Goal: Task Accomplishment & Management: Manage account settings

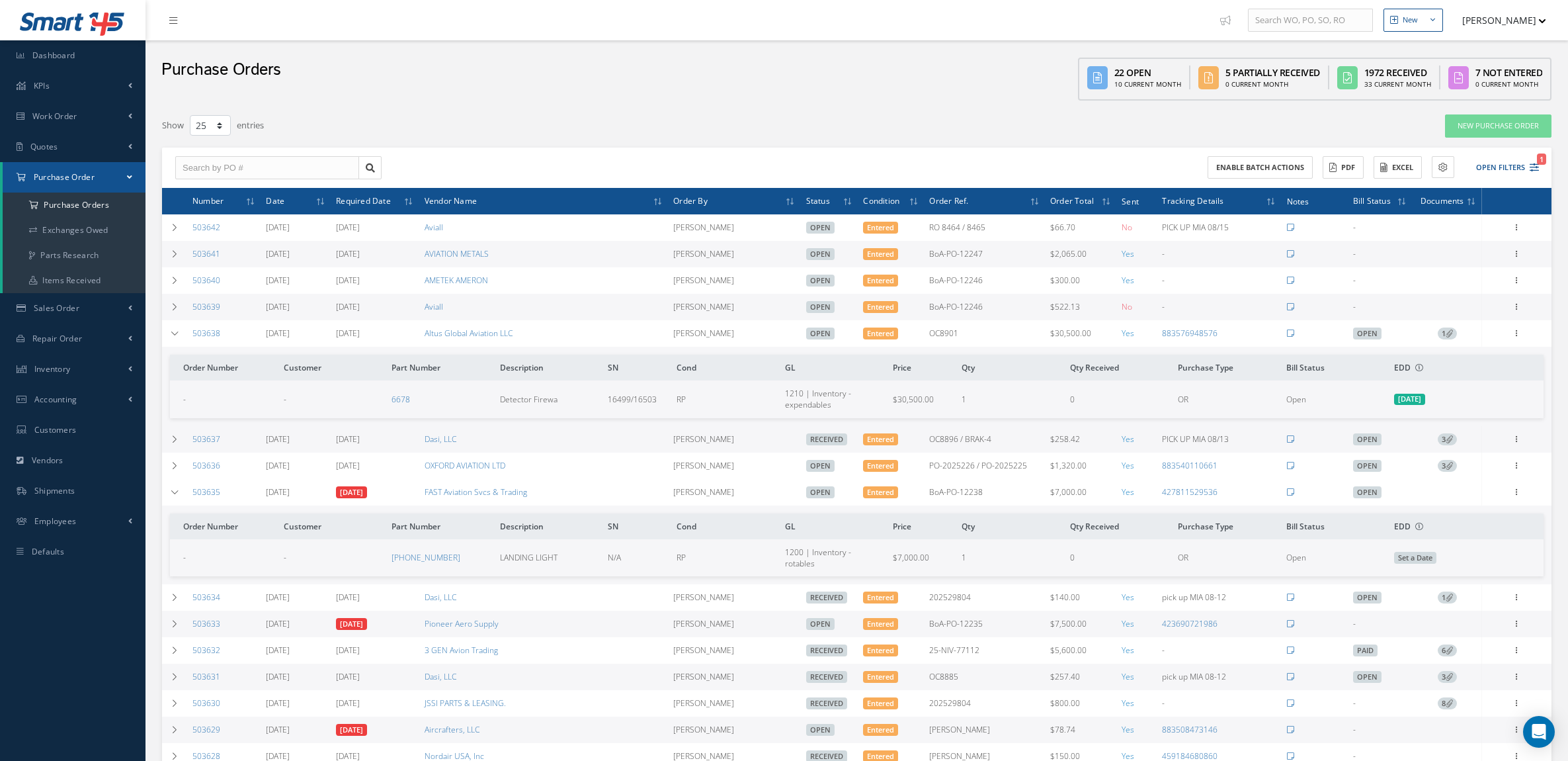
select select "25"
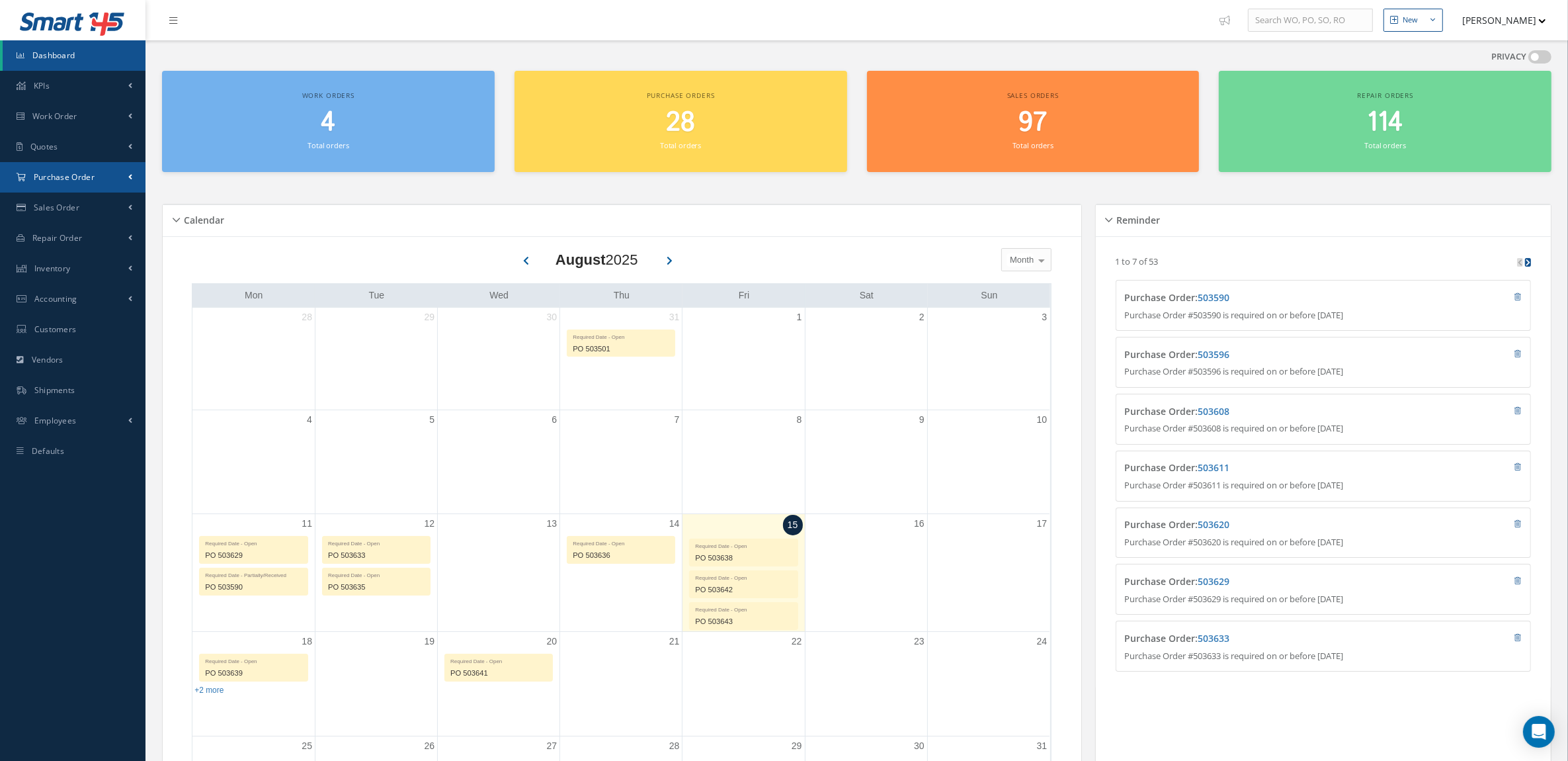
click at [77, 177] on span "Purchase Order" at bounding box center [64, 176] width 61 height 11
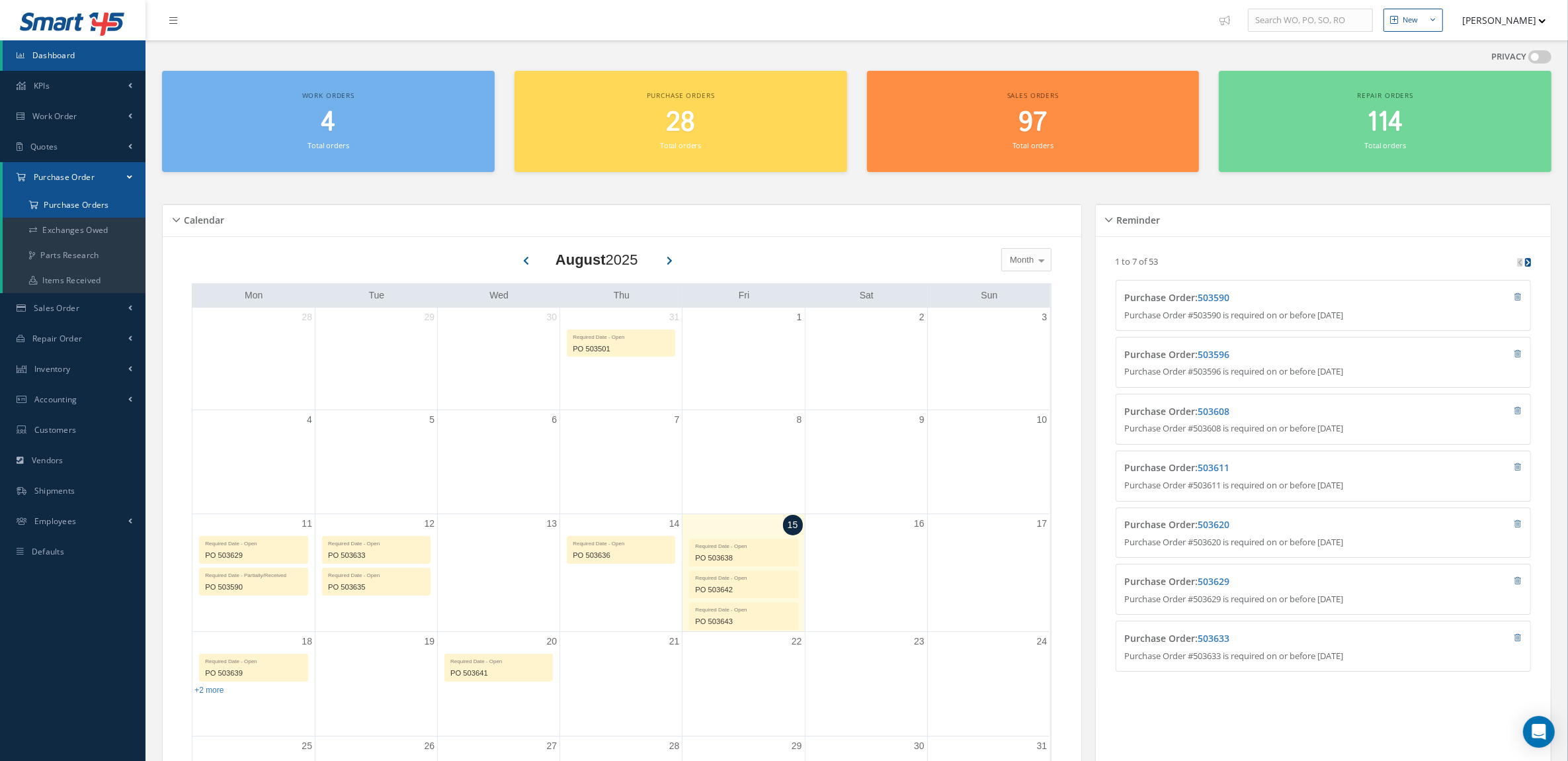
click at [85, 200] on a=1&status_id=2&status_id=3&status_id=5&collapsedFilters"] "Purchase Orders" at bounding box center [74, 205] width 143 height 25
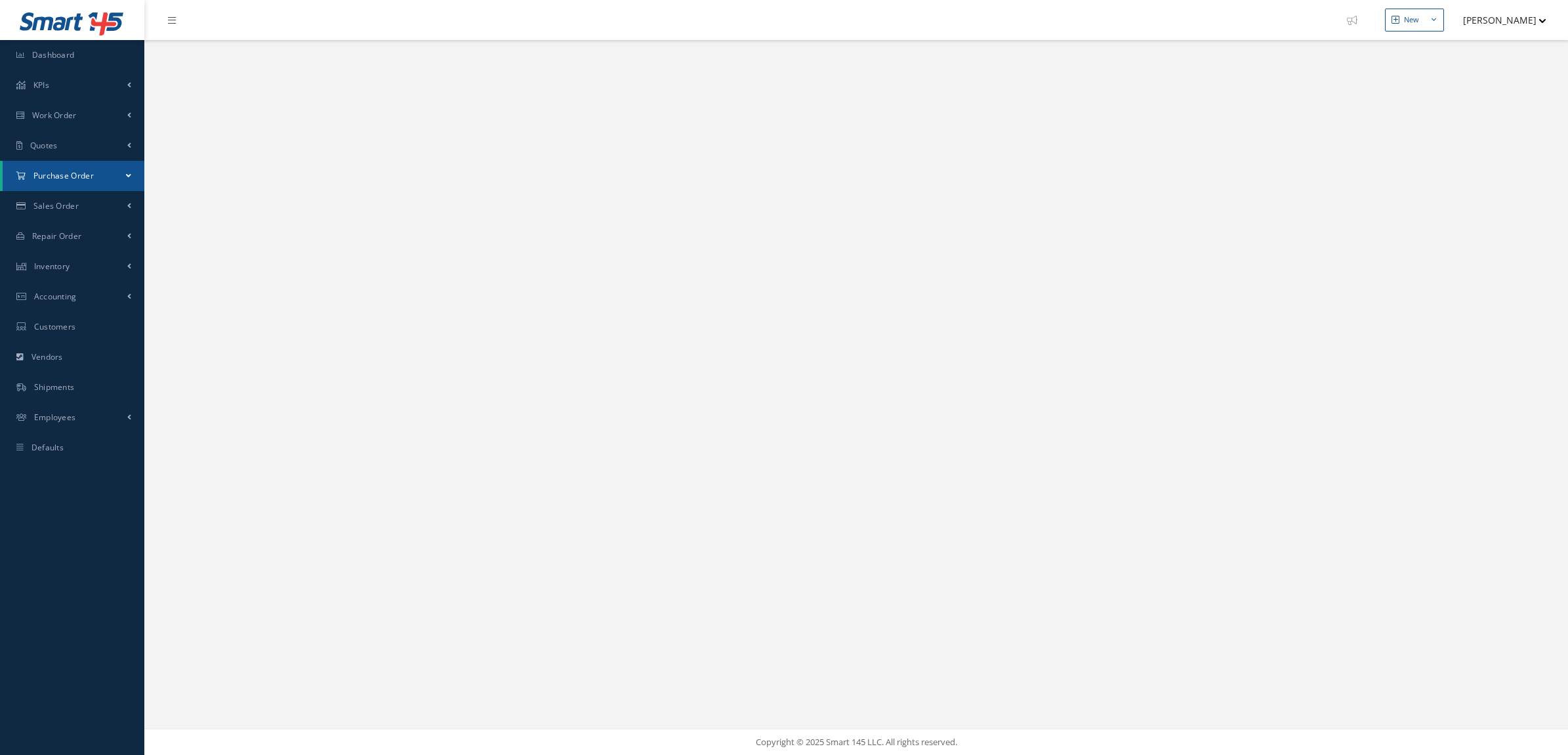
select select "25"
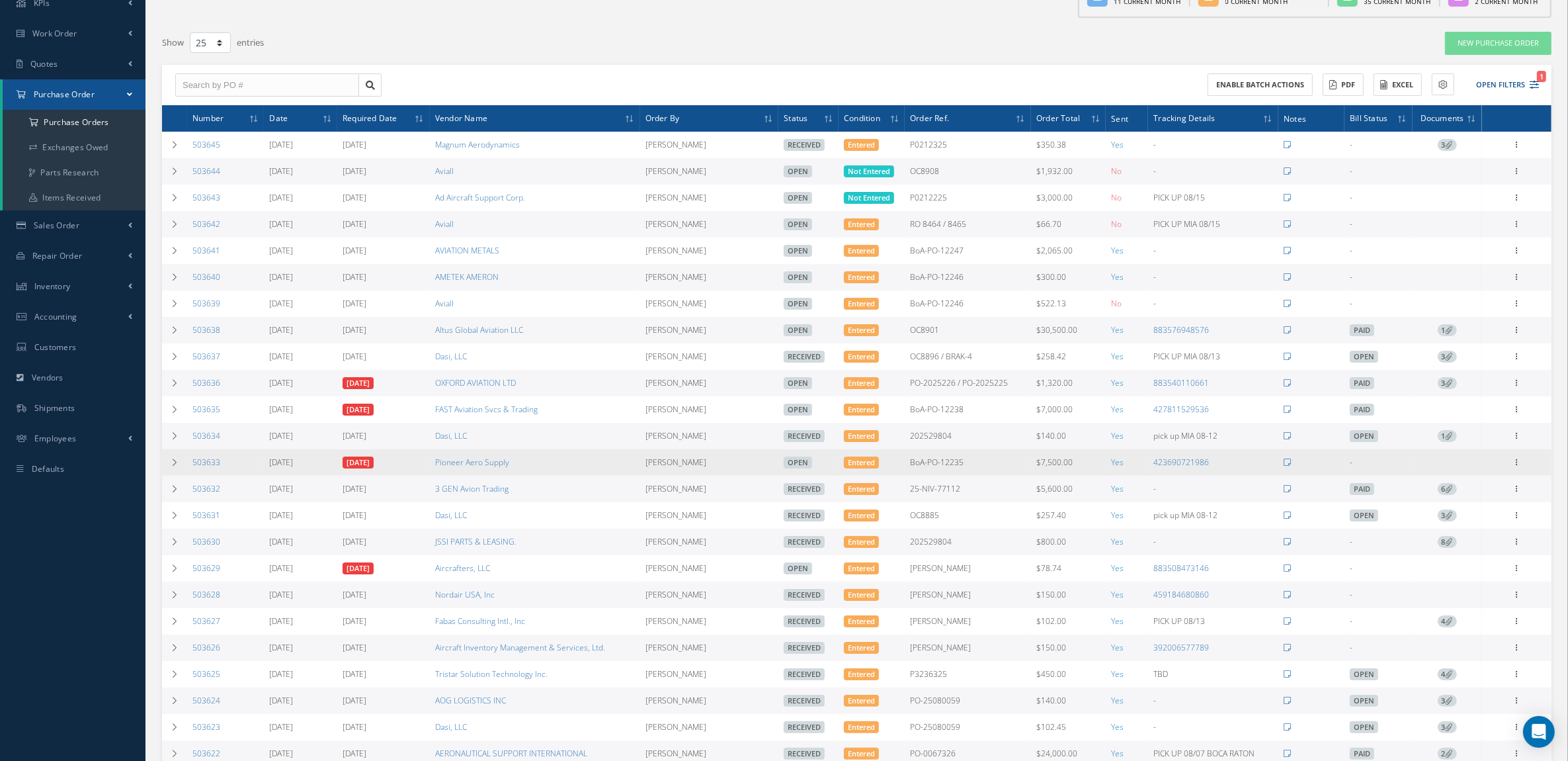
scroll to position [165, 0]
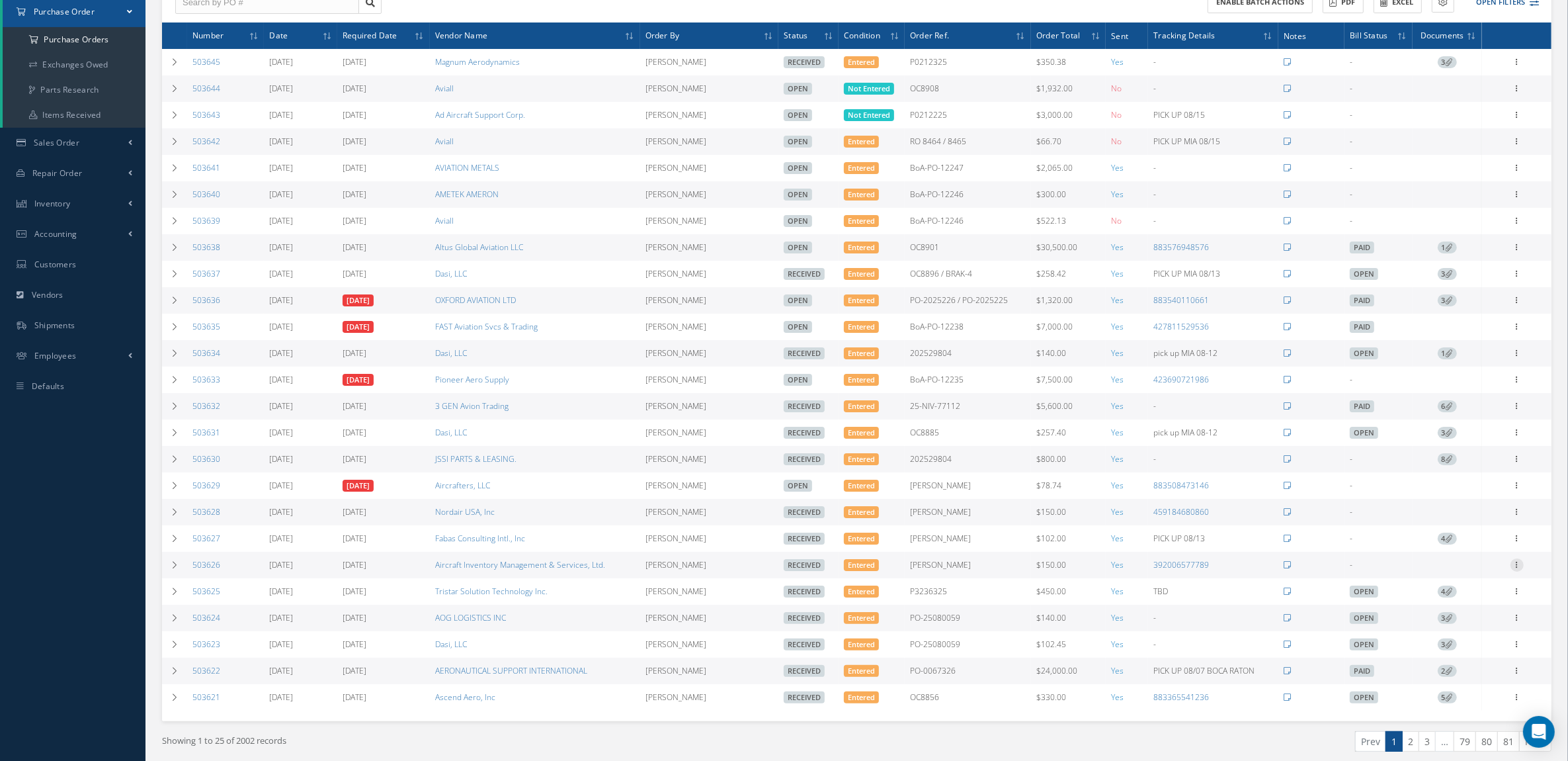
click at [1518, 569] on icon at bounding box center [1518, 564] width 13 height 10
click at [1458, 684] on link "Documents" at bounding box center [1456, 675] width 105 height 18
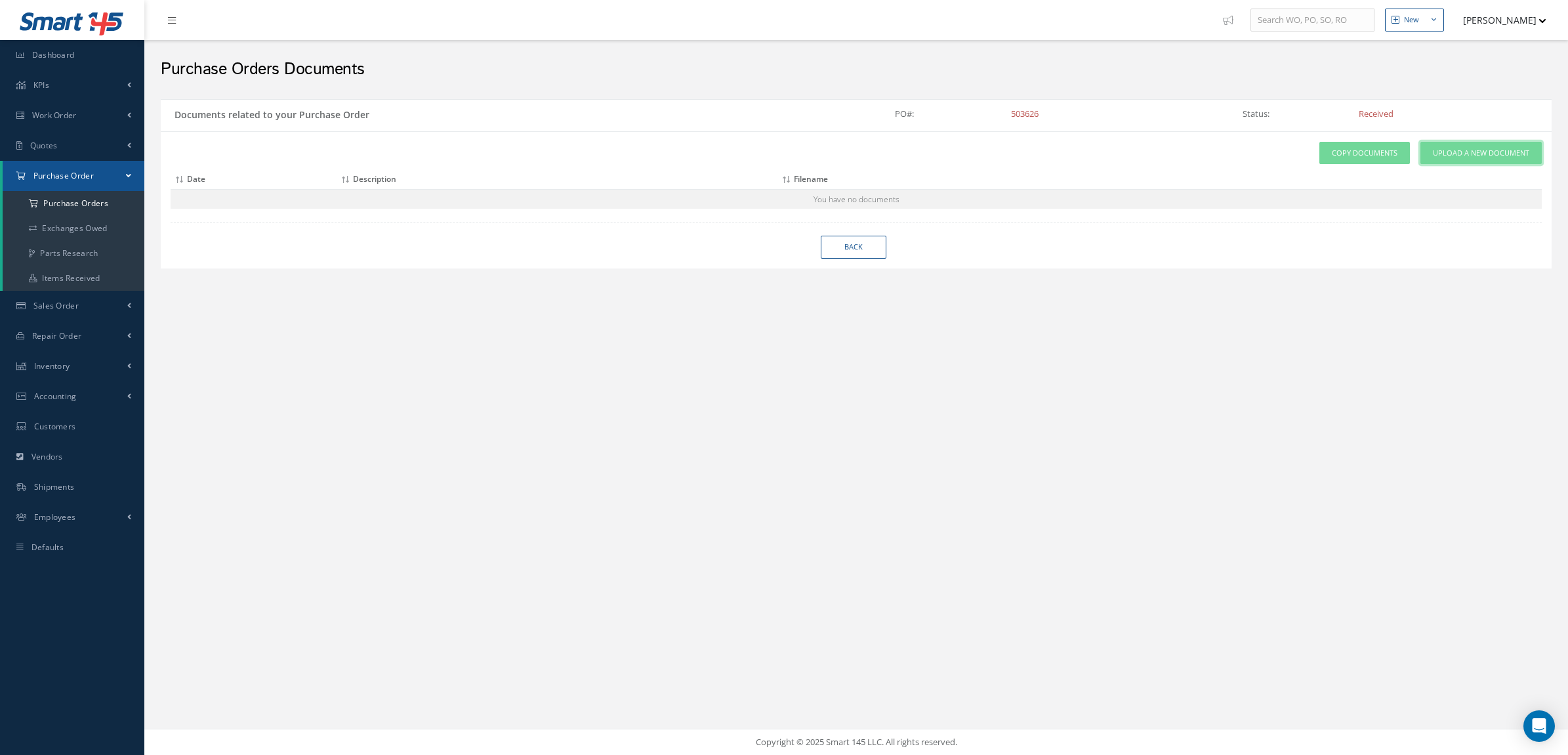
click at [1442, 159] on link "Upload a New Document" at bounding box center [1481, 153] width 121 height 23
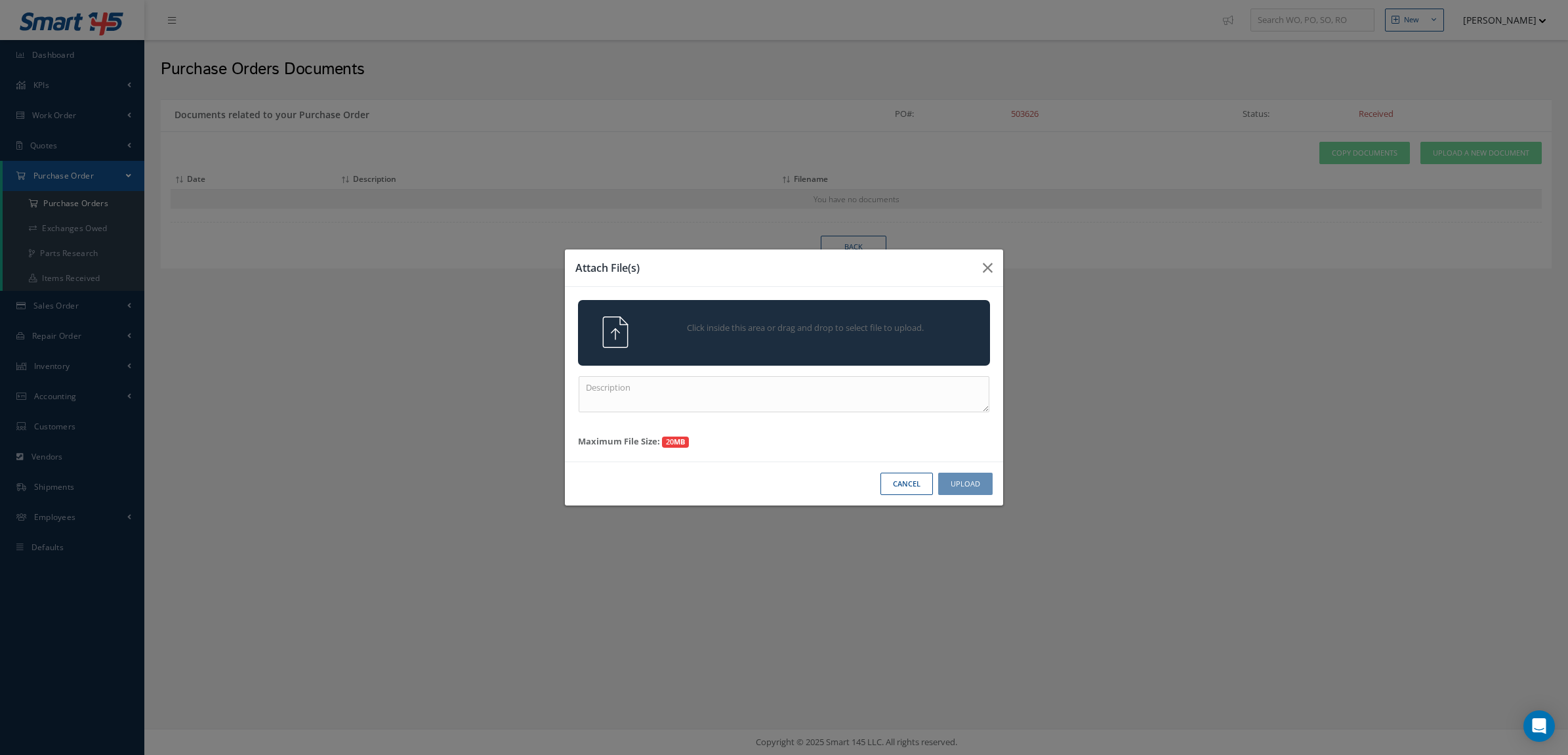
click at [912, 348] on div "Click inside this area or drag and drop to select file to upload." at bounding box center [784, 332] width 412 height 65
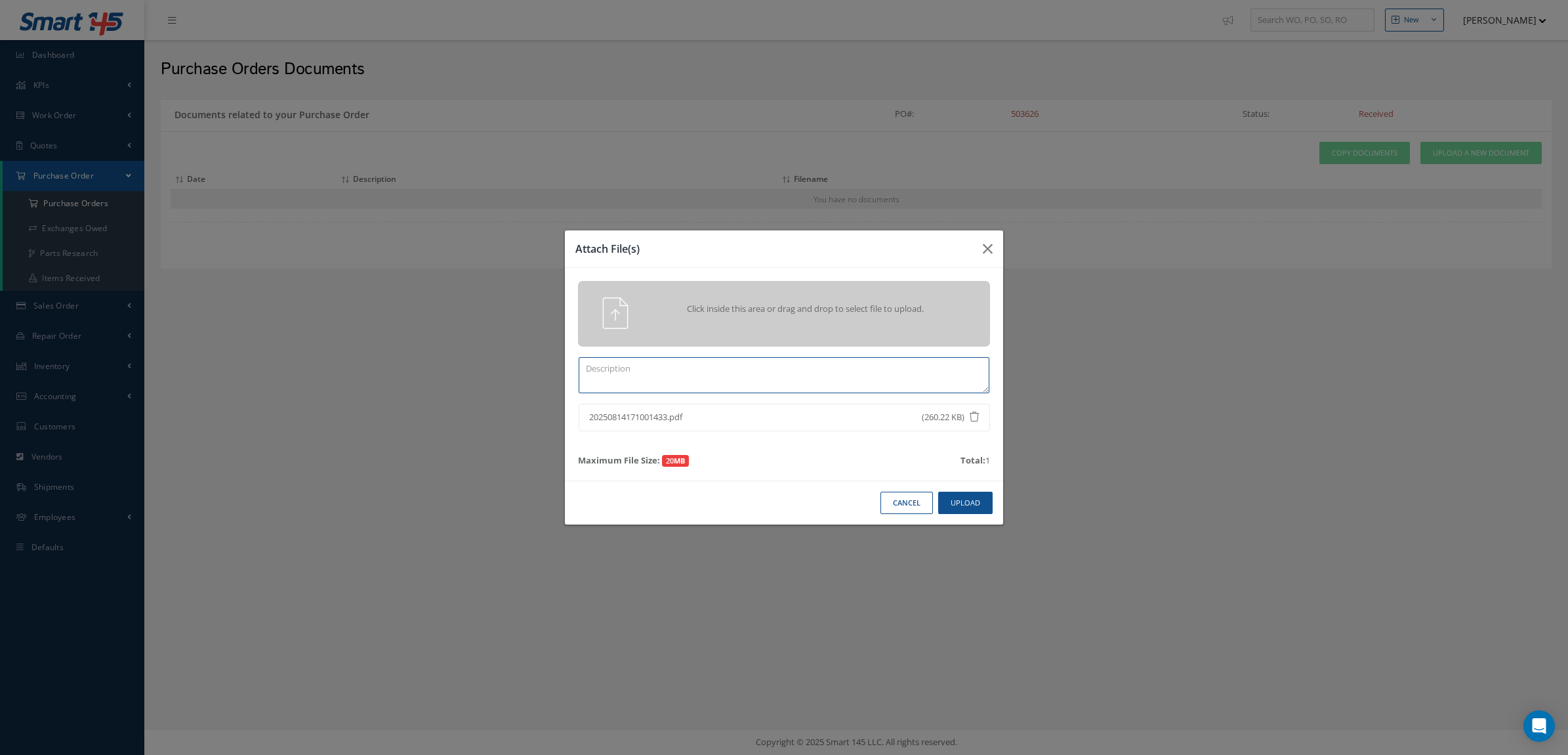
click at [862, 357] on textarea at bounding box center [784, 375] width 410 height 36
type textarea "CERTS"
click at [962, 496] on button "Upload" at bounding box center [965, 503] width 54 height 23
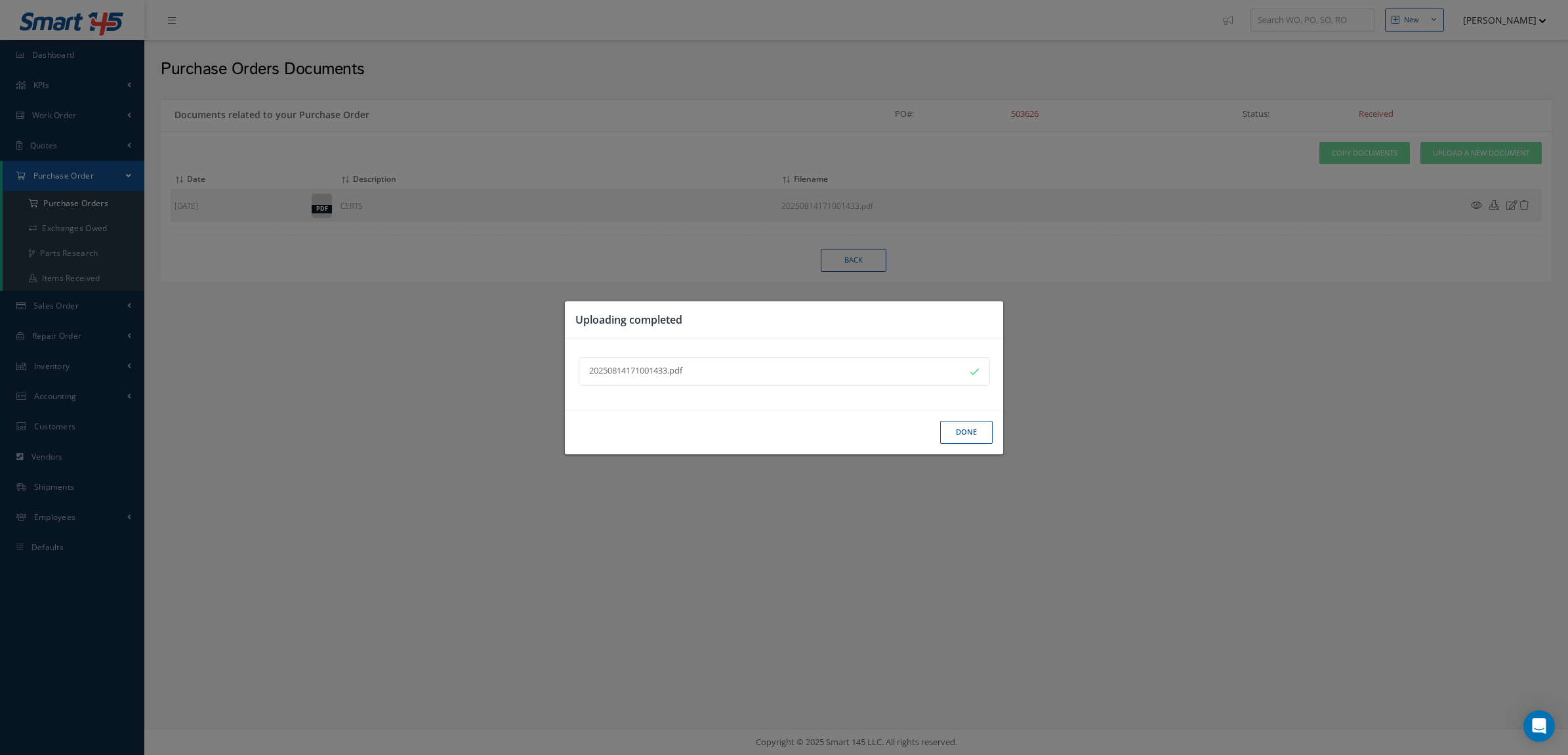
click at [963, 432] on button "Done" at bounding box center [967, 432] width 52 height 23
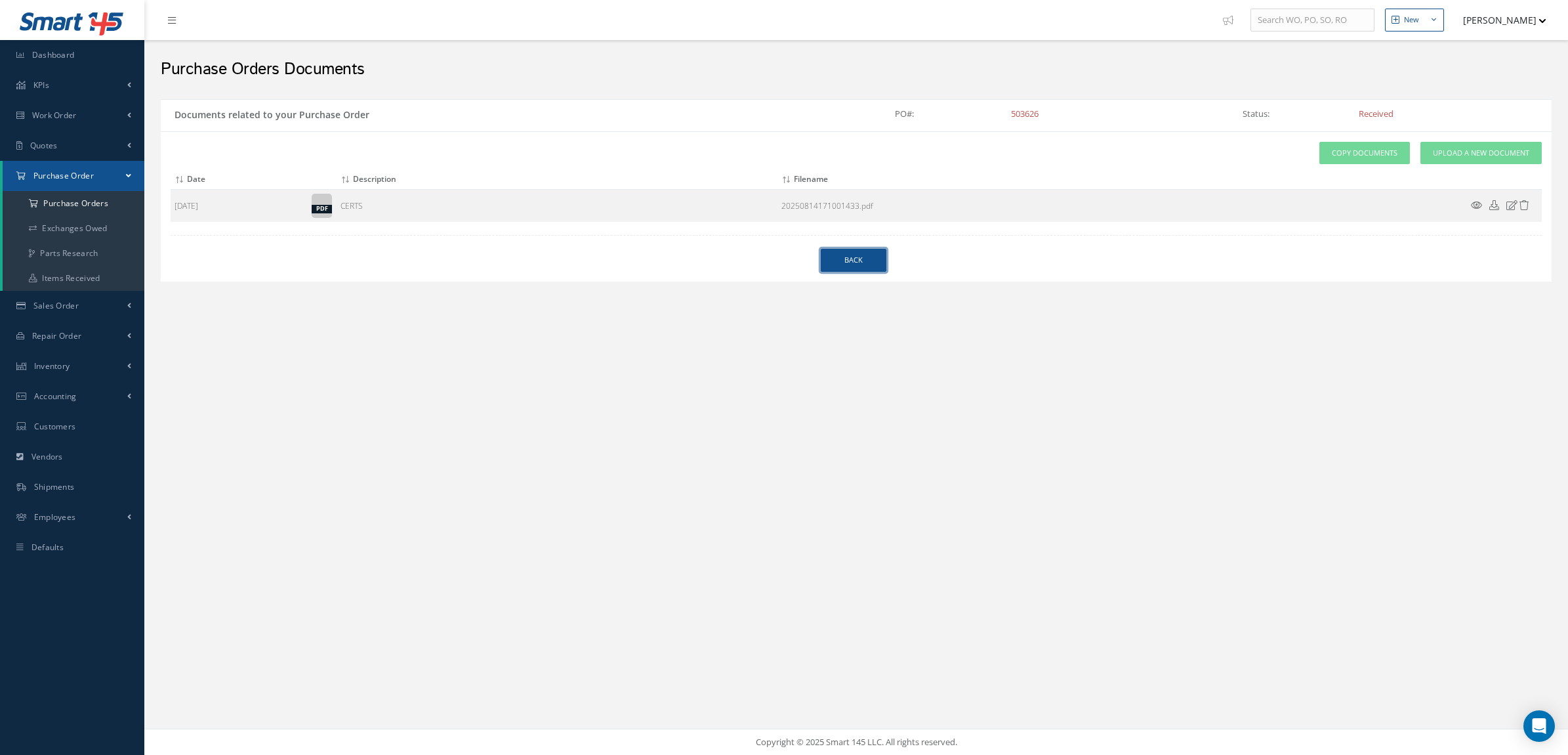
click at [855, 255] on link "Back" at bounding box center [854, 260] width 65 height 23
select select "25"
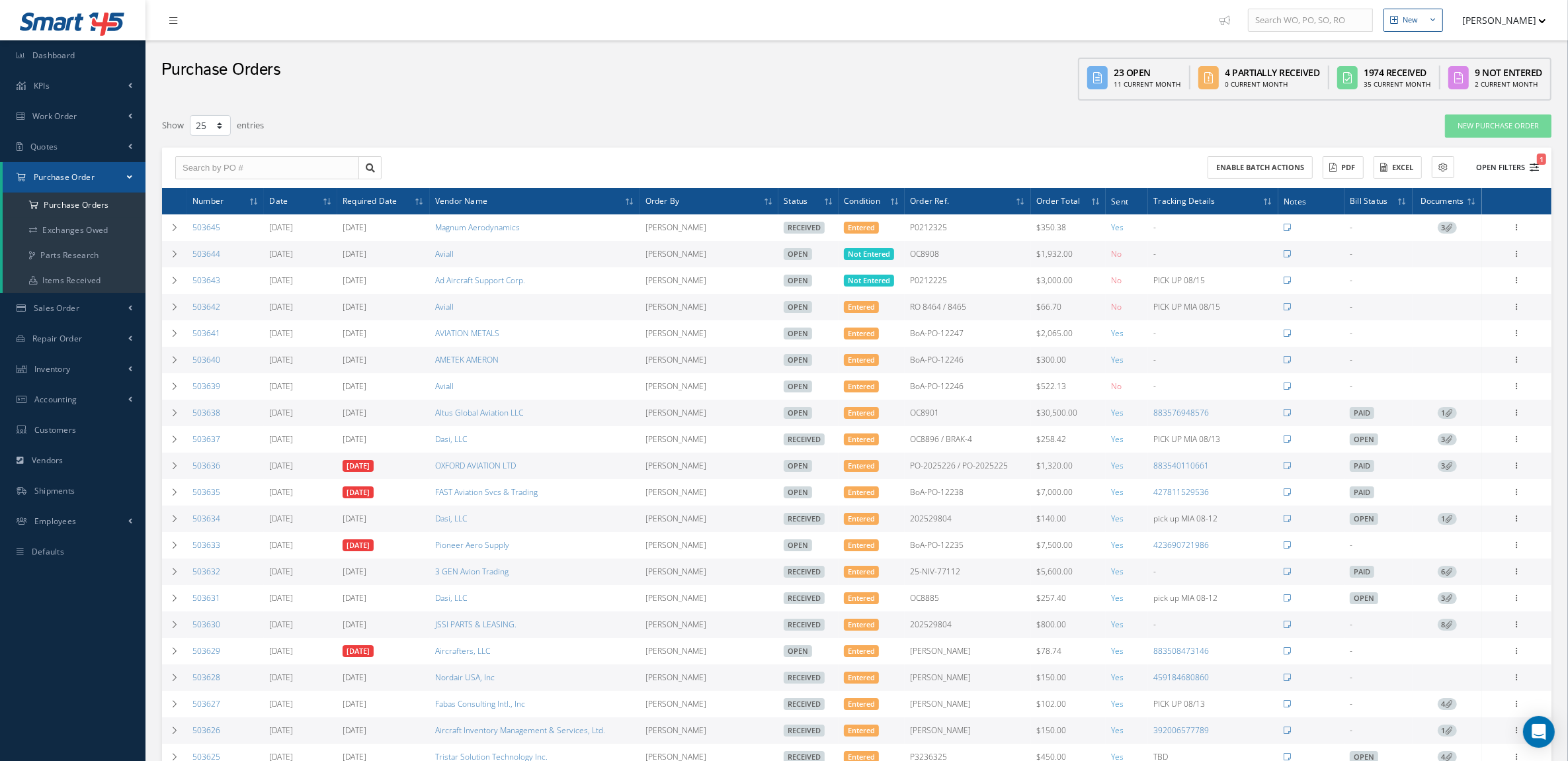
click at [1510, 156] on button "Open Filters 1" at bounding box center [1501, 167] width 75 height 22
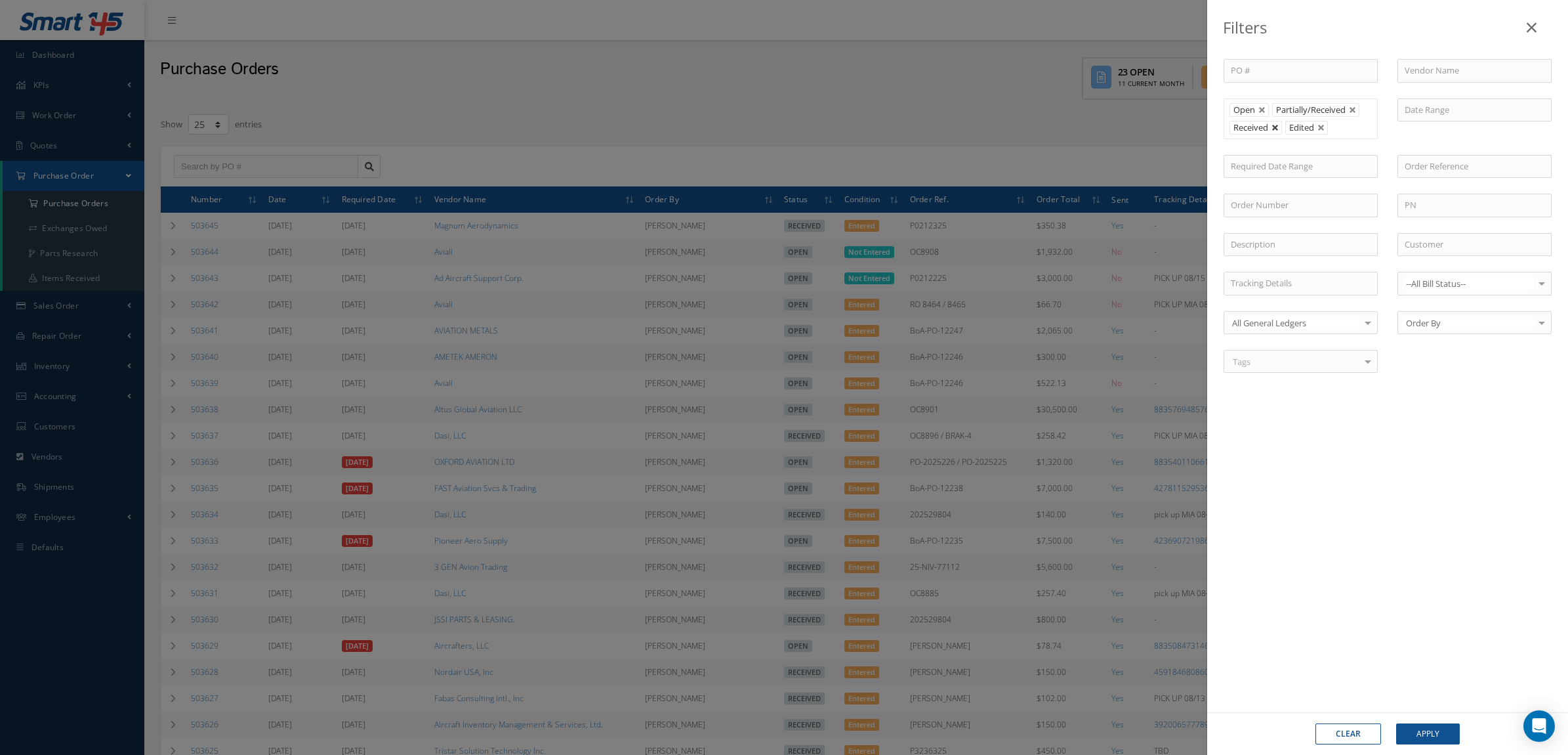
click at [1276, 131] on link at bounding box center [1276, 128] width 8 height 8
click at [1426, 730] on button "Apply" at bounding box center [1428, 733] width 64 height 21
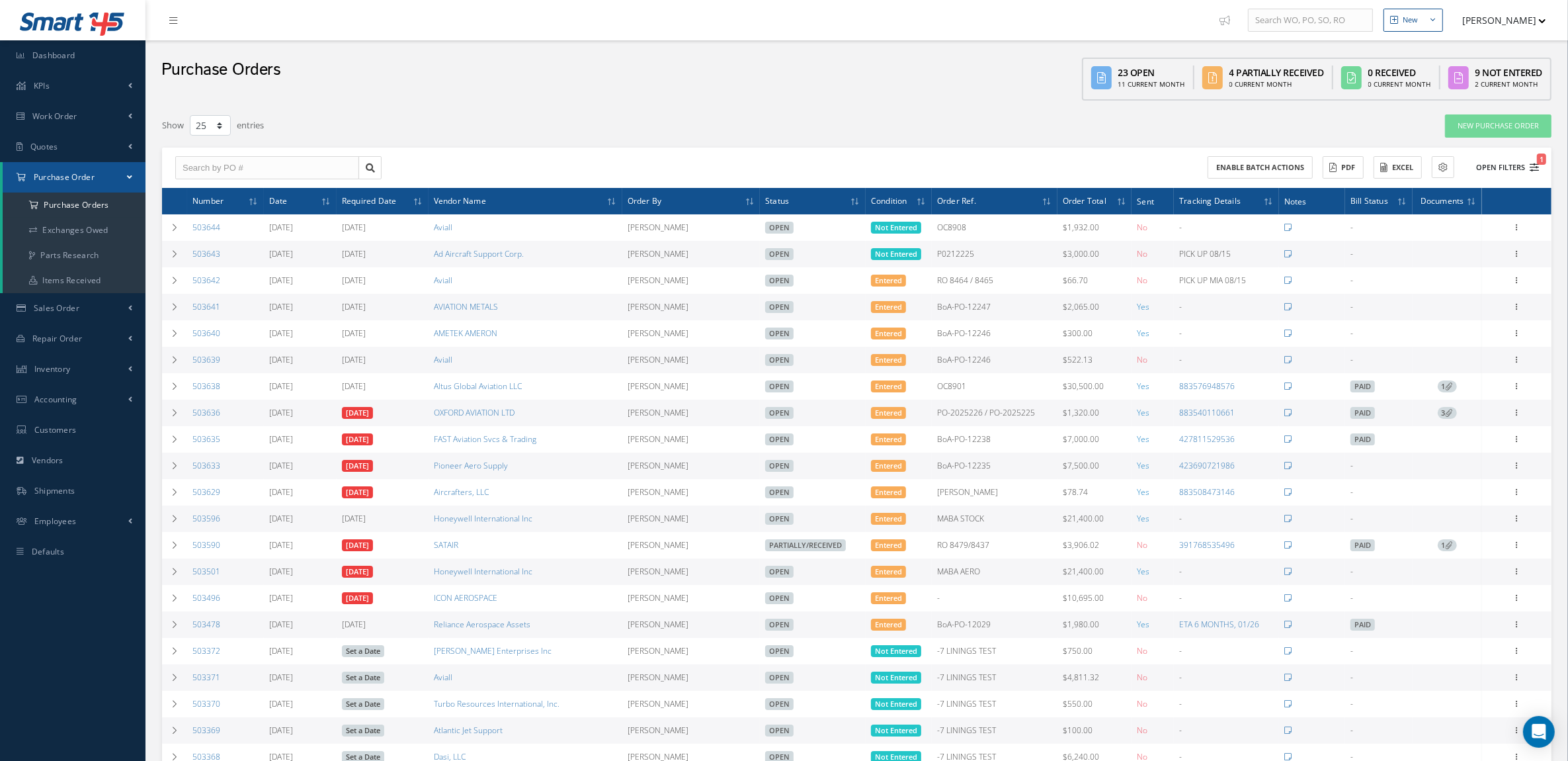
click at [1501, 167] on button "Open Filters 1" at bounding box center [1501, 167] width 75 height 22
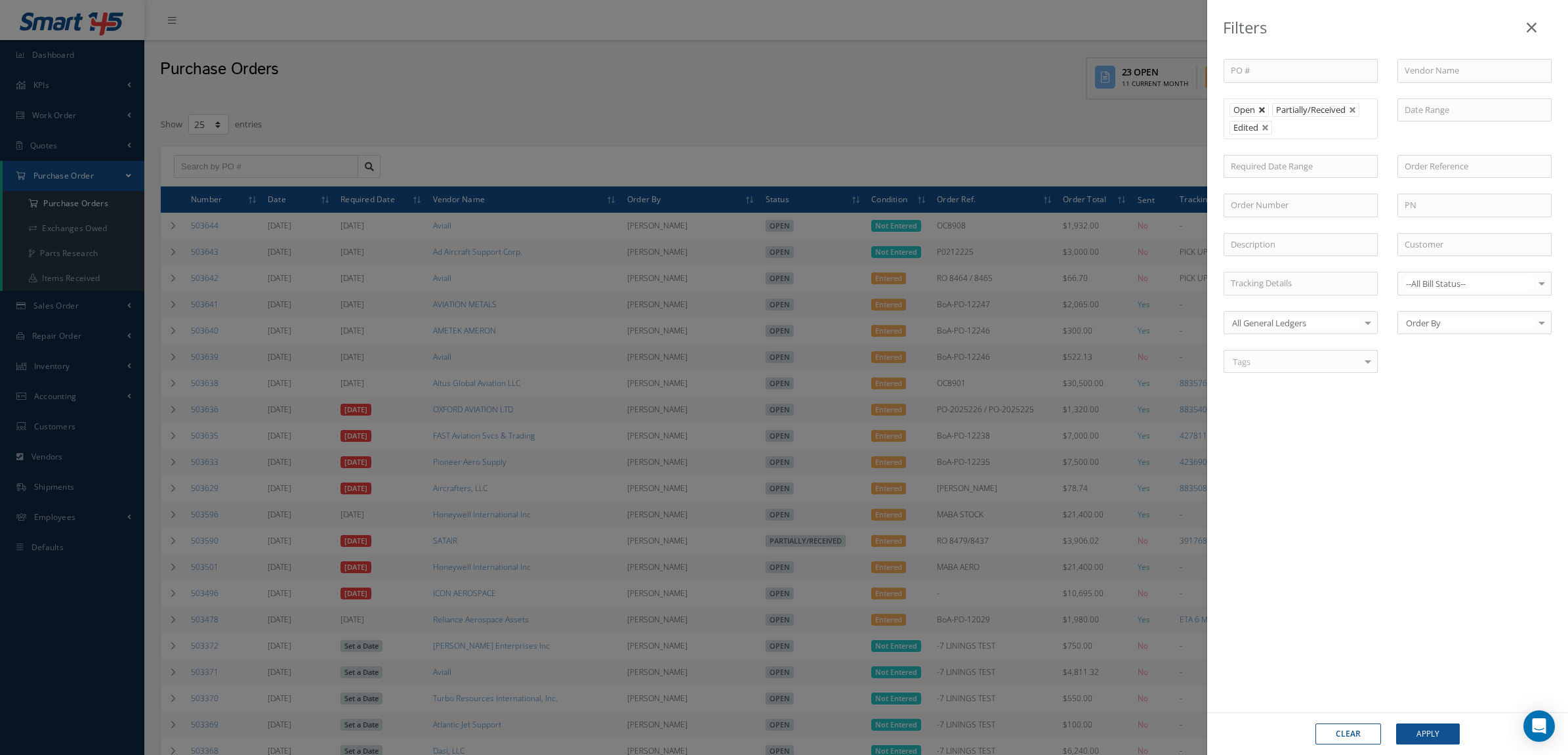
click at [1262, 113] on link at bounding box center [1262, 110] width 8 height 8
click at [1332, 745] on div "Clear Apply" at bounding box center [1388, 733] width 361 height 43
click at [1333, 739] on button "Clear" at bounding box center [1348, 733] width 65 height 21
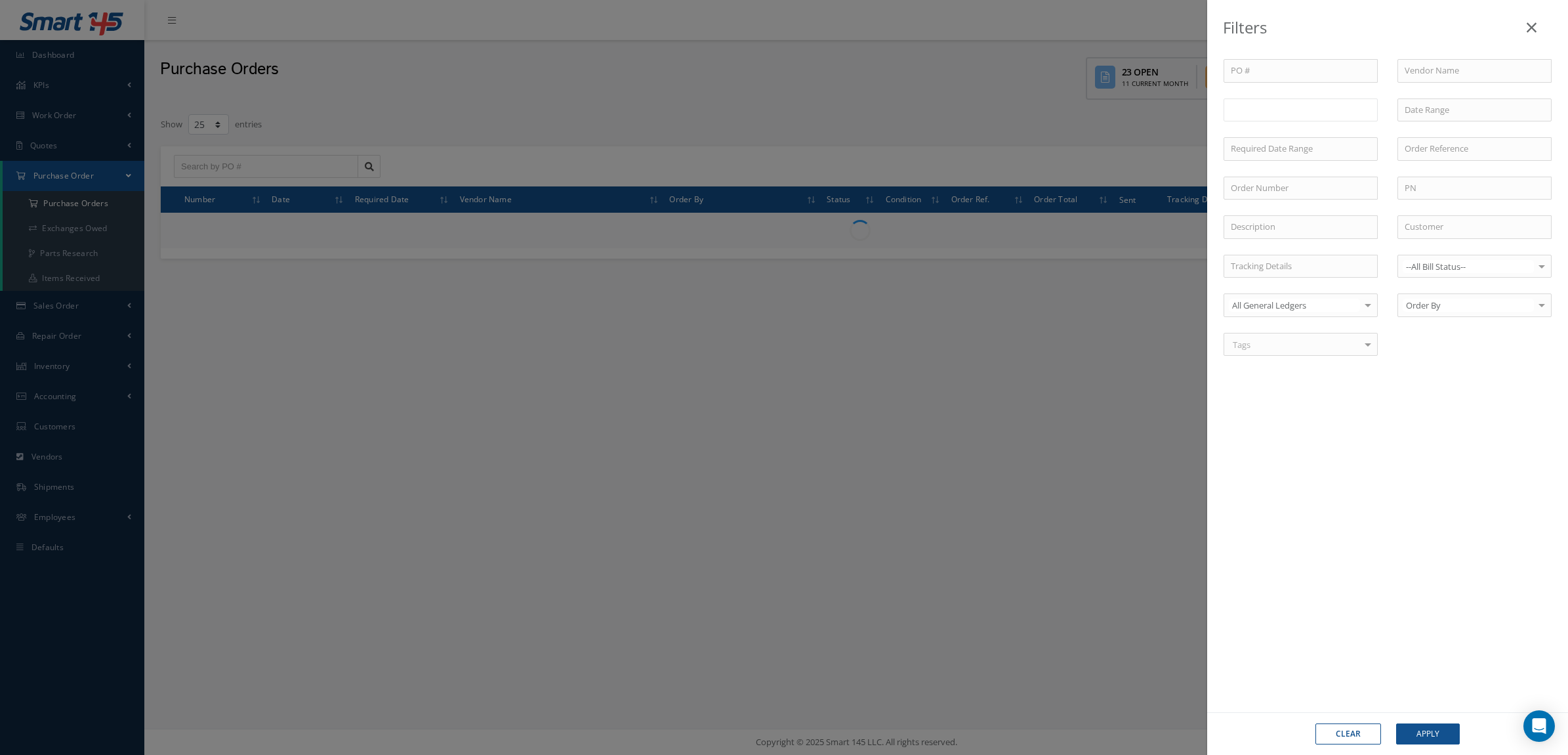
type input "All Status"
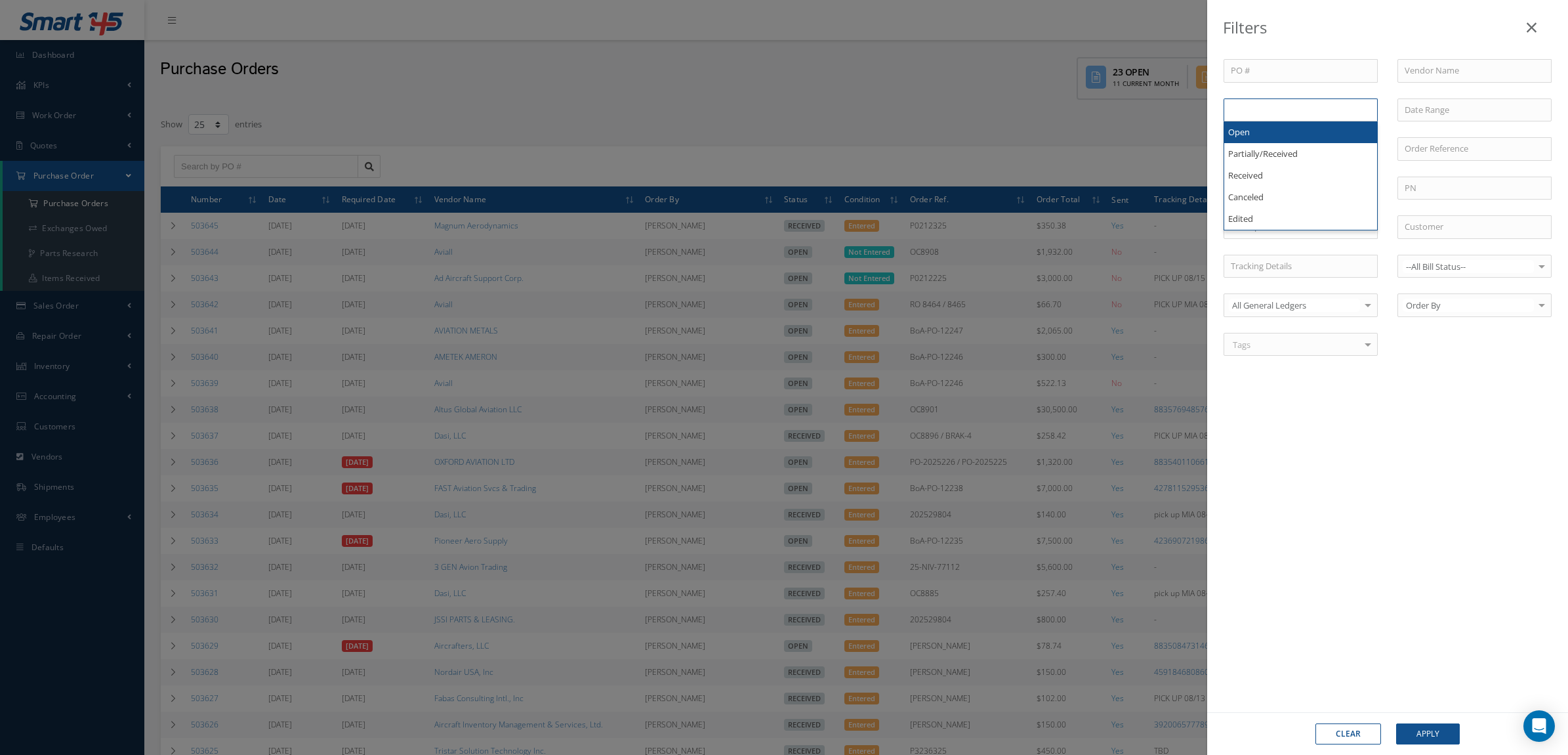
click at [1292, 114] on ul at bounding box center [1300, 110] width 154 height 23
type input "REC"
click at [1419, 729] on button "Apply" at bounding box center [1428, 733] width 64 height 21
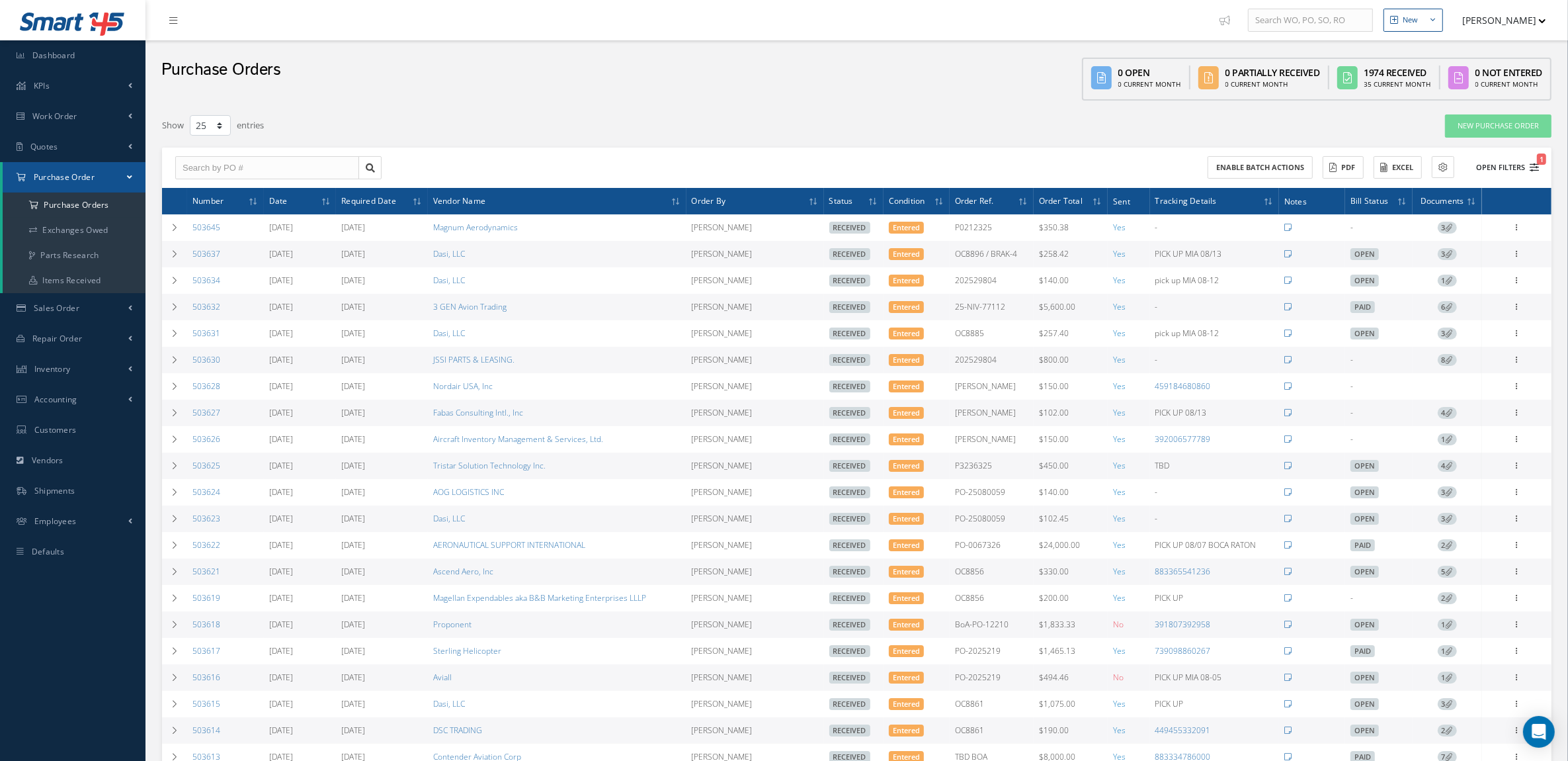
click at [1497, 167] on button "Open Filters 1" at bounding box center [1501, 167] width 75 height 22
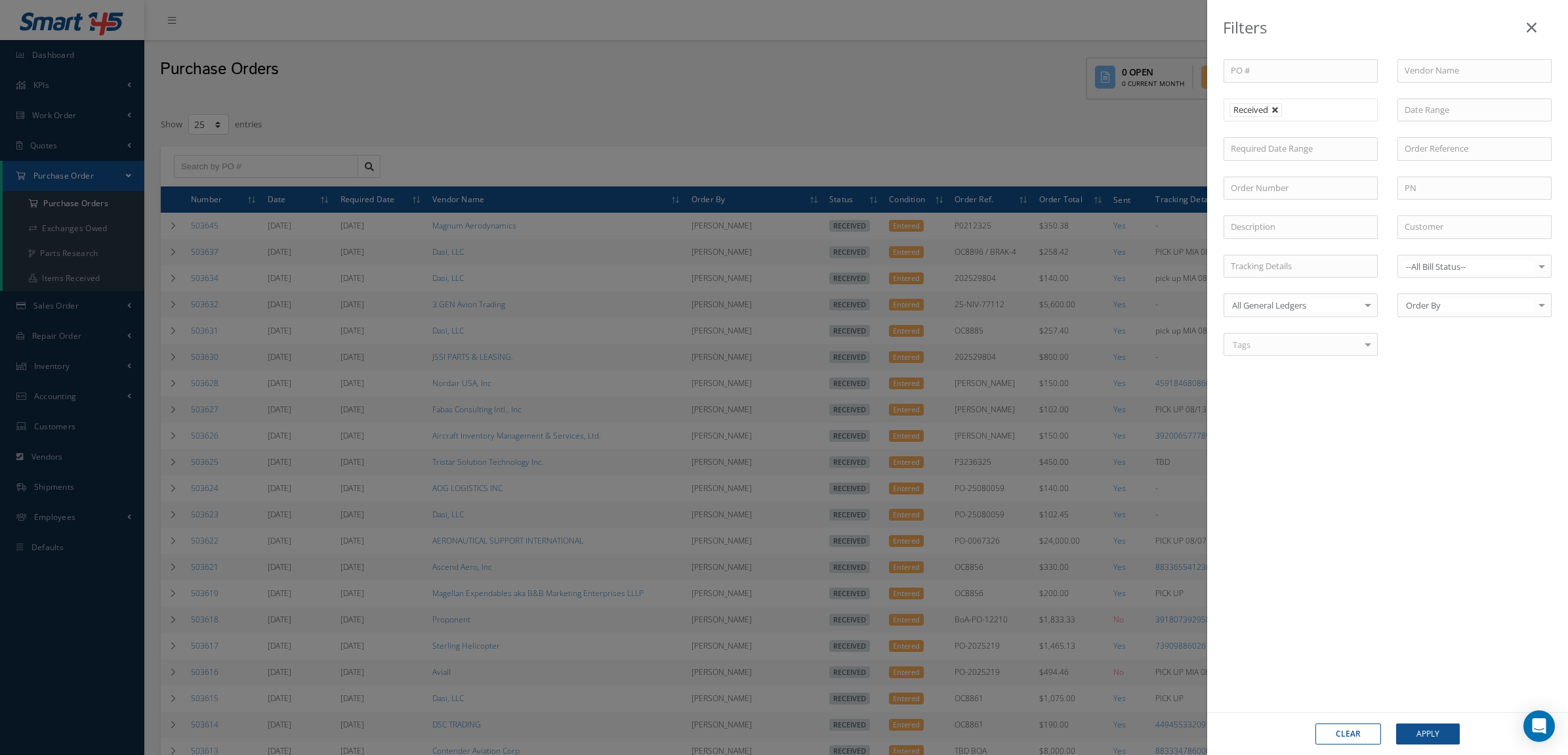
click at [1279, 109] on link at bounding box center [1276, 110] width 8 height 8
type input "All Status"
click at [1279, 109] on input "text" at bounding box center [1257, 110] width 52 height 17
click at [1285, 110] on input "text" at bounding box center [1282, 110] width 17 height 17
click at [1300, 133] on ul "Open Partially/Received" at bounding box center [1300, 119] width 154 height 41
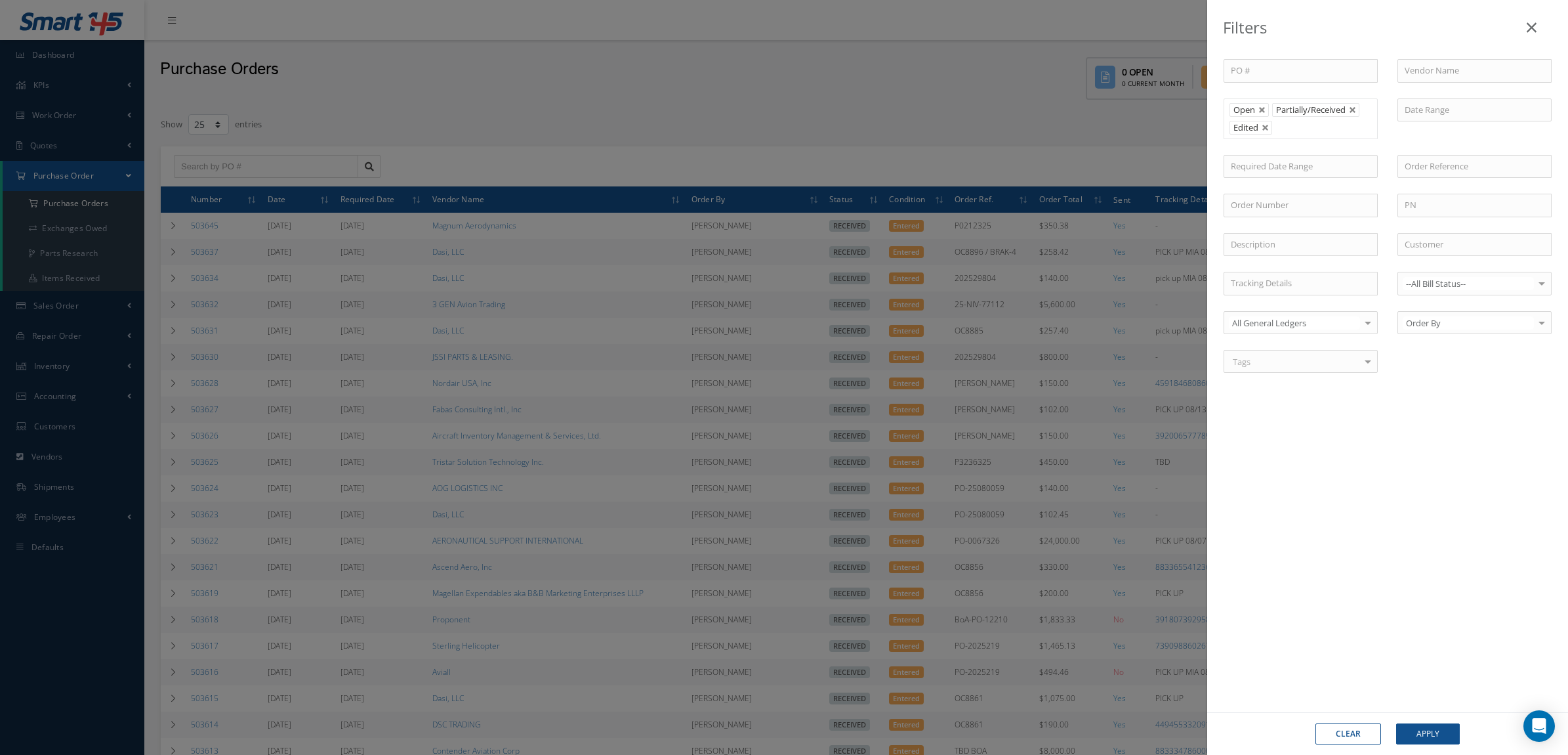
drag, startPoint x: 1416, startPoint y: 747, endPoint x: 1418, endPoint y: 736, distance: 11.2
click at [1418, 736] on div "Clear Apply" at bounding box center [1388, 733] width 361 height 43
click at [1419, 732] on button "Apply" at bounding box center [1428, 733] width 64 height 21
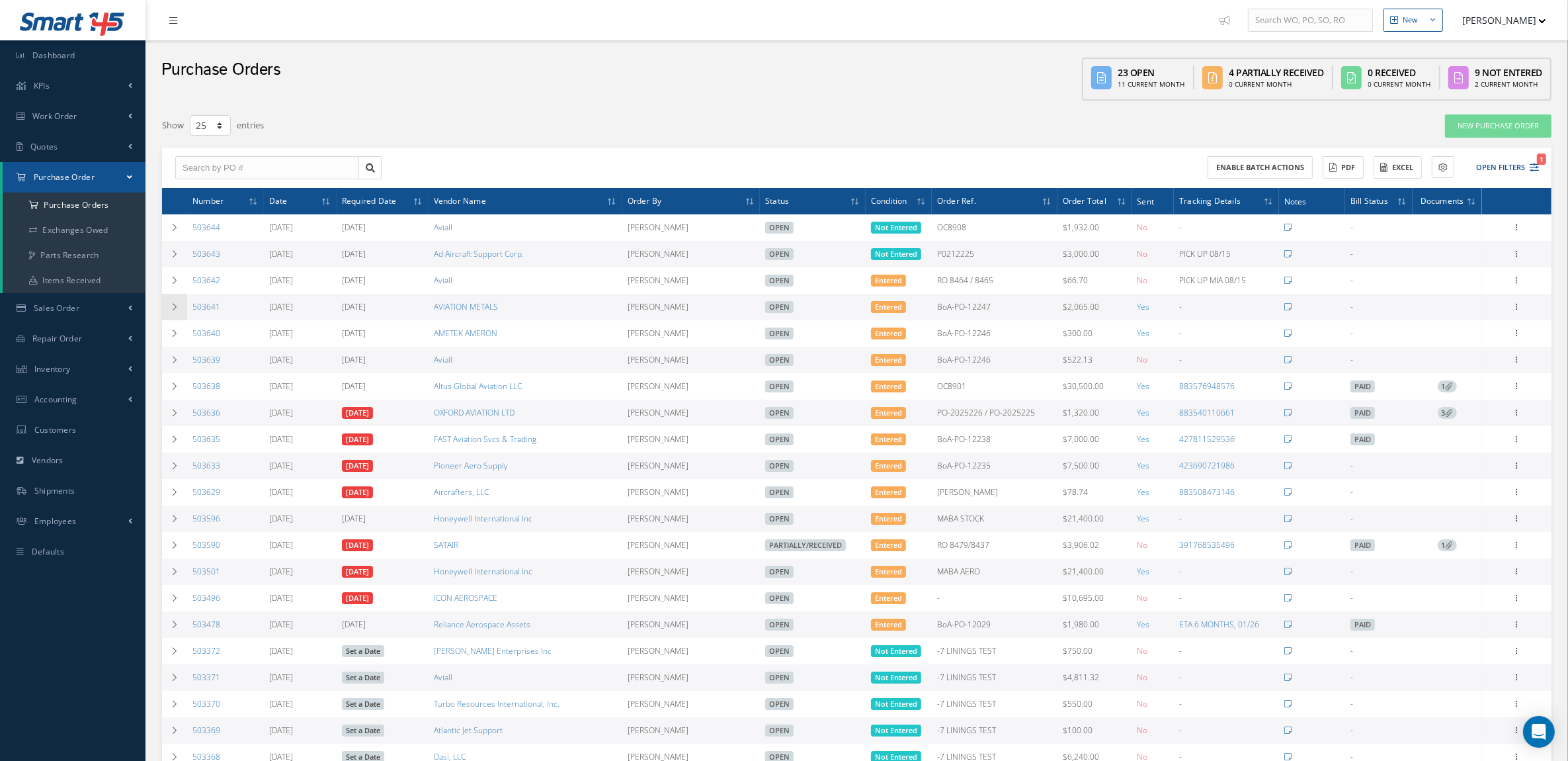
click at [174, 313] on td at bounding box center [175, 307] width 25 height 26
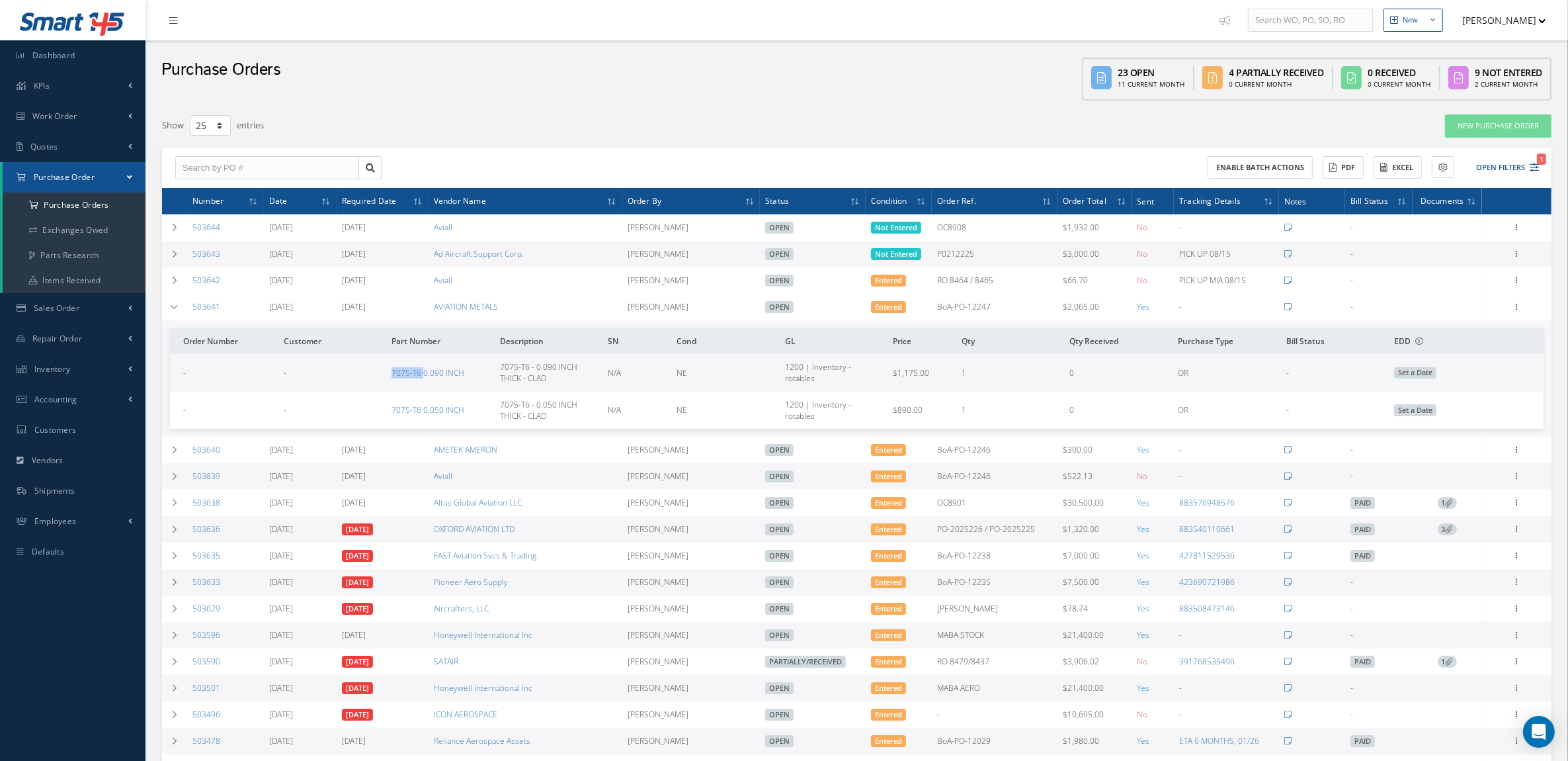
drag, startPoint x: 385, startPoint y: 379, endPoint x: 424, endPoint y: 379, distance: 39.0
click at [424, 379] on tr "- - 7075-T6 0.090 INCH 7075-T6 - 0.090 INCH THICK - CLAD N/A NE 1200 | Inventor…" at bounding box center [857, 372] width 1374 height 37
copy tr "7075-T6"
click at [1439, 126] on div "New Purchase Order" at bounding box center [1268, 126] width 587 height 24
drag, startPoint x: 379, startPoint y: 381, endPoint x: 571, endPoint y: 390, distance: 192.2
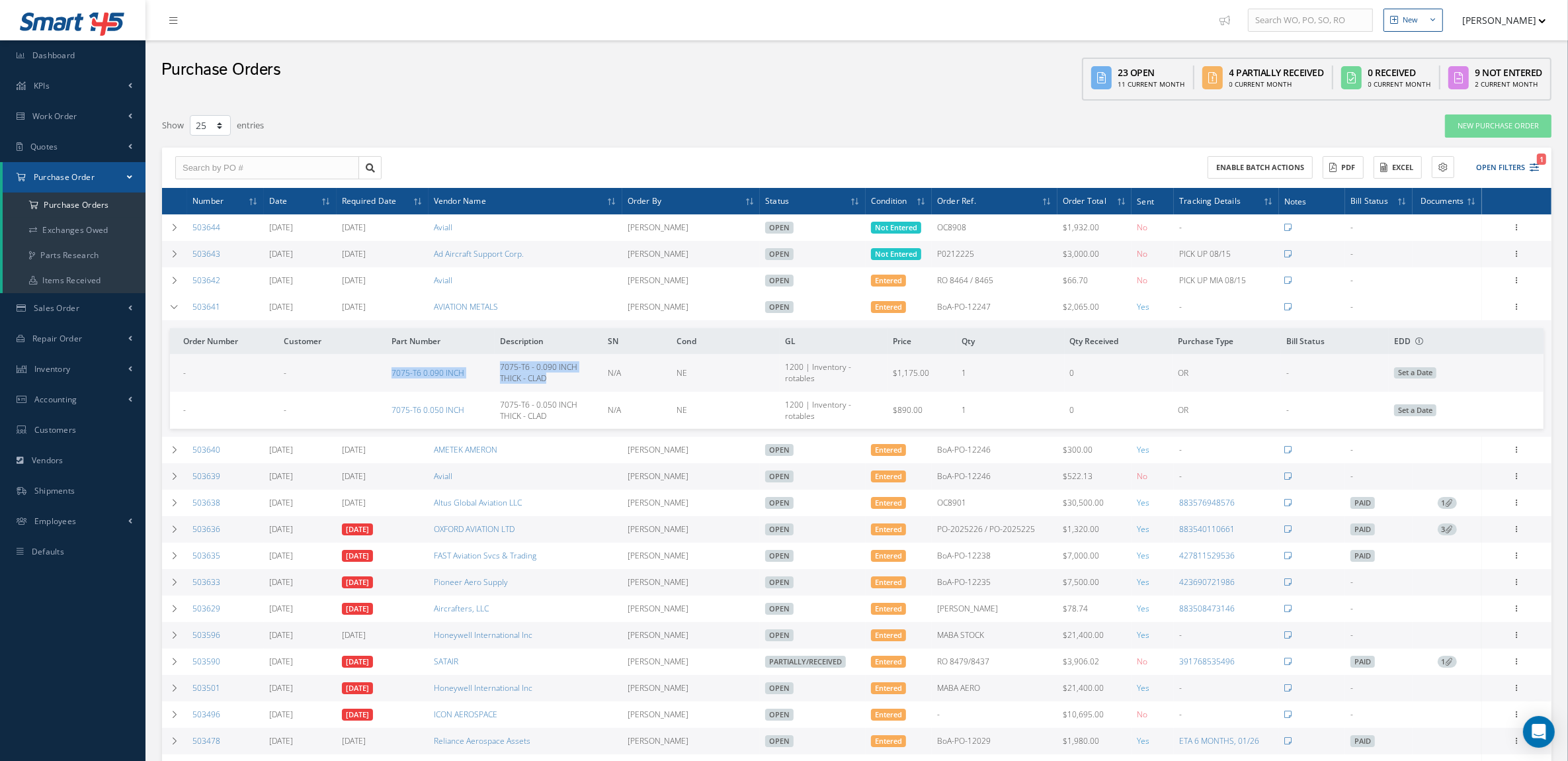
click at [571, 390] on tr "- - 7075-T6 0.090 INCH 7075-T6 - 0.090 INCH THICK - CLAD N/A NE 1200 | Inventor…" at bounding box center [857, 372] width 1374 height 37
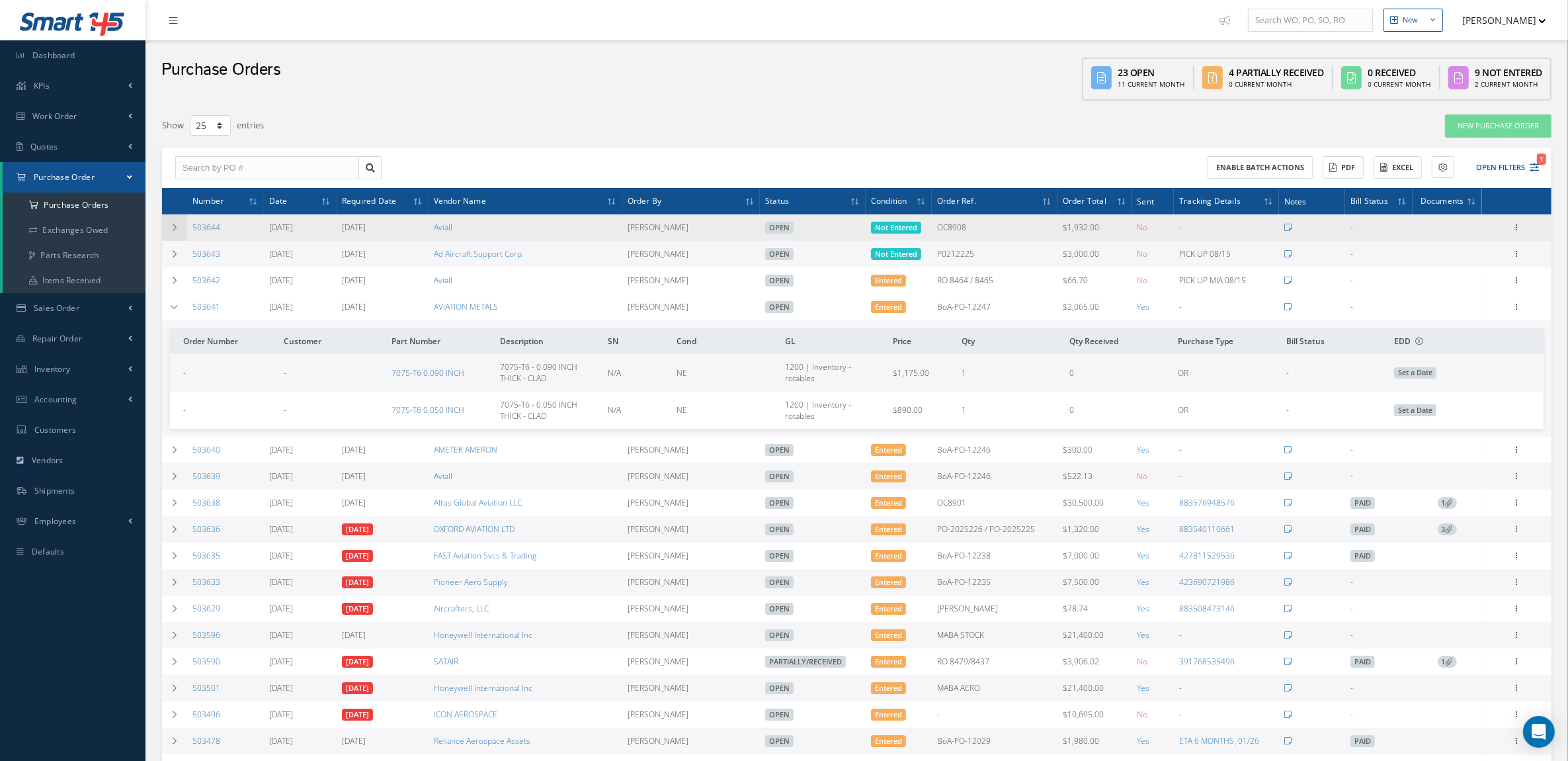
click at [178, 224] on icon at bounding box center [175, 227] width 10 height 8
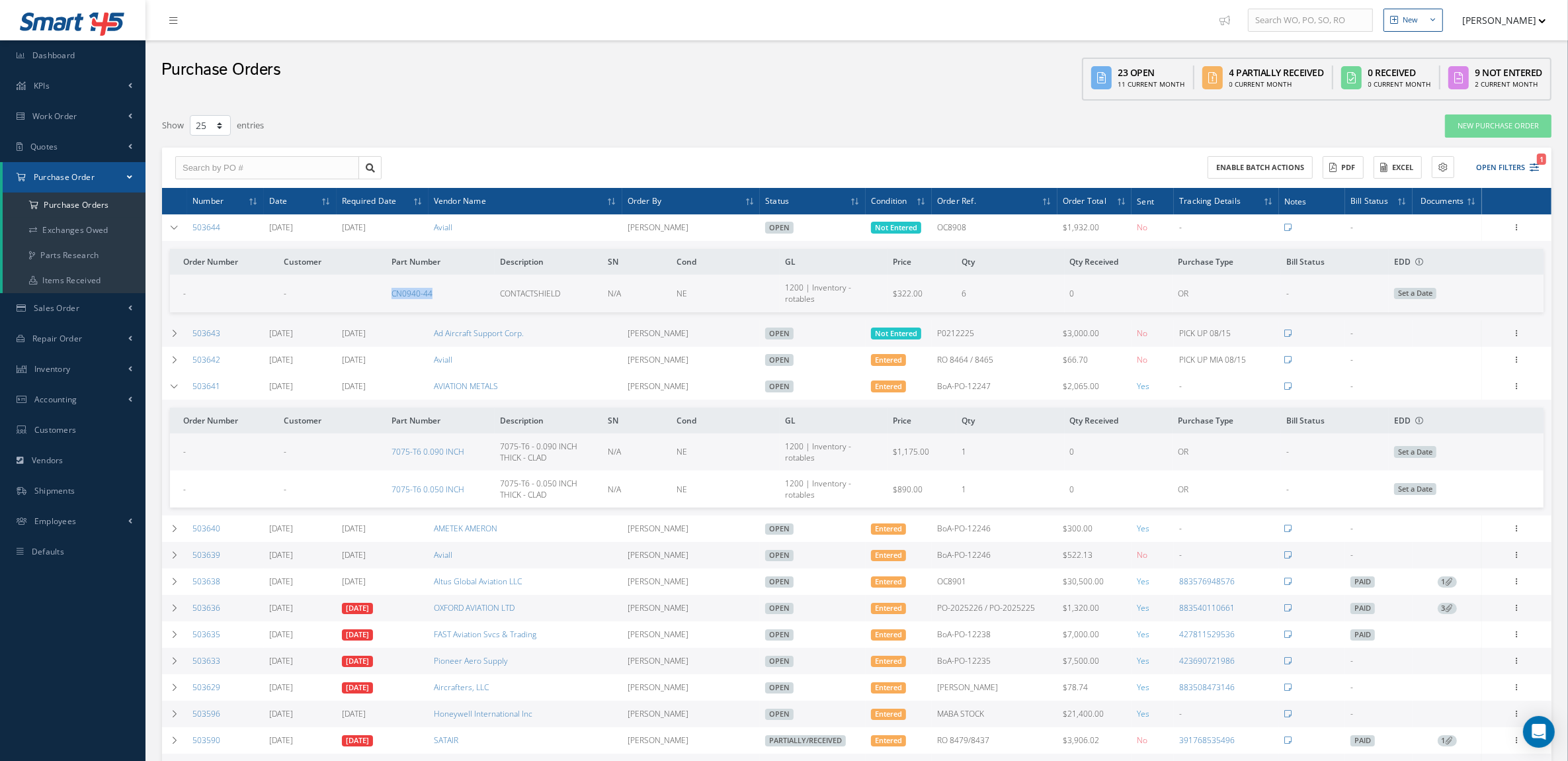
drag, startPoint x: 334, startPoint y: 292, endPoint x: 437, endPoint y: 289, distance: 103.0
click at [437, 289] on tr "- - CN0940-44 CONTACTSHIELD N/A NE 1200 | Inventory - rotables $322.00 6 0 OR -…" at bounding box center [857, 292] width 1374 height 37
copy tr "CN0940-44"
drag, startPoint x: 232, startPoint y: 230, endPoint x: 183, endPoint y: 232, distance: 49.0
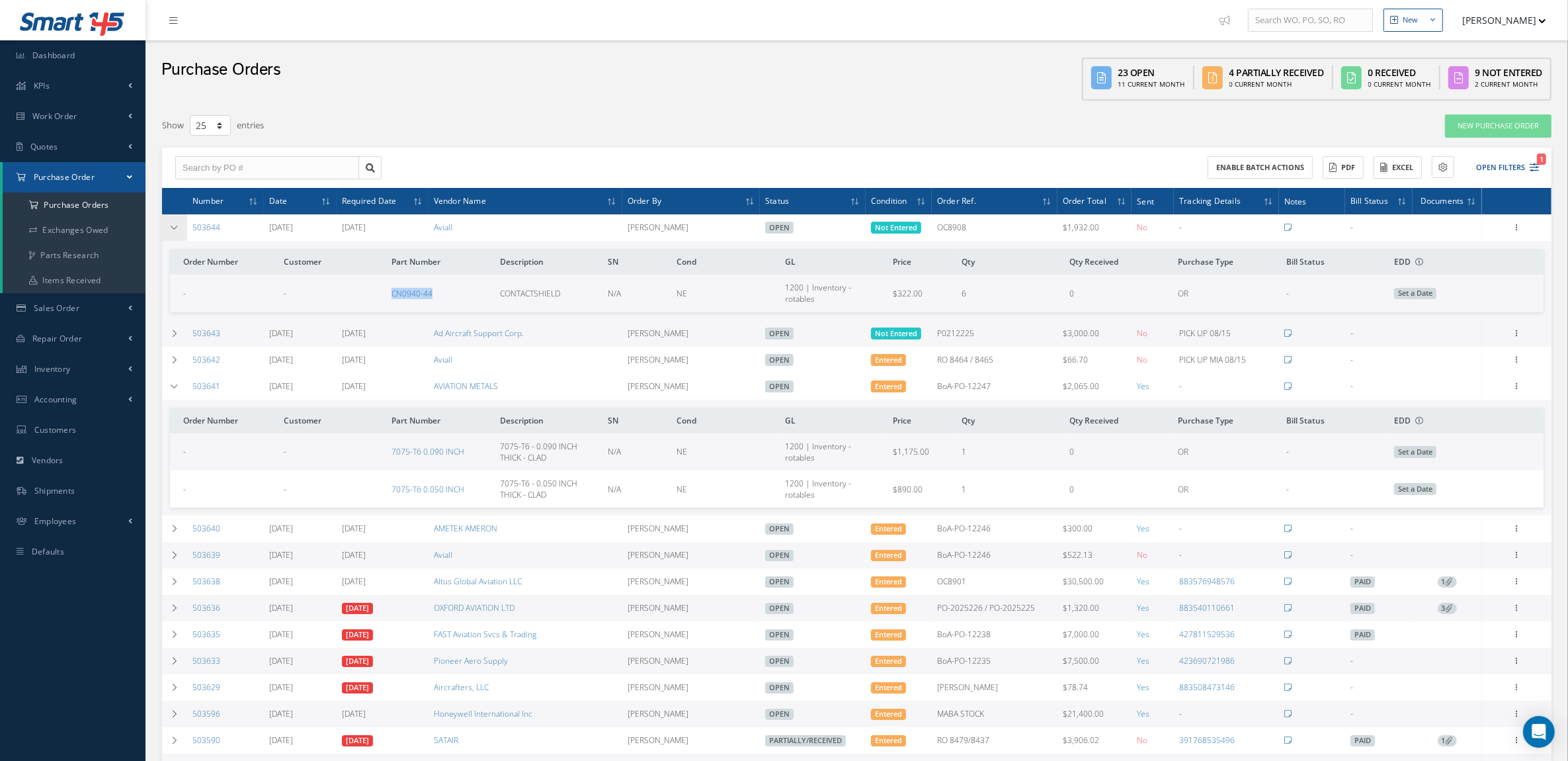
click at [0, 0] on tr "503644 08/14/2025 08/18/2025 Aviall Mariana Valdivia Open Not Entered OC8908 $1…" at bounding box center [0, 0] width 0 height 0
copy tr "503644"
click at [1519, 226] on icon at bounding box center [1518, 226] width 13 height 10
click at [1475, 237] on link "Enter/Update" at bounding box center [1456, 236] width 105 height 18
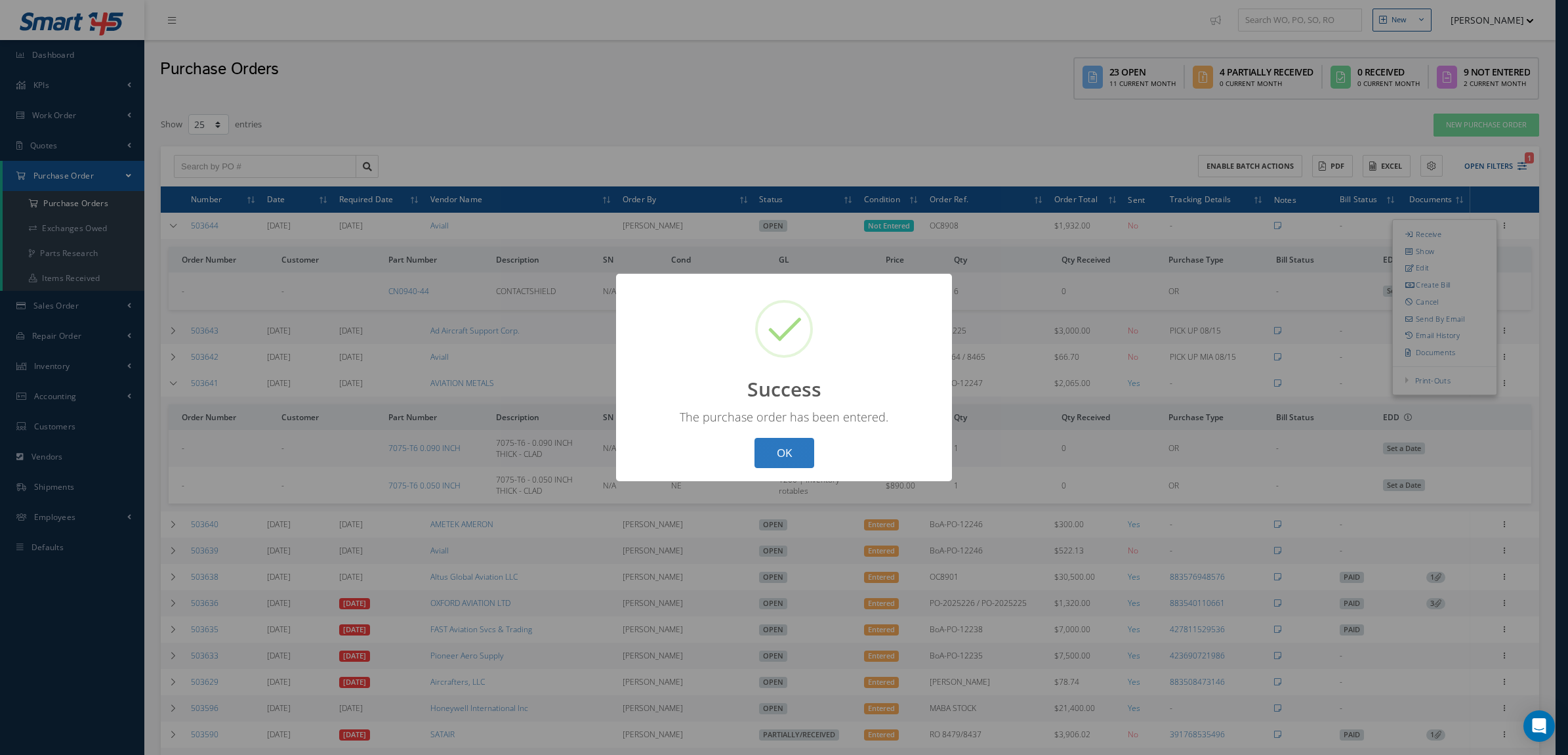
click at [801, 455] on button "OK" at bounding box center [785, 453] width 59 height 31
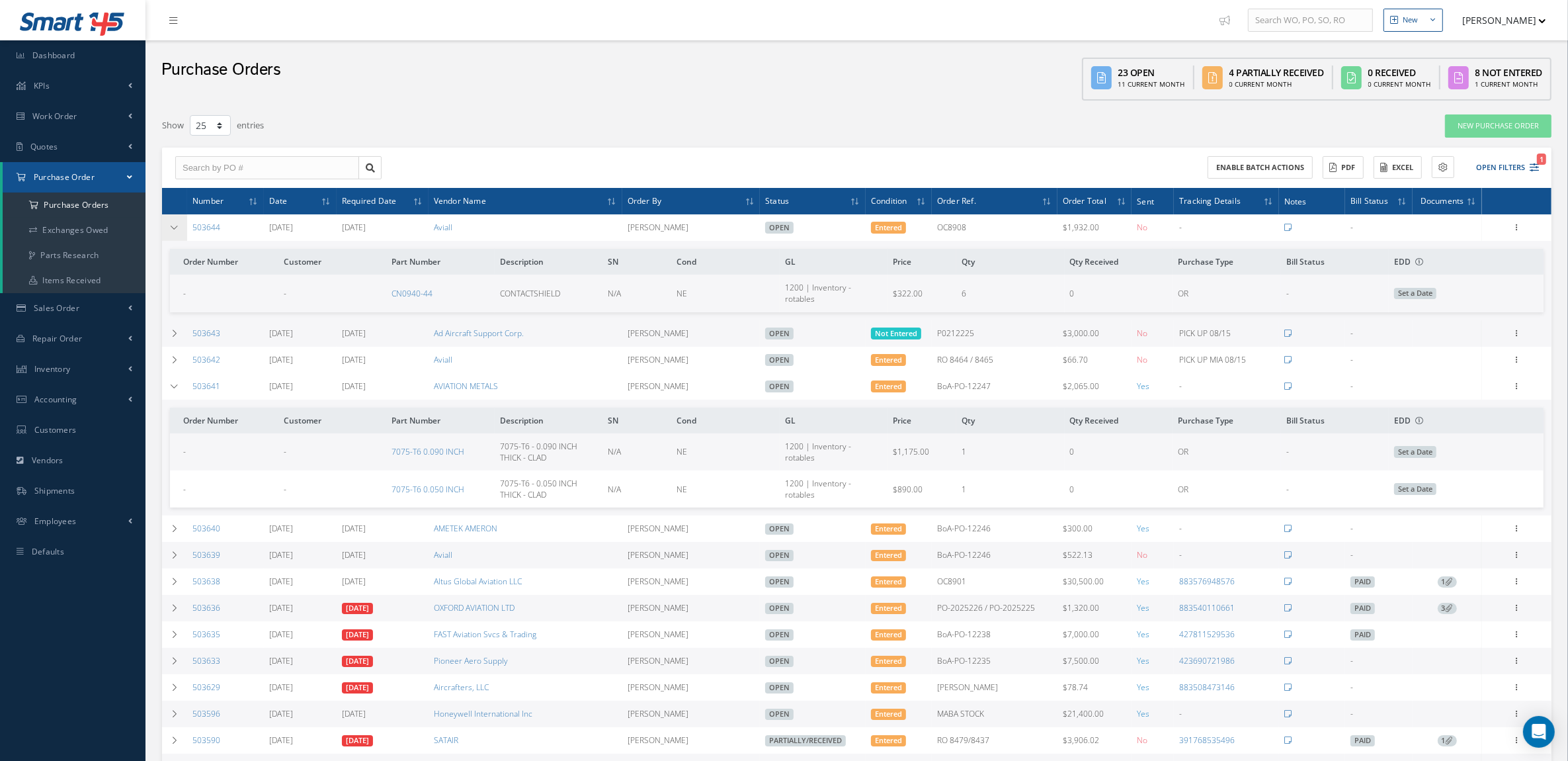
click at [177, 232] on td at bounding box center [175, 227] width 25 height 26
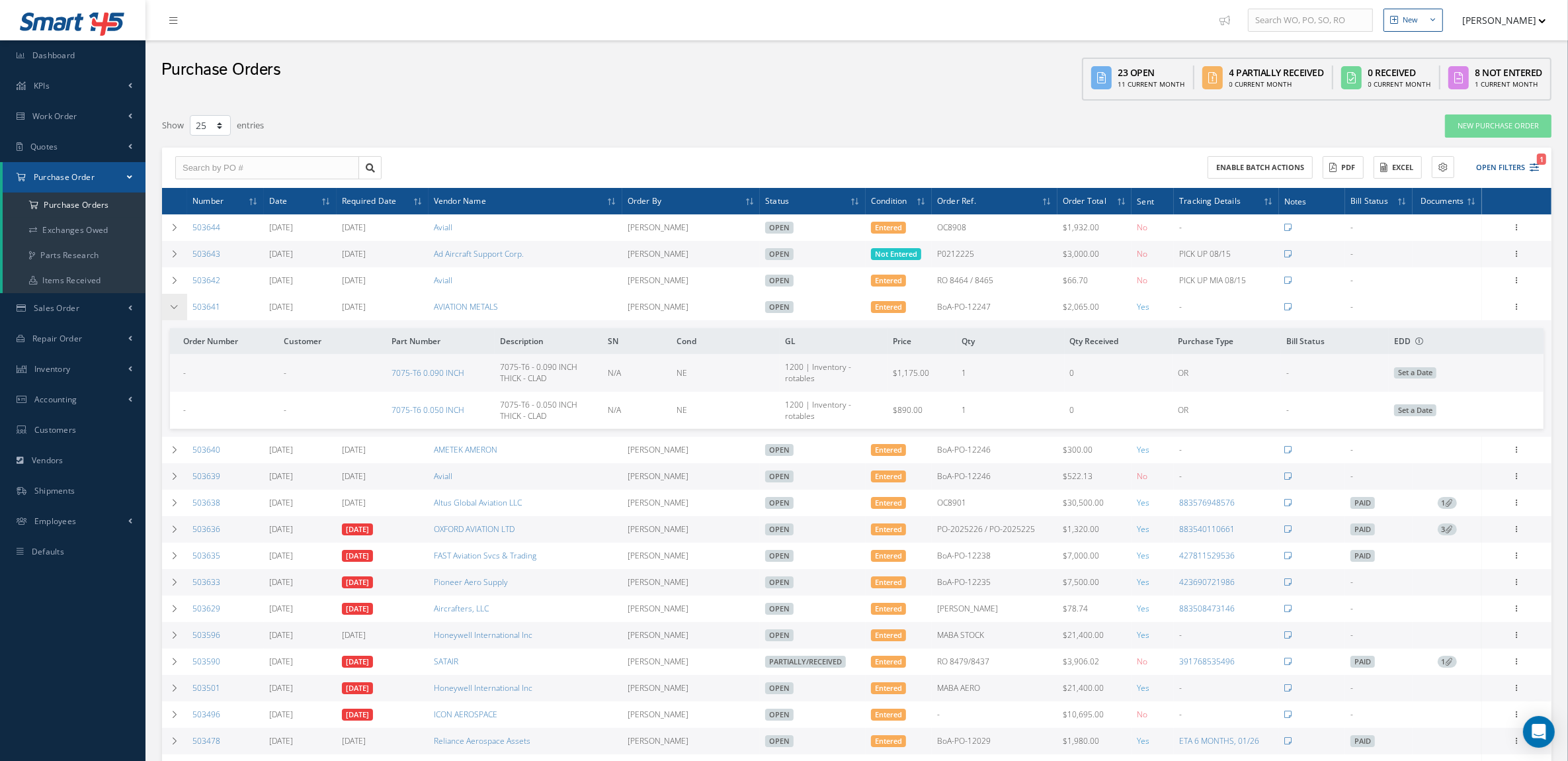
click at [170, 311] on icon at bounding box center [175, 306] width 10 height 8
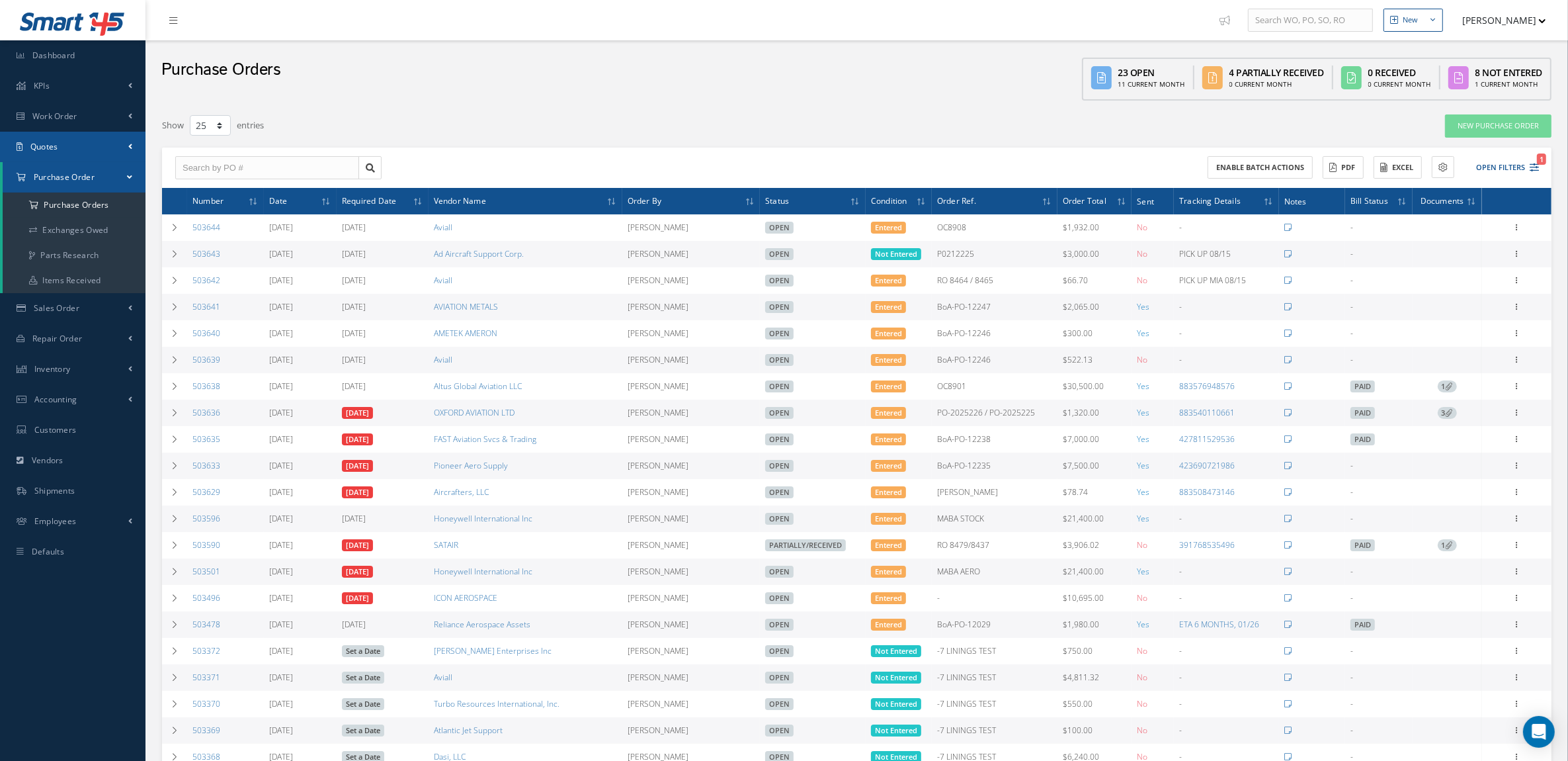
click at [61, 149] on link "Quotes" at bounding box center [72, 147] width 145 height 31
click at [53, 167] on link "Customers Quotes" at bounding box center [74, 175] width 143 height 25
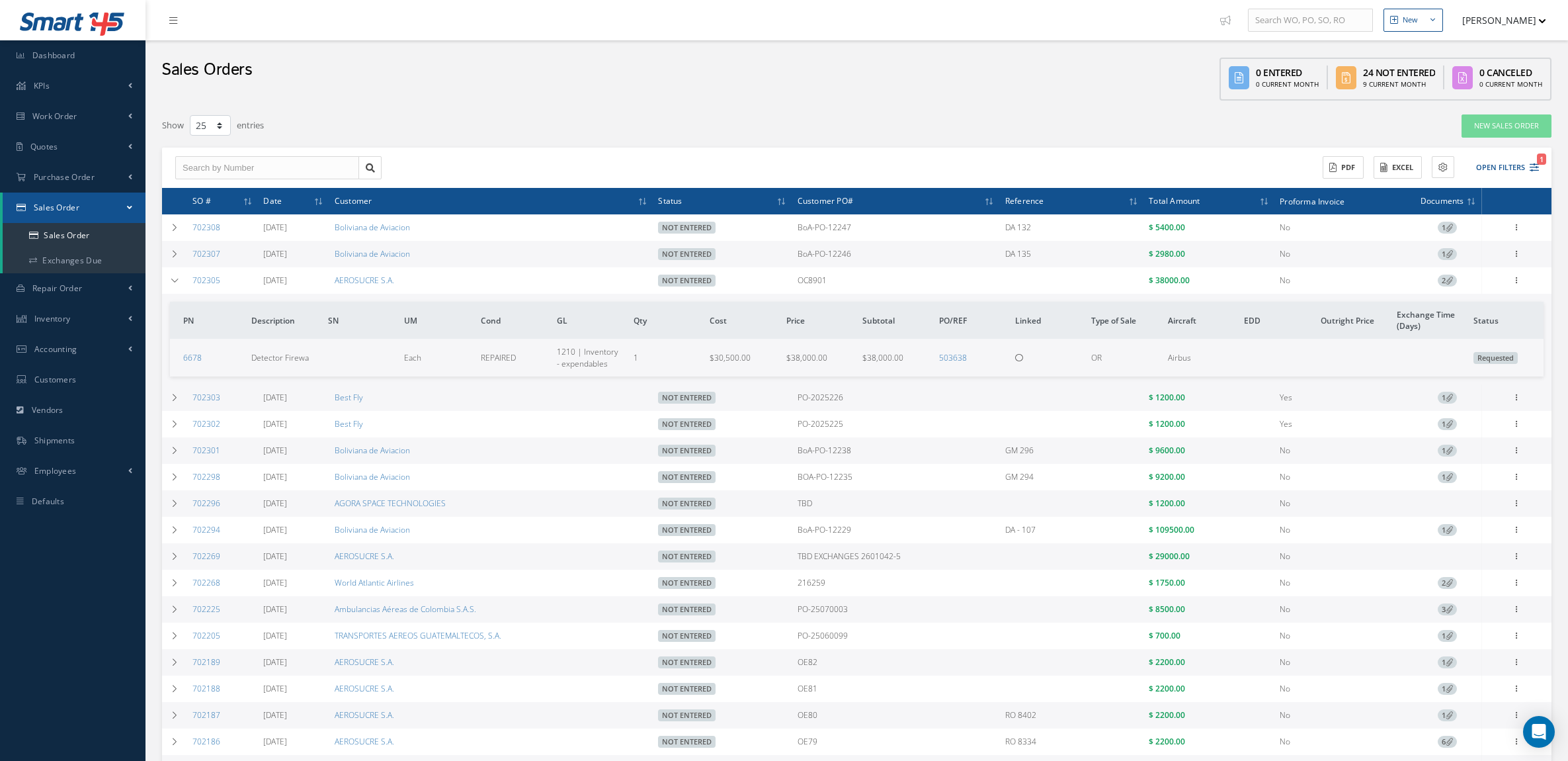
select select "25"
drag, startPoint x: 0, startPoint y: 0, endPoint x: 74, endPoint y: 232, distance: 243.5
click at [74, 232] on link "Sales Order" at bounding box center [74, 235] width 143 height 25
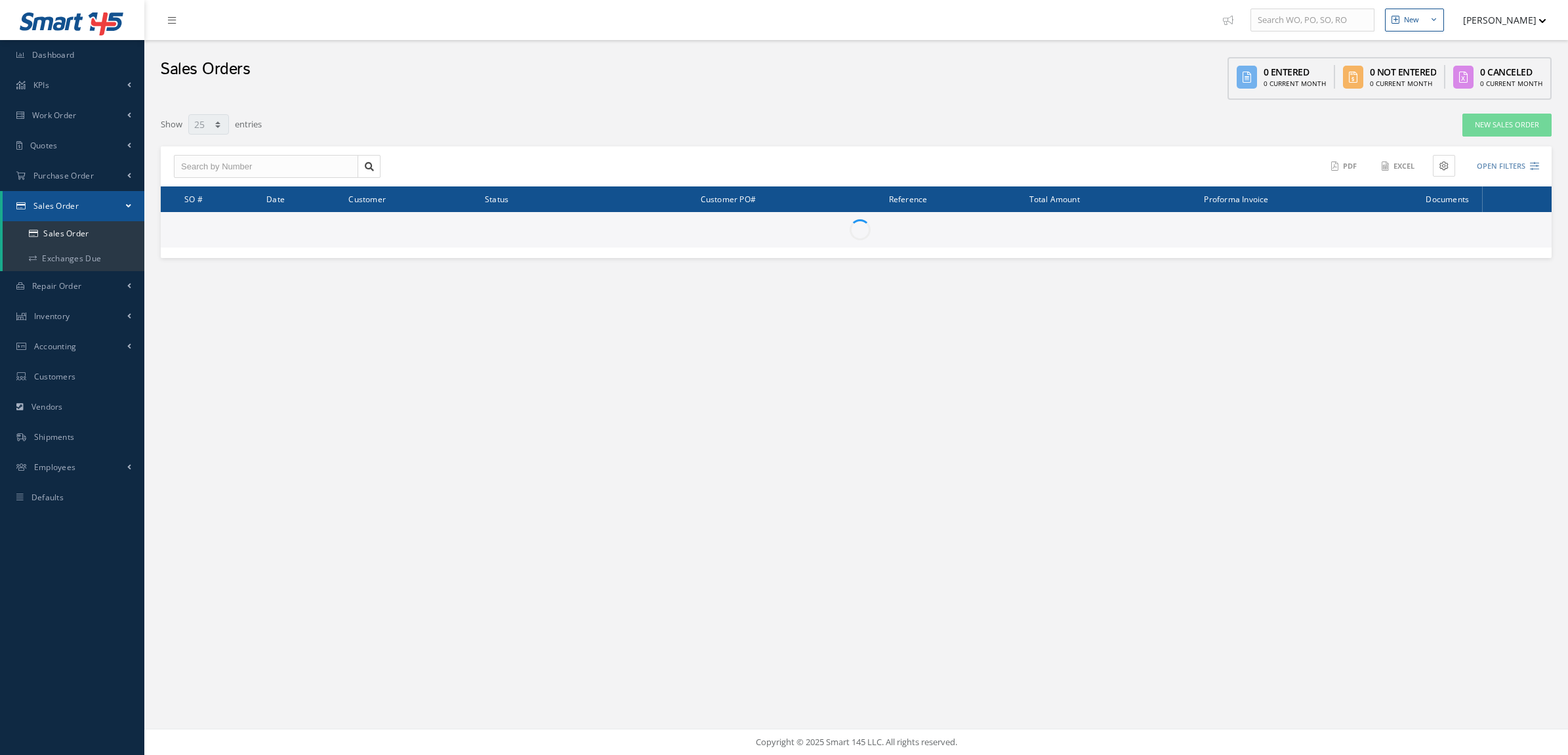
select select "25"
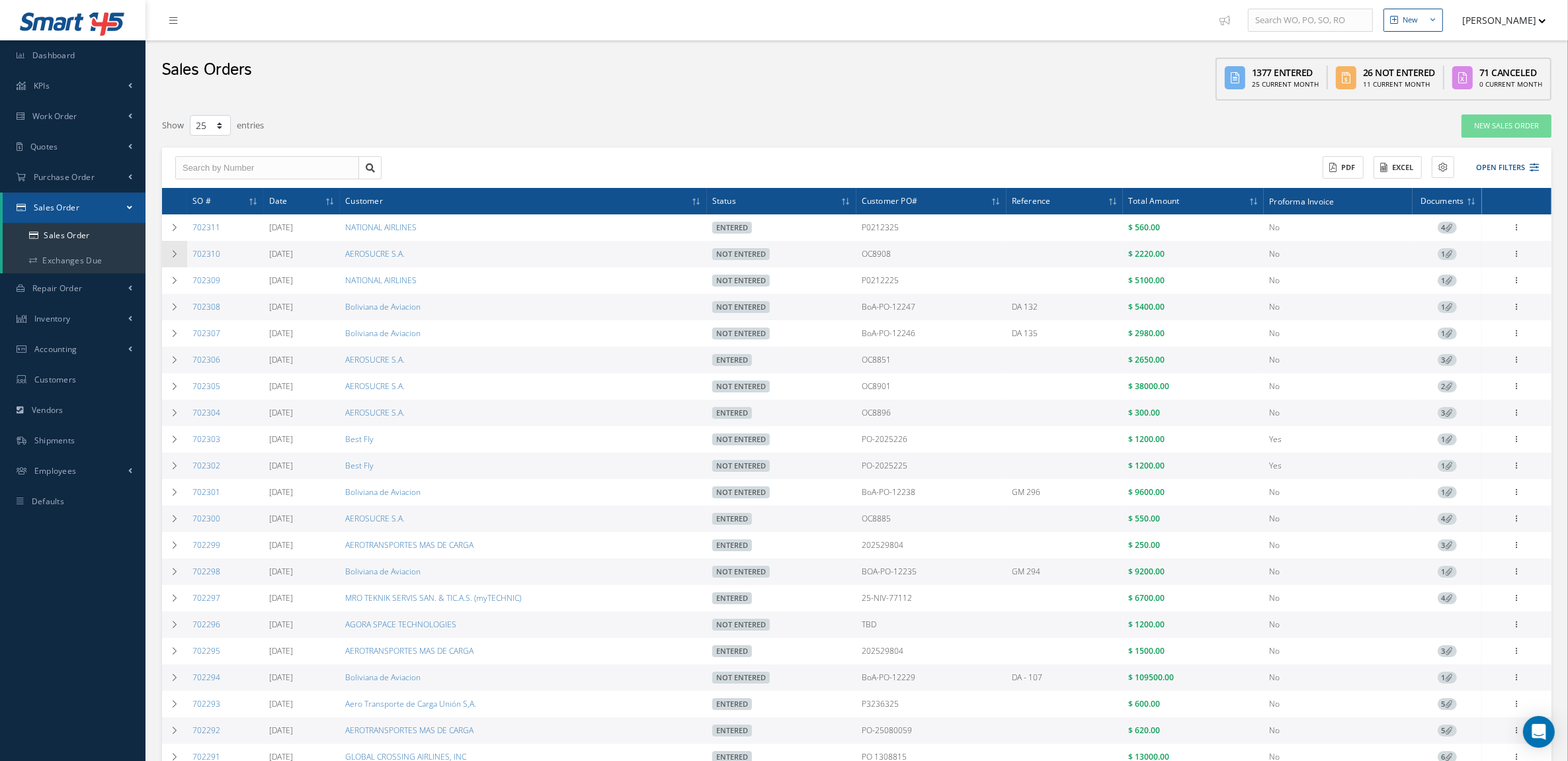
click at [183, 258] on td at bounding box center [175, 254] width 25 height 26
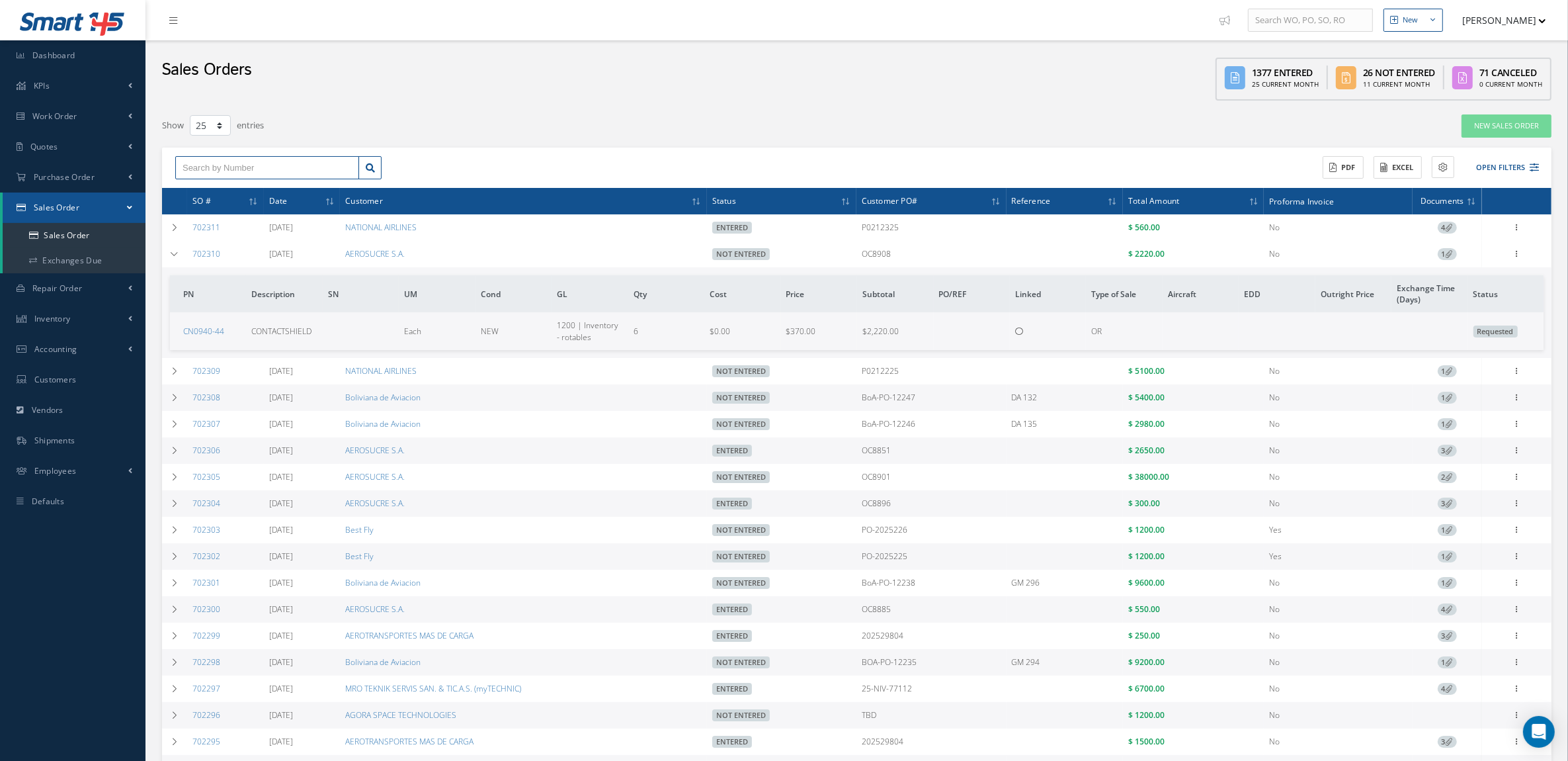
click at [235, 173] on input "text" at bounding box center [268, 168] width 184 height 24
type input "702275"
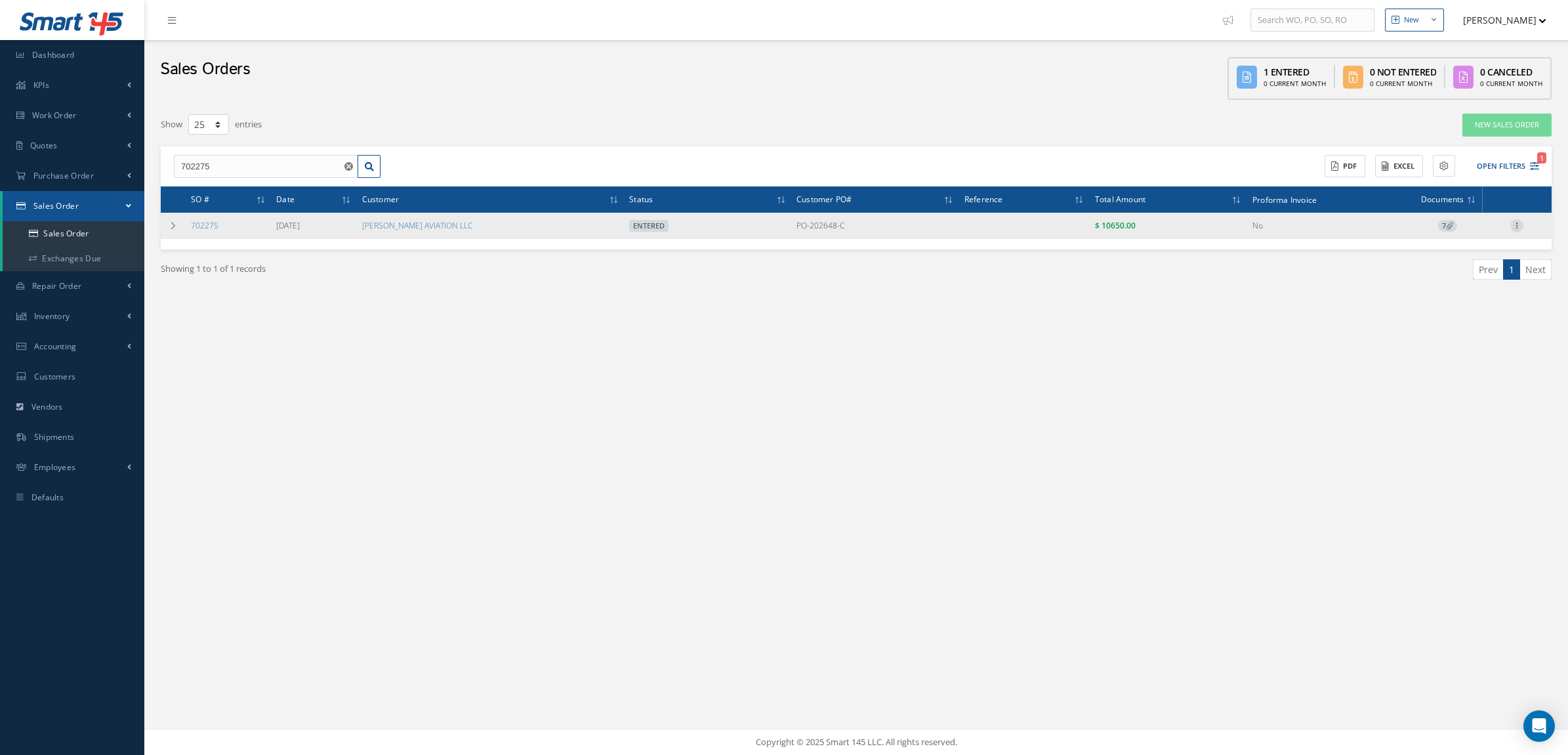
click at [1517, 226] on icon at bounding box center [1517, 224] width 13 height 10
click at [1455, 307] on link "Documents" at bounding box center [1456, 313] width 104 height 17
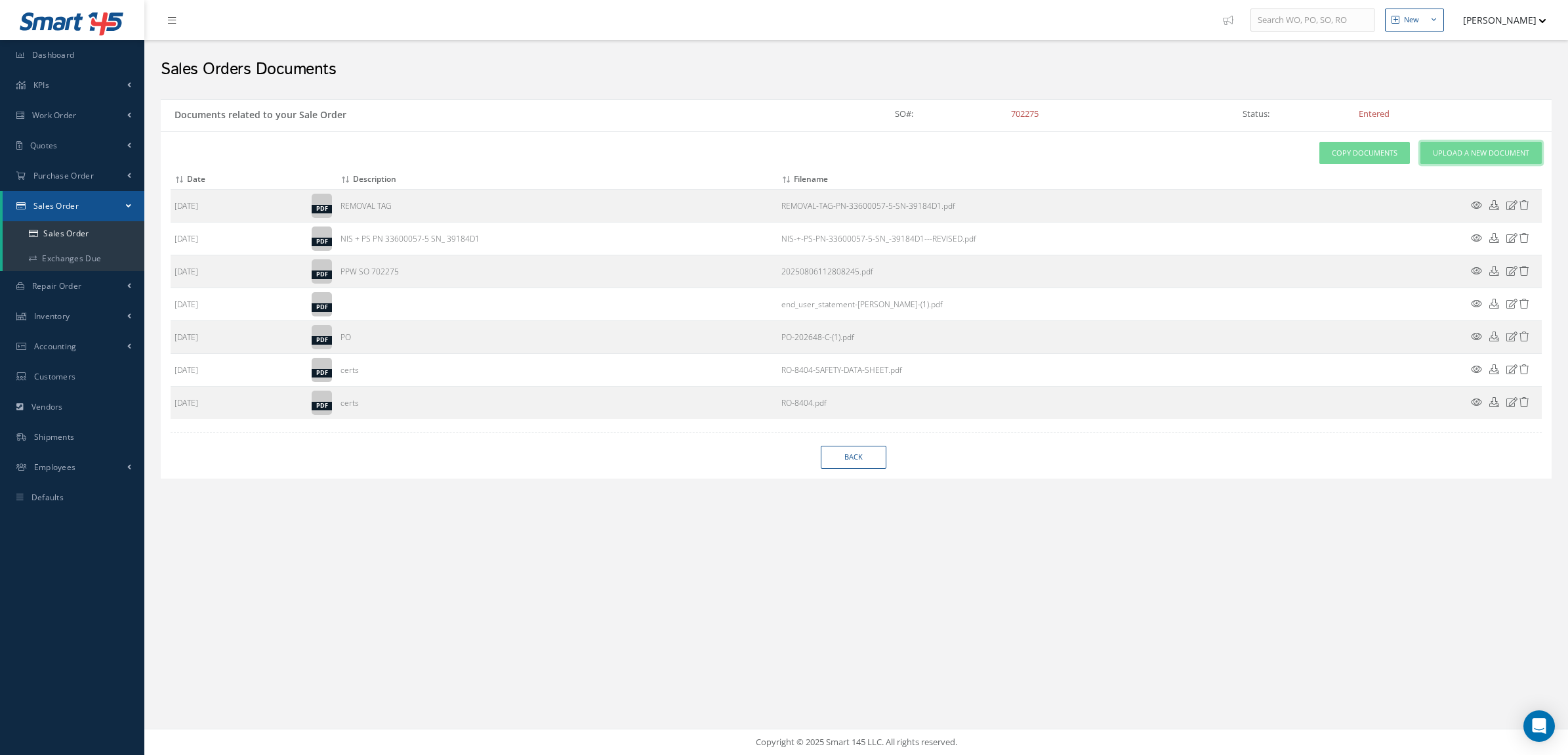
click at [1461, 153] on span "Upload a New Document" at bounding box center [1481, 153] width 96 height 11
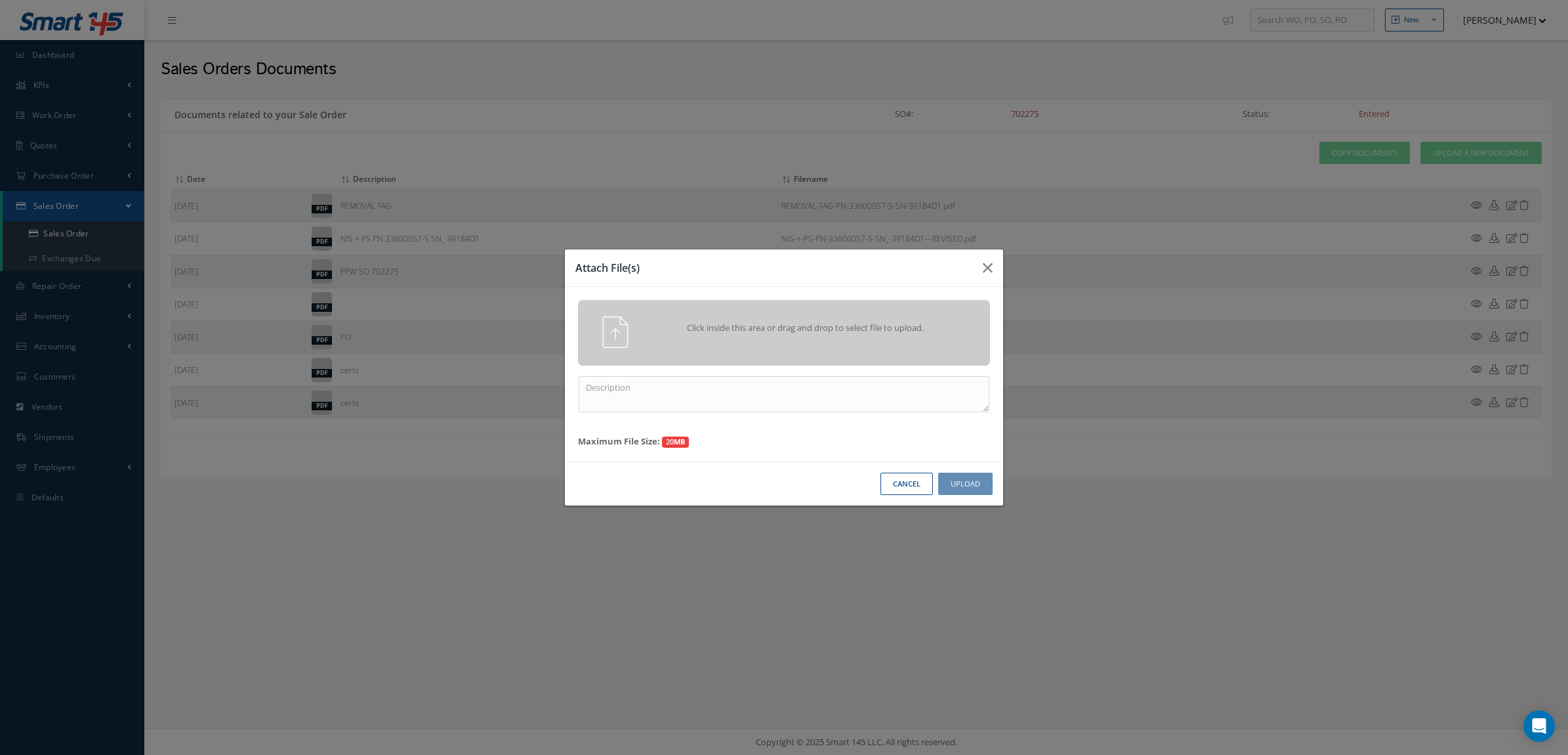
click at [899, 327] on span "Click inside this area or drag and drop to select file to upload." at bounding box center [806, 328] width 298 height 13
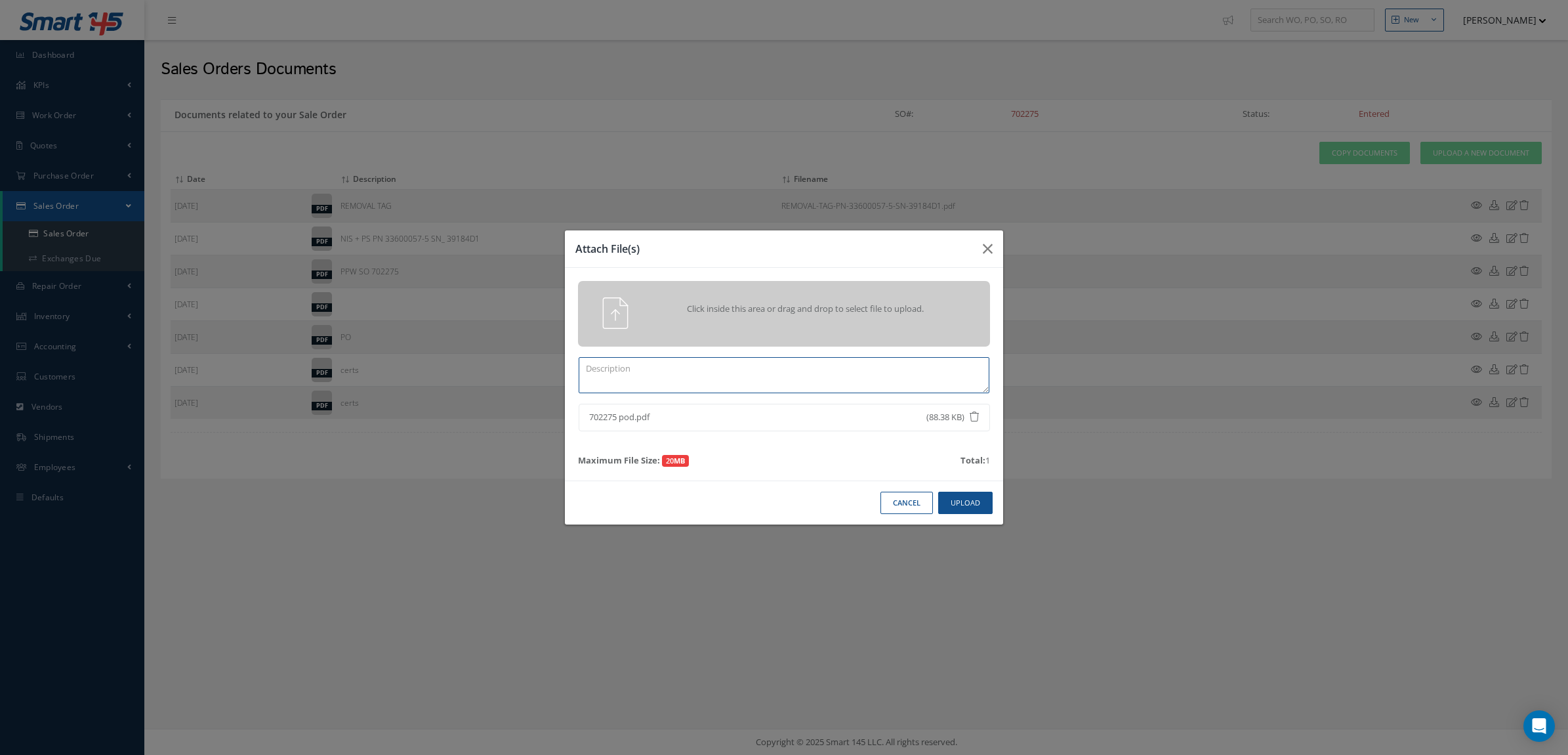
click at [884, 371] on textarea at bounding box center [784, 375] width 410 height 36
type textarea "POD"
click at [948, 497] on button "Upload" at bounding box center [965, 503] width 54 height 23
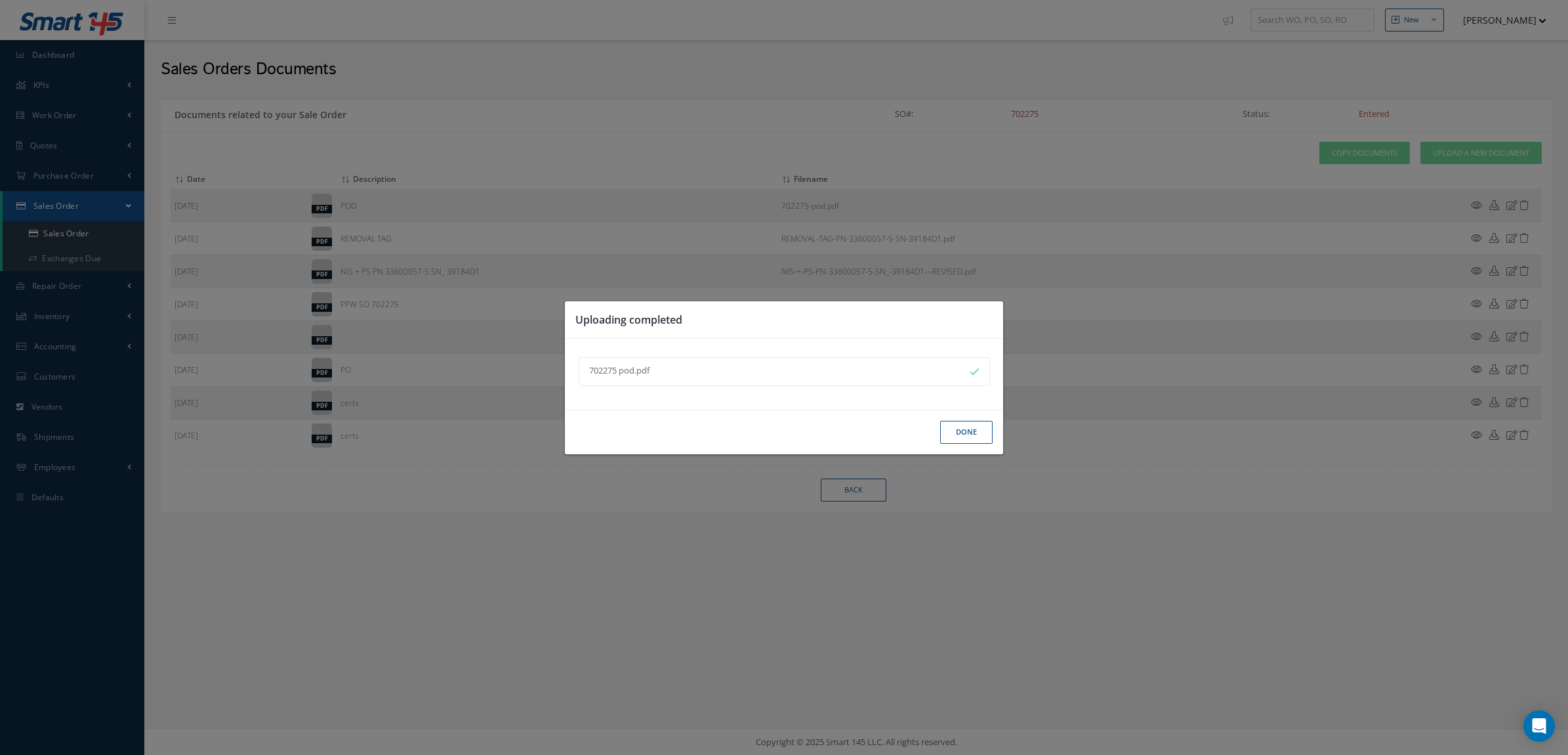
click at [960, 428] on button "Done" at bounding box center [967, 432] width 52 height 23
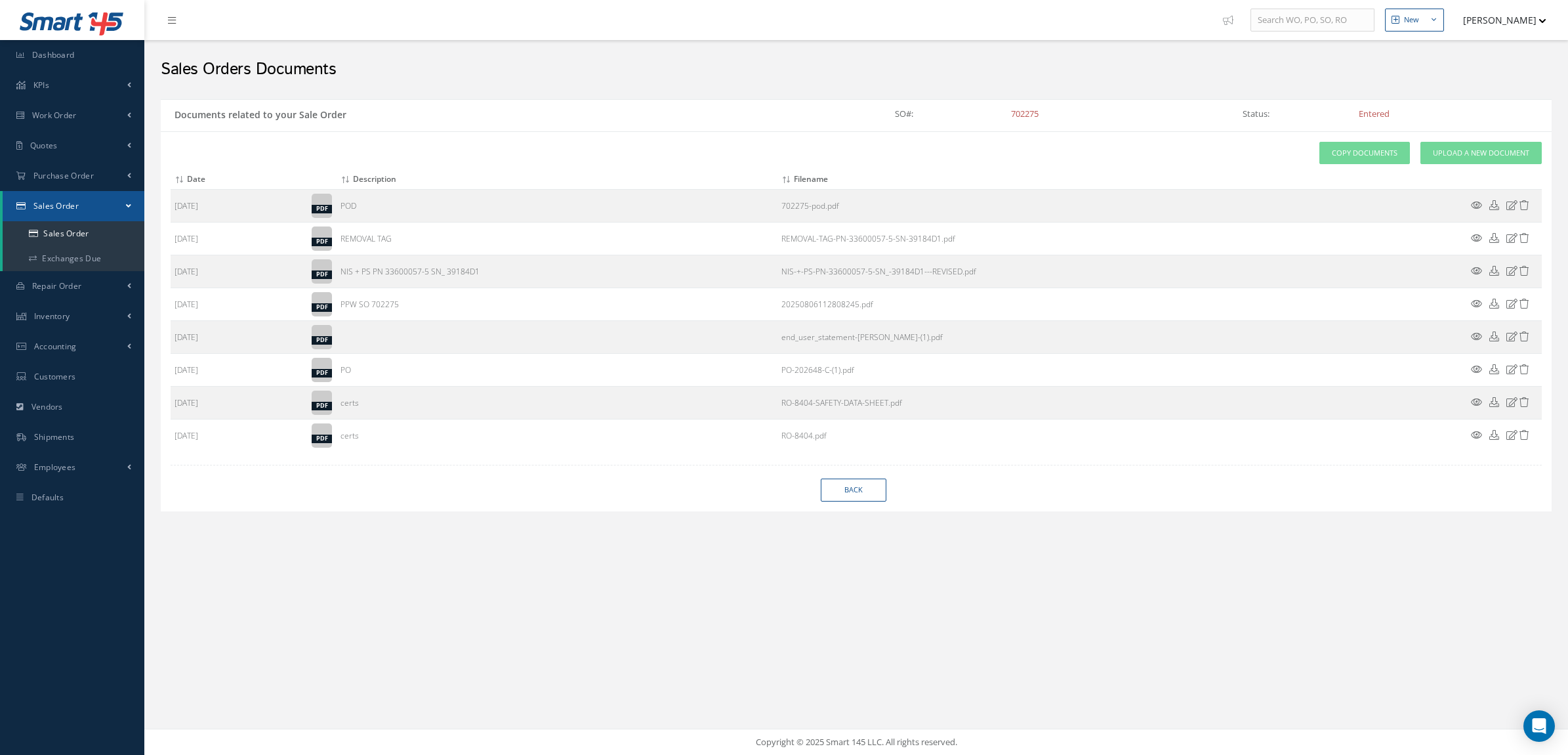
click at [854, 479] on div "Attach File(s) Click inside this area or drag and drop to select file to upload…" at bounding box center [857, 321] width 1391 height 380
click at [857, 483] on link "Back" at bounding box center [854, 490] width 65 height 23
select select "25"
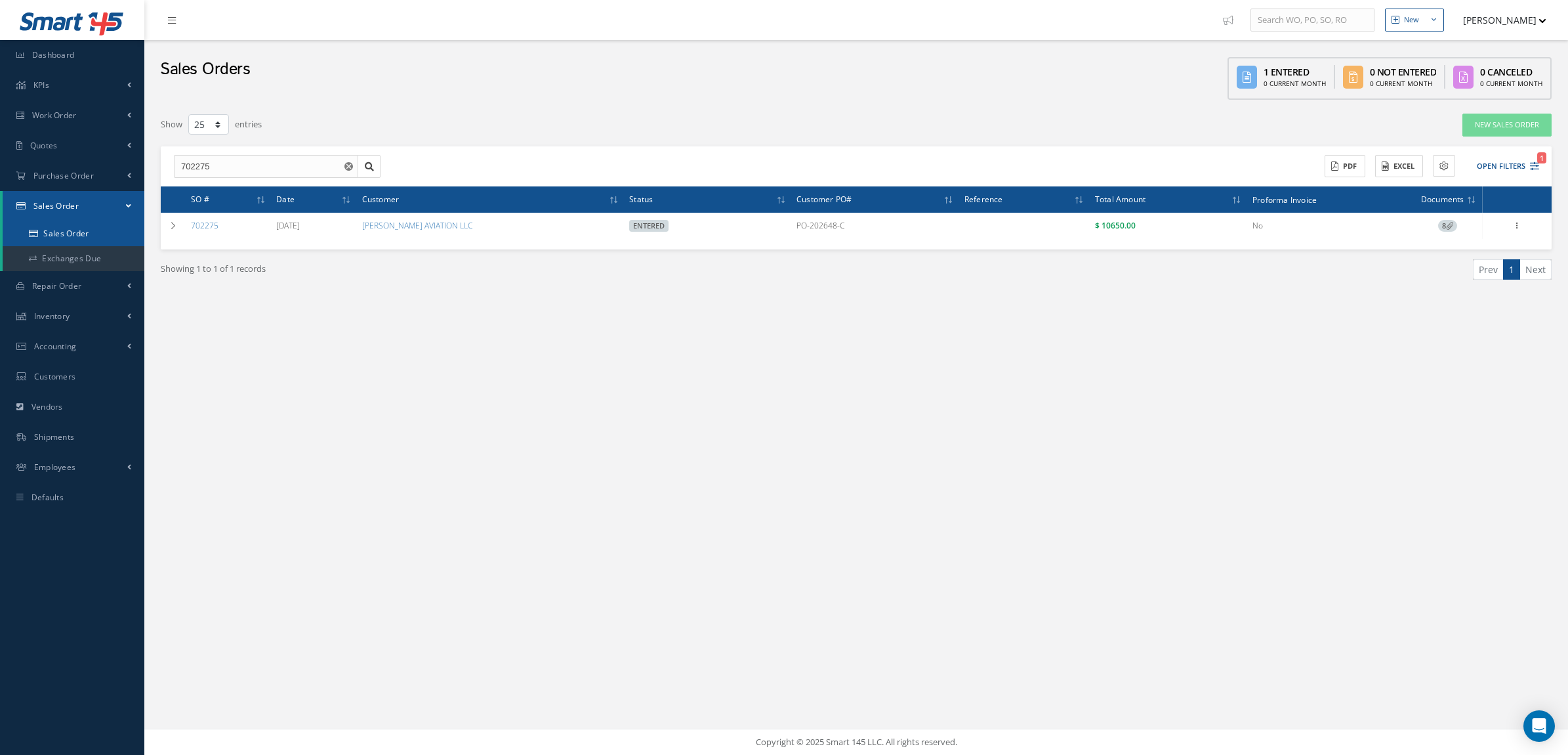
click at [70, 228] on link "Sales Order" at bounding box center [73, 234] width 141 height 25
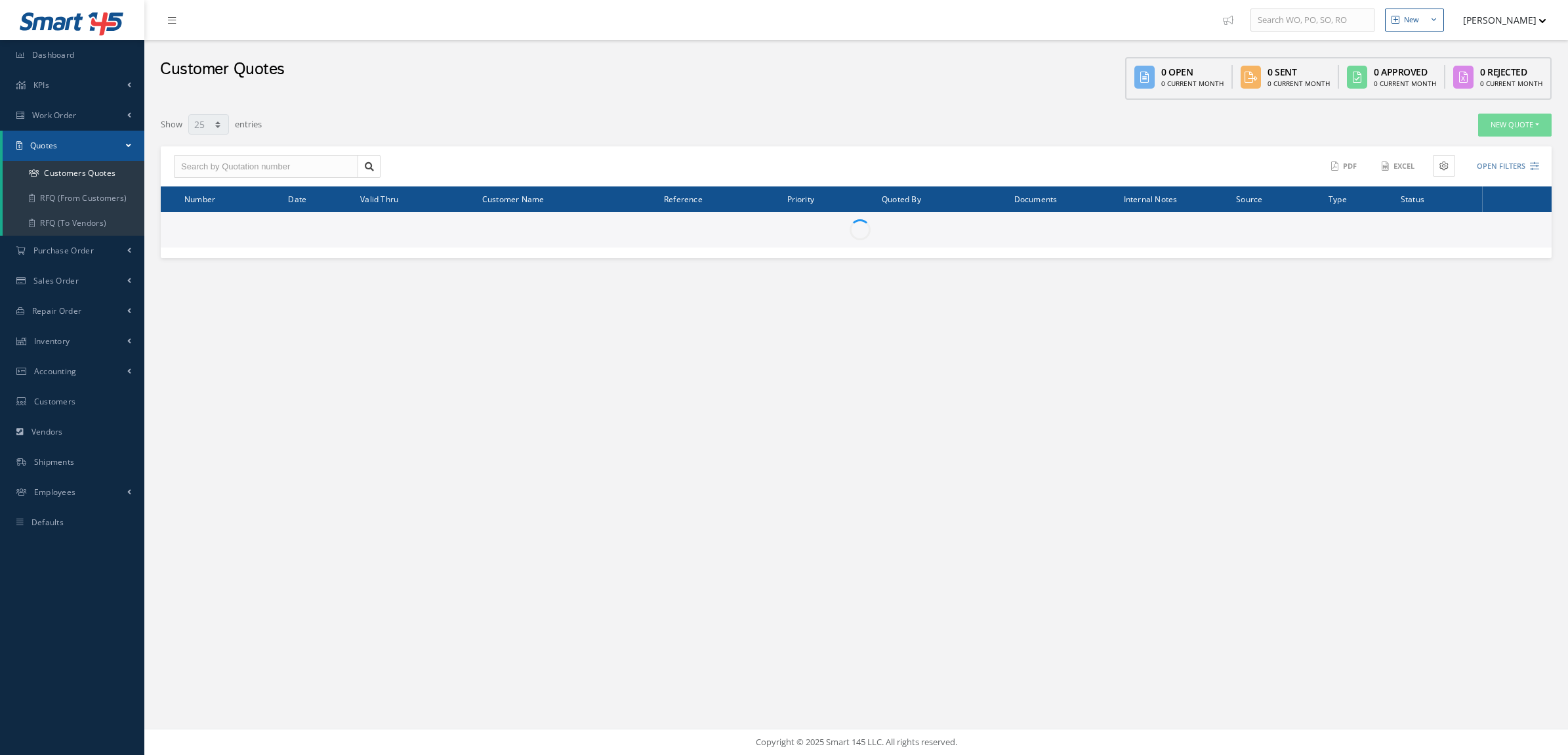
select select "25"
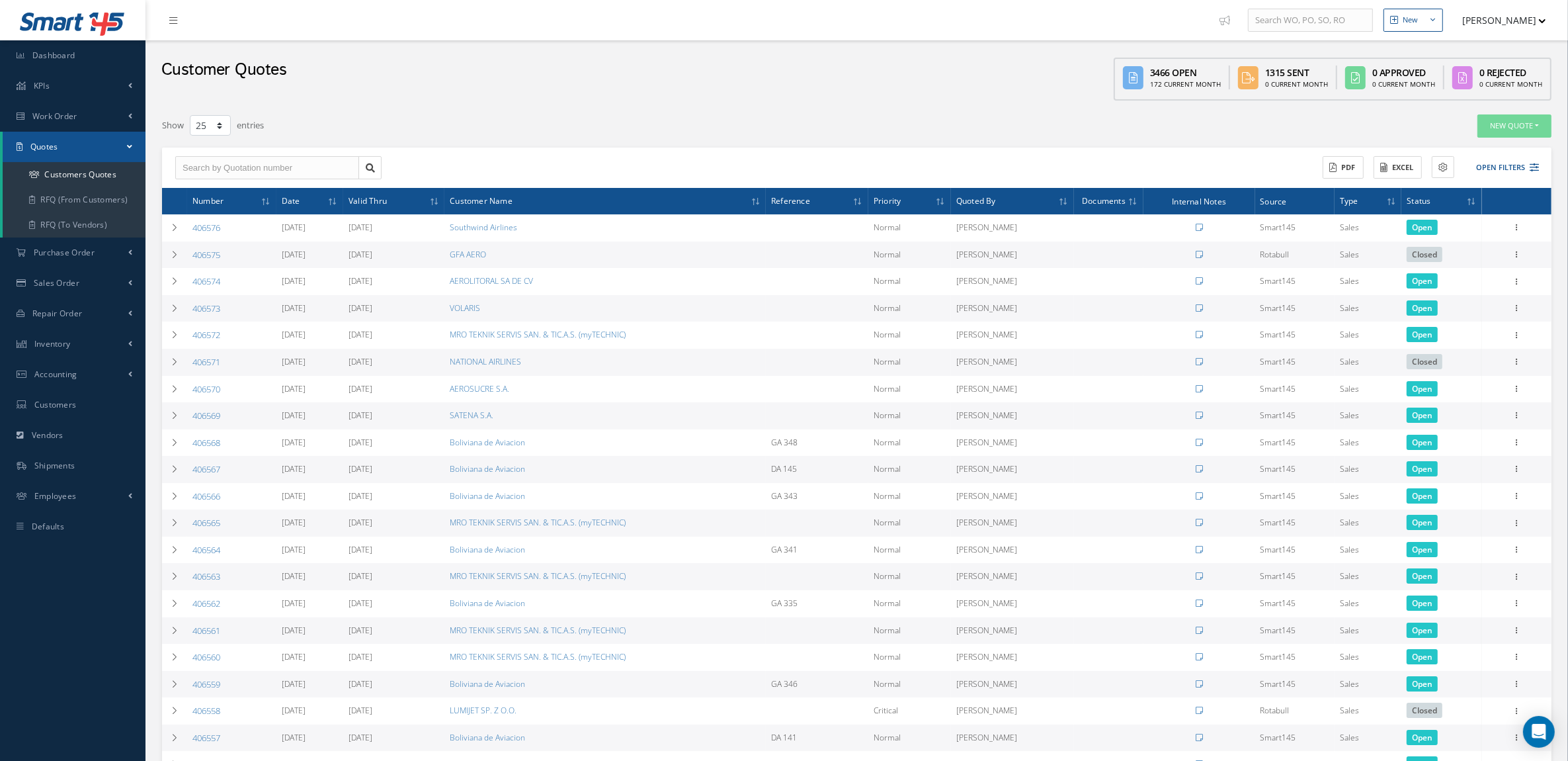
scroll to position [226, 0]
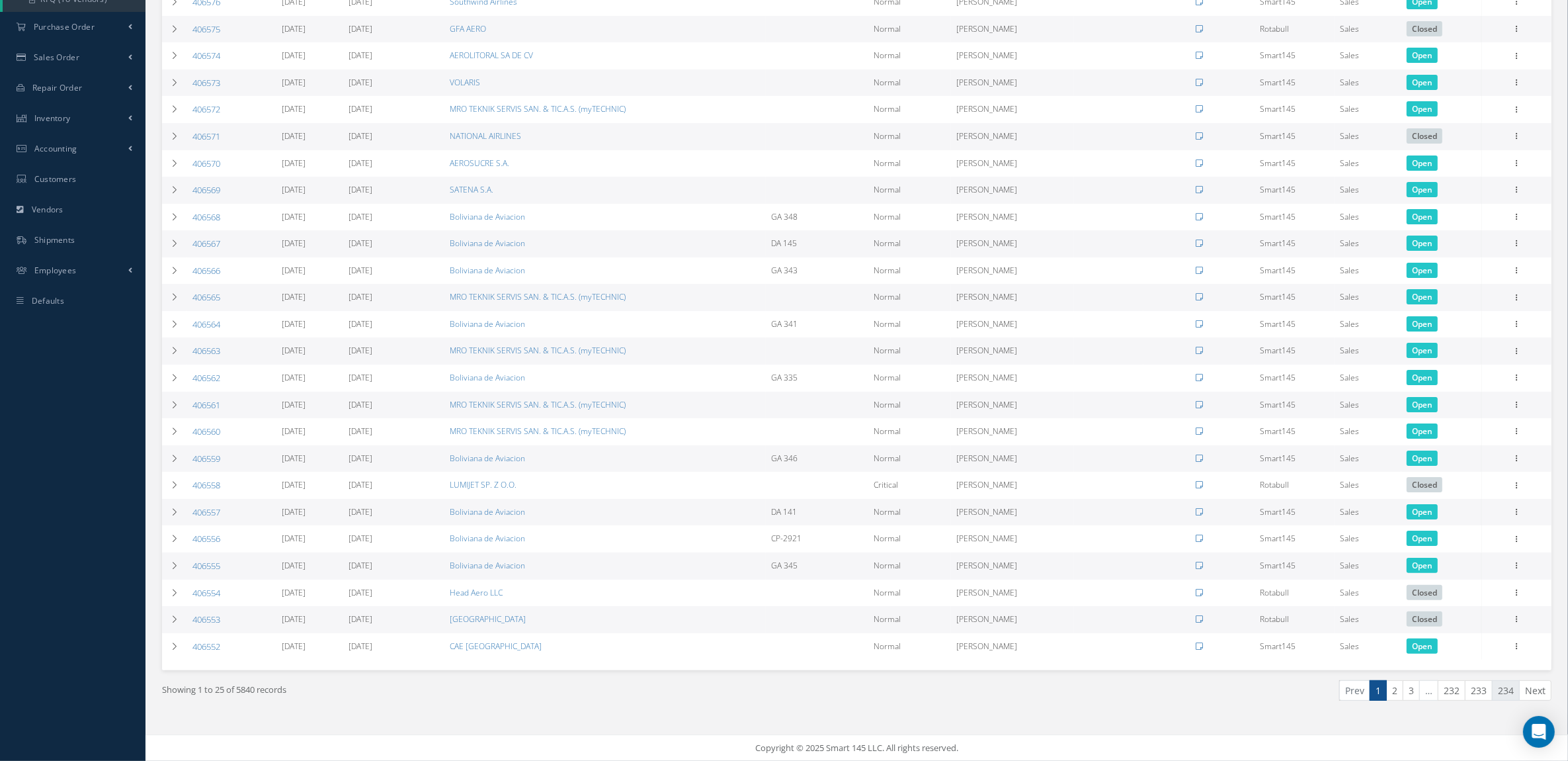
click at [1511, 689] on link "234" at bounding box center [1506, 690] width 28 height 20
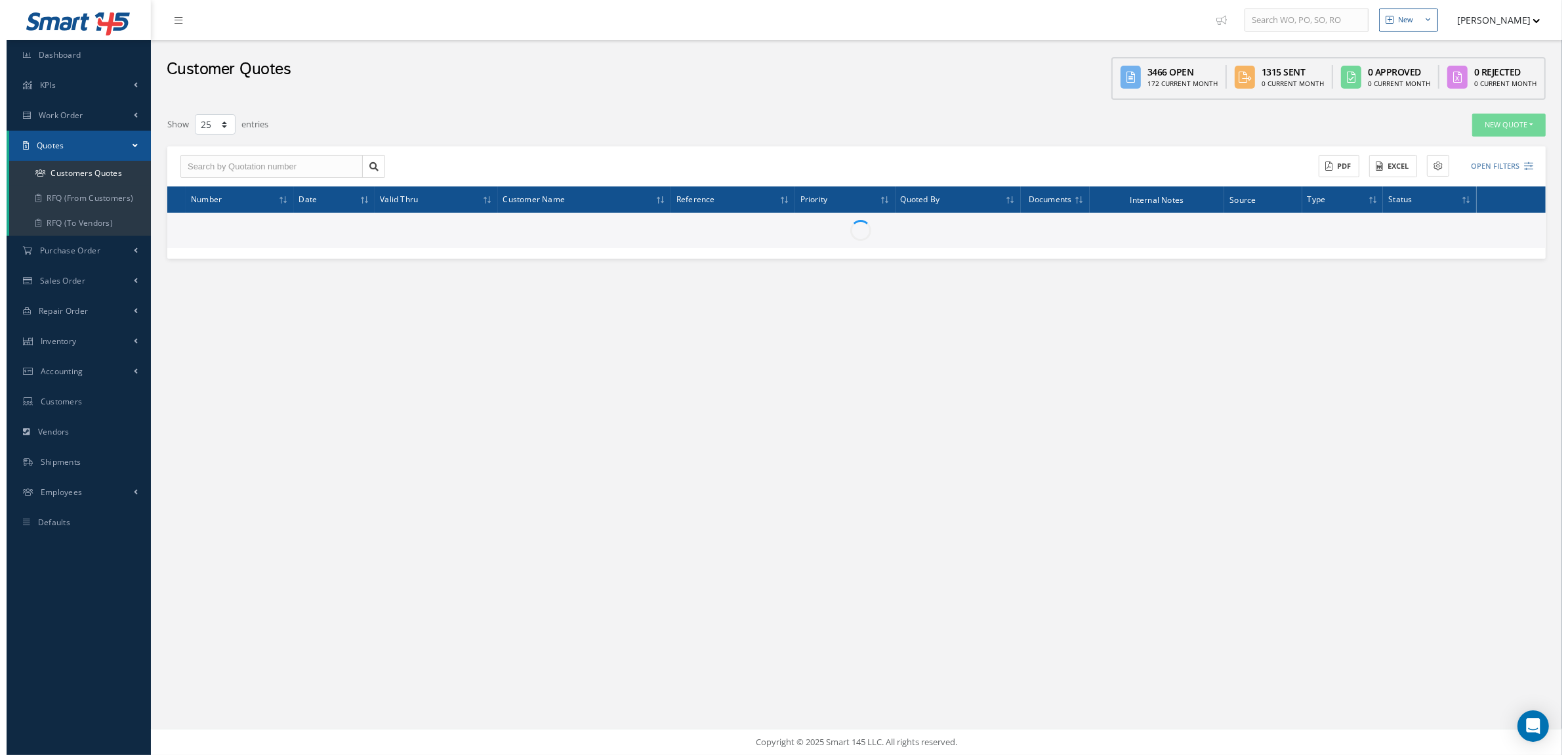
scroll to position [0, 0]
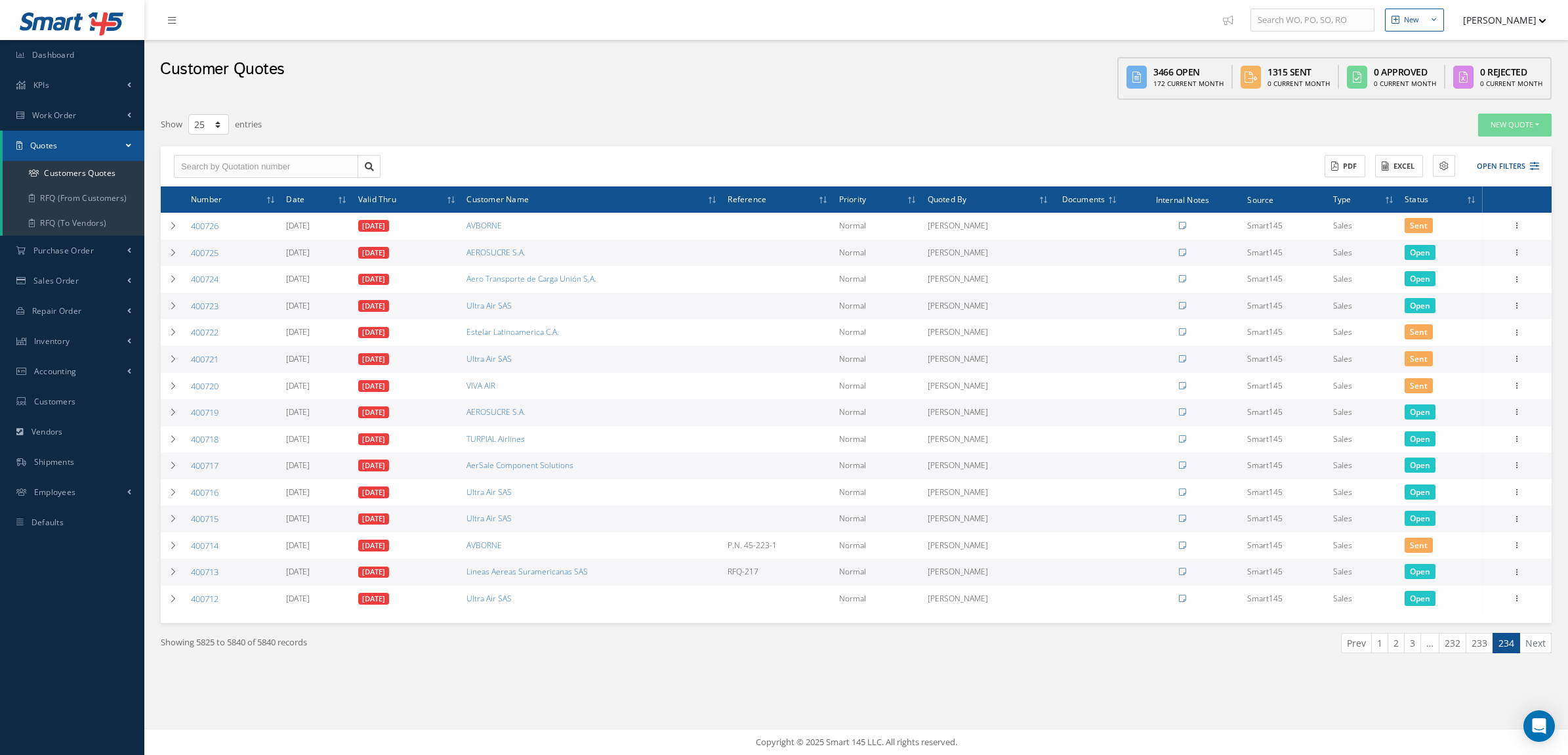
click at [1540, 648] on li "Next" at bounding box center [1535, 643] width 31 height 20
click at [1534, 640] on li "Next" at bounding box center [1535, 643] width 31 height 20
click at [65, 248] on span "Purchase Order" at bounding box center [63, 249] width 60 height 11
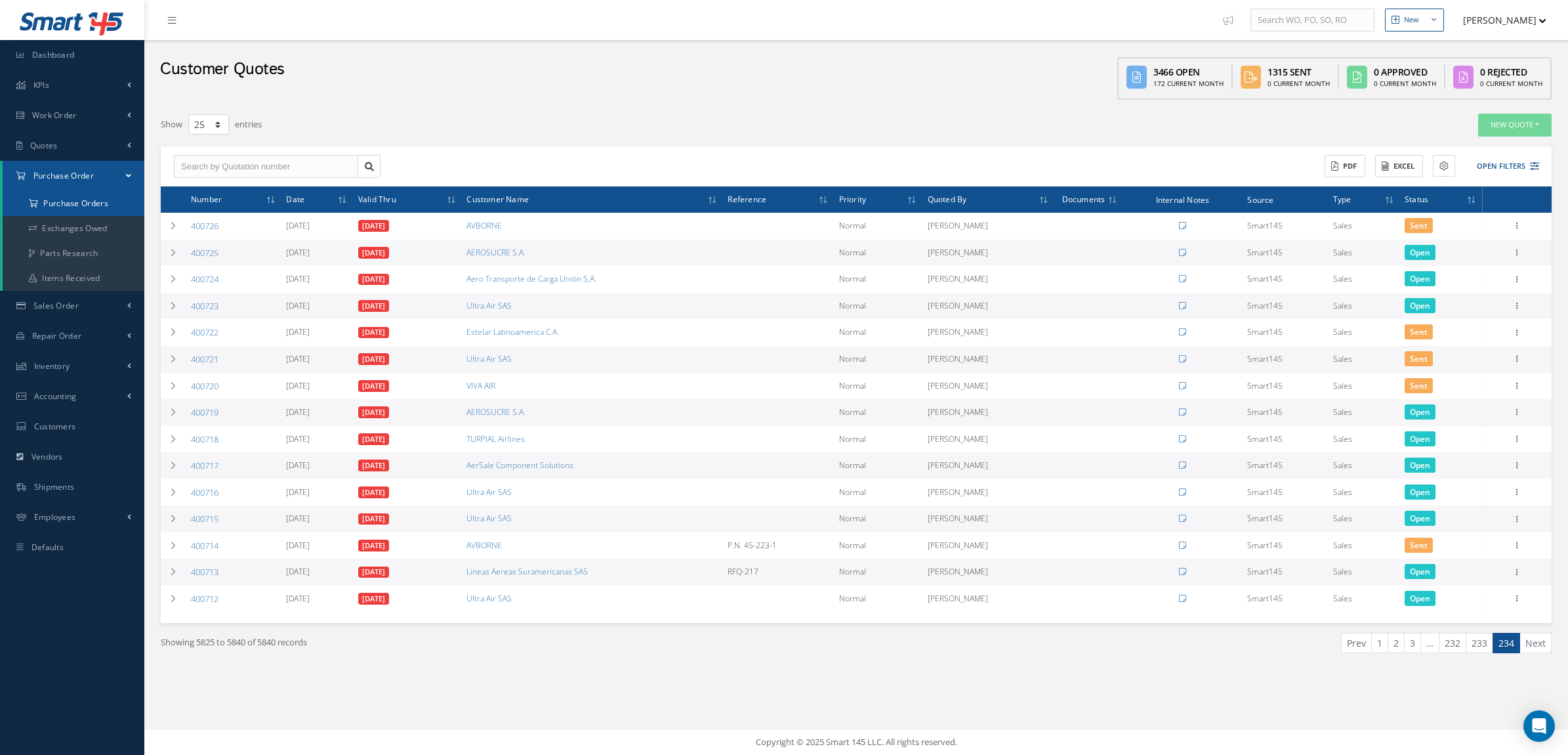
click at [73, 192] on a=1&status_id=2&status_id=3&status_id=5&collapsedFilters"] "Purchase Orders" at bounding box center [73, 203] width 141 height 25
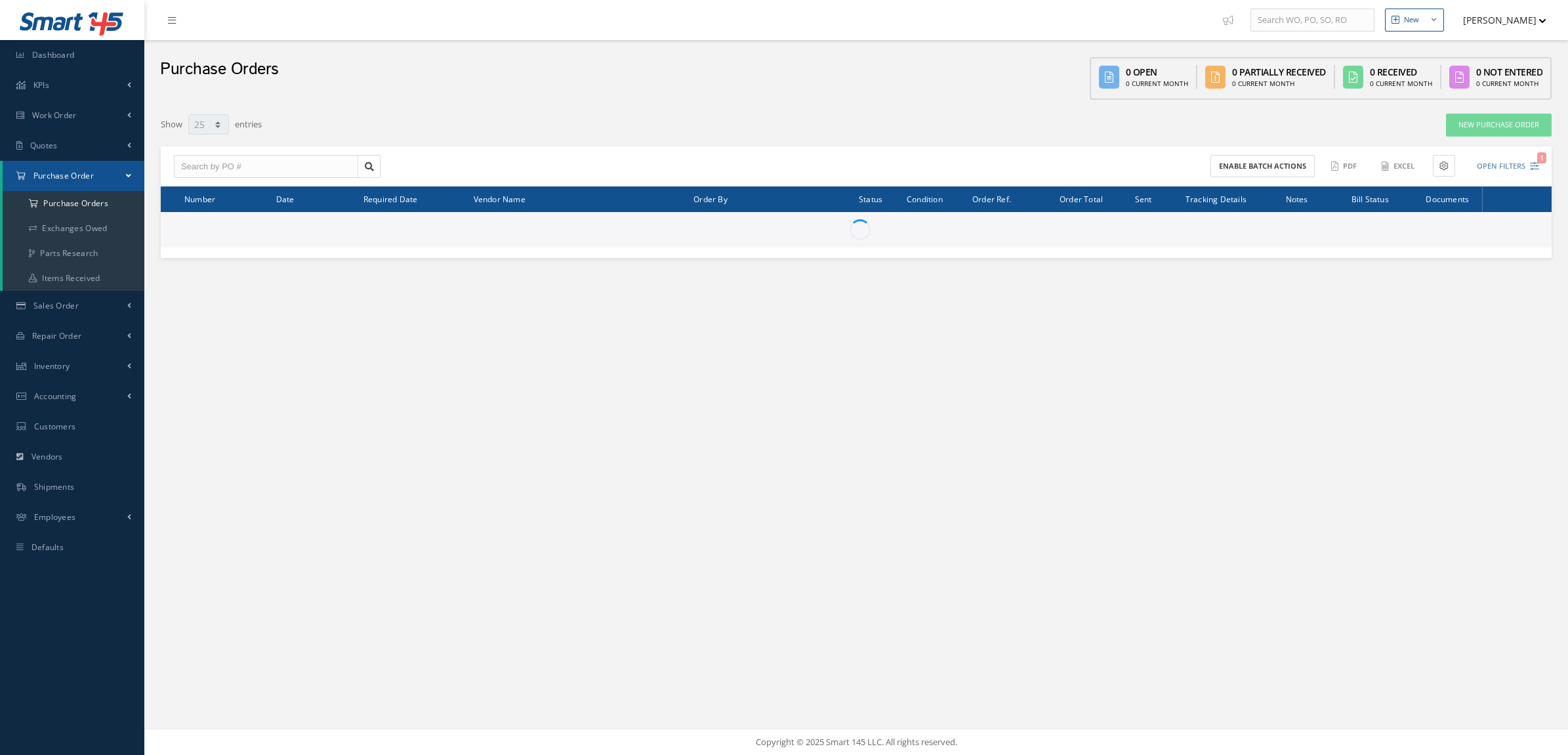
select select "25"
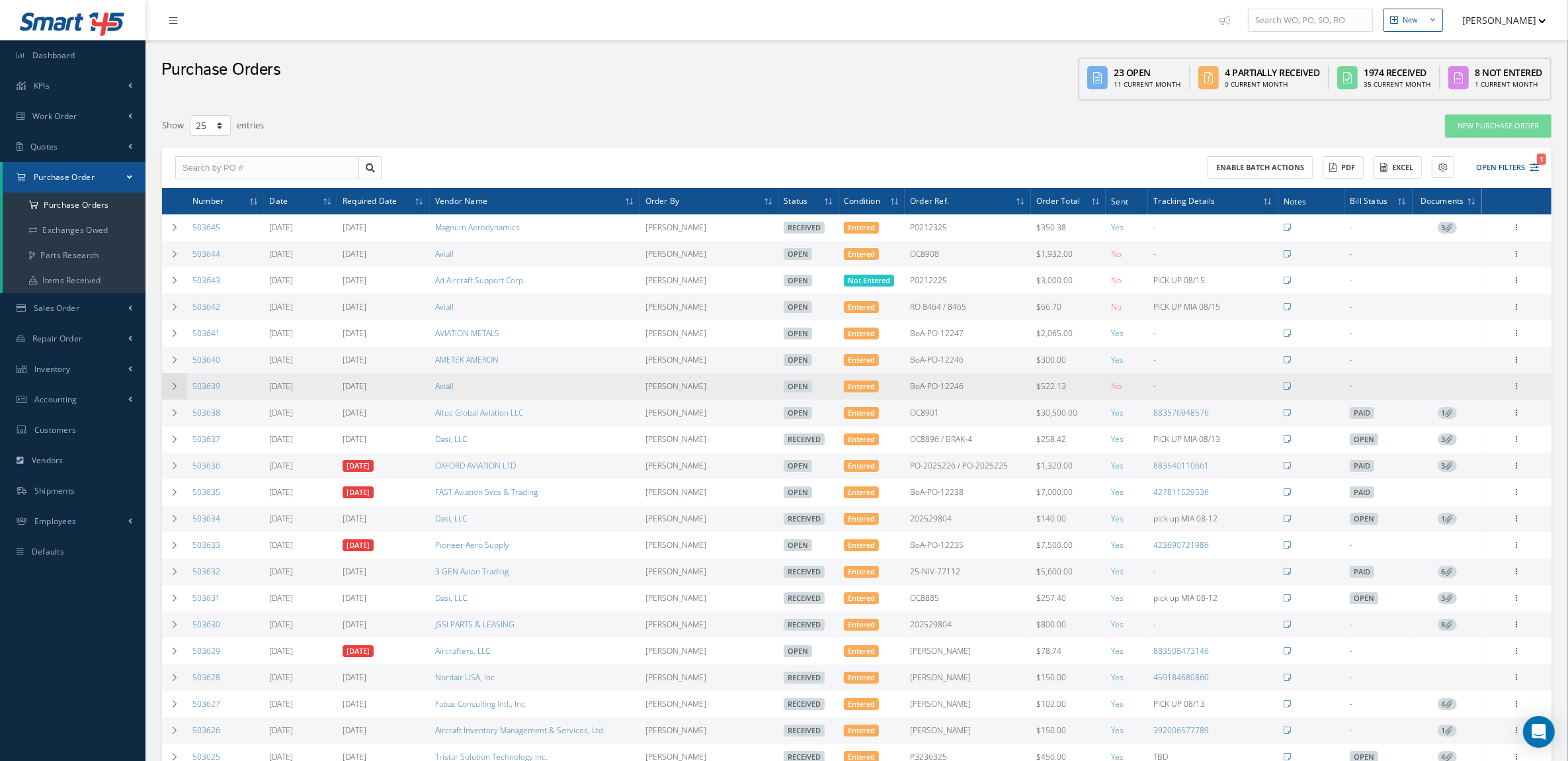
click at [176, 387] on icon at bounding box center [175, 386] width 10 height 8
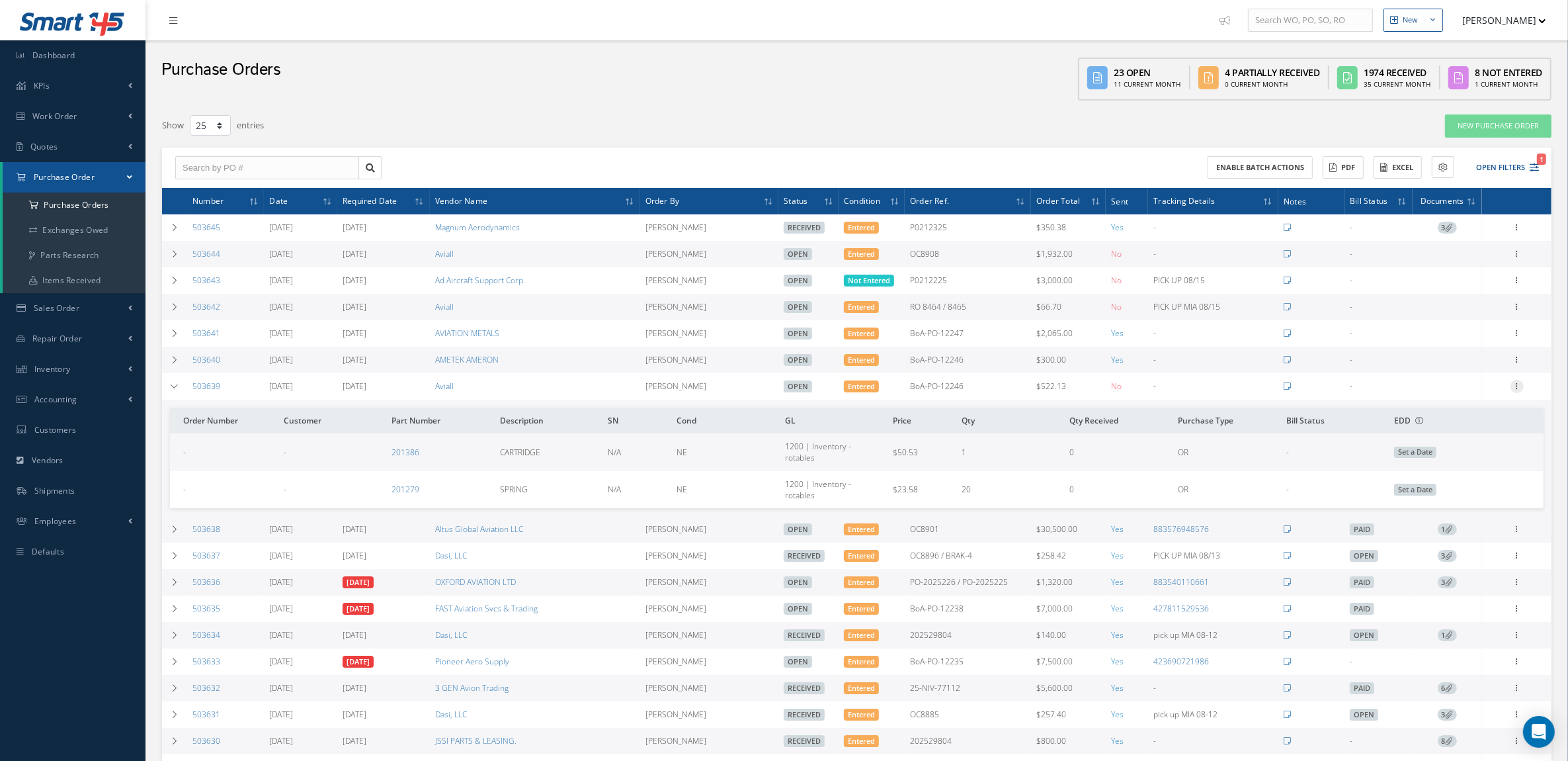
click at [1516, 387] on icon at bounding box center [1518, 385] width 13 height 10
click at [1449, 431] on link "Edit" at bounding box center [1456, 429] width 105 height 18
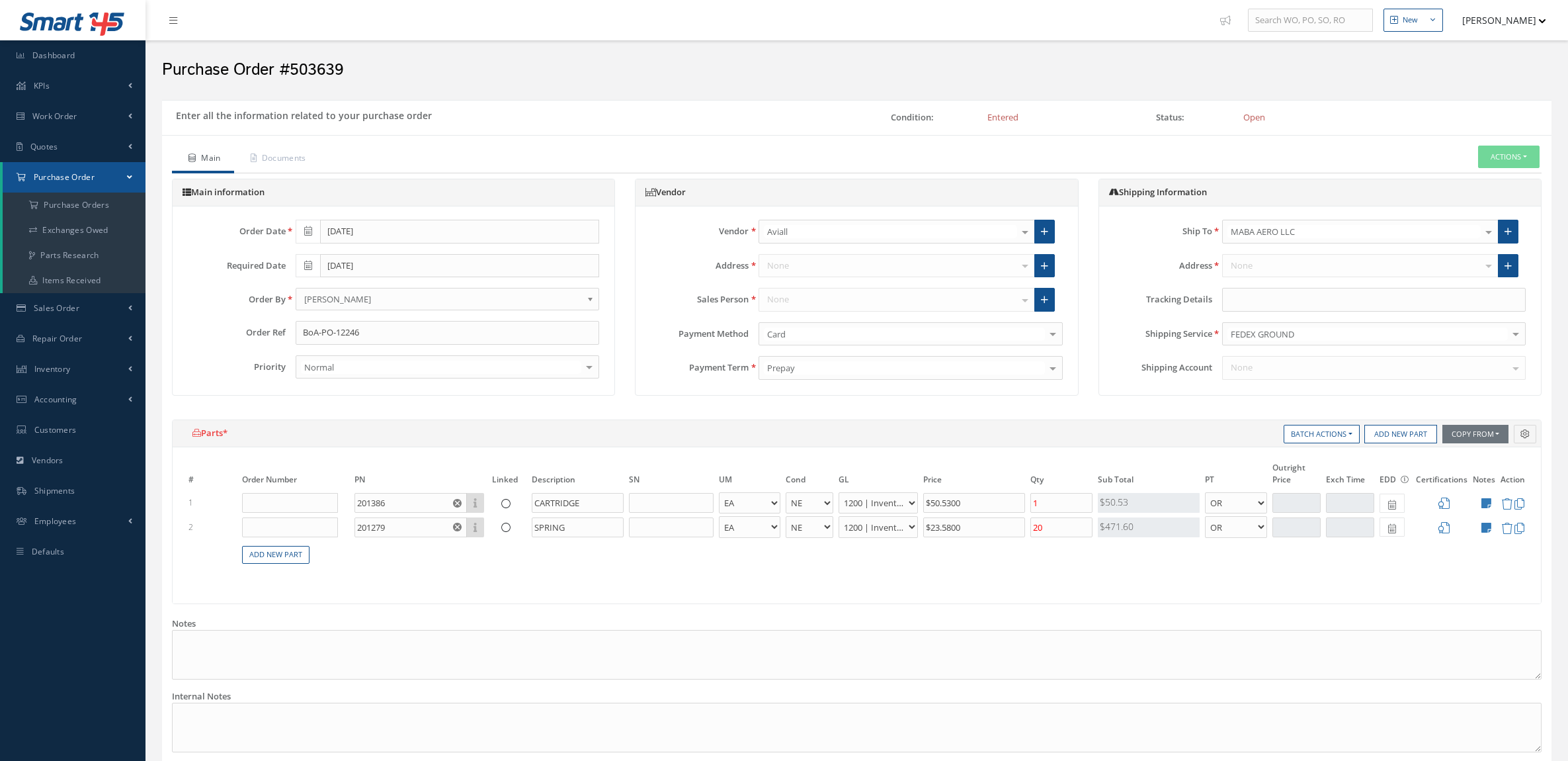
select select "5"
select select "6"
select select "1"
select select "5"
select select "6"
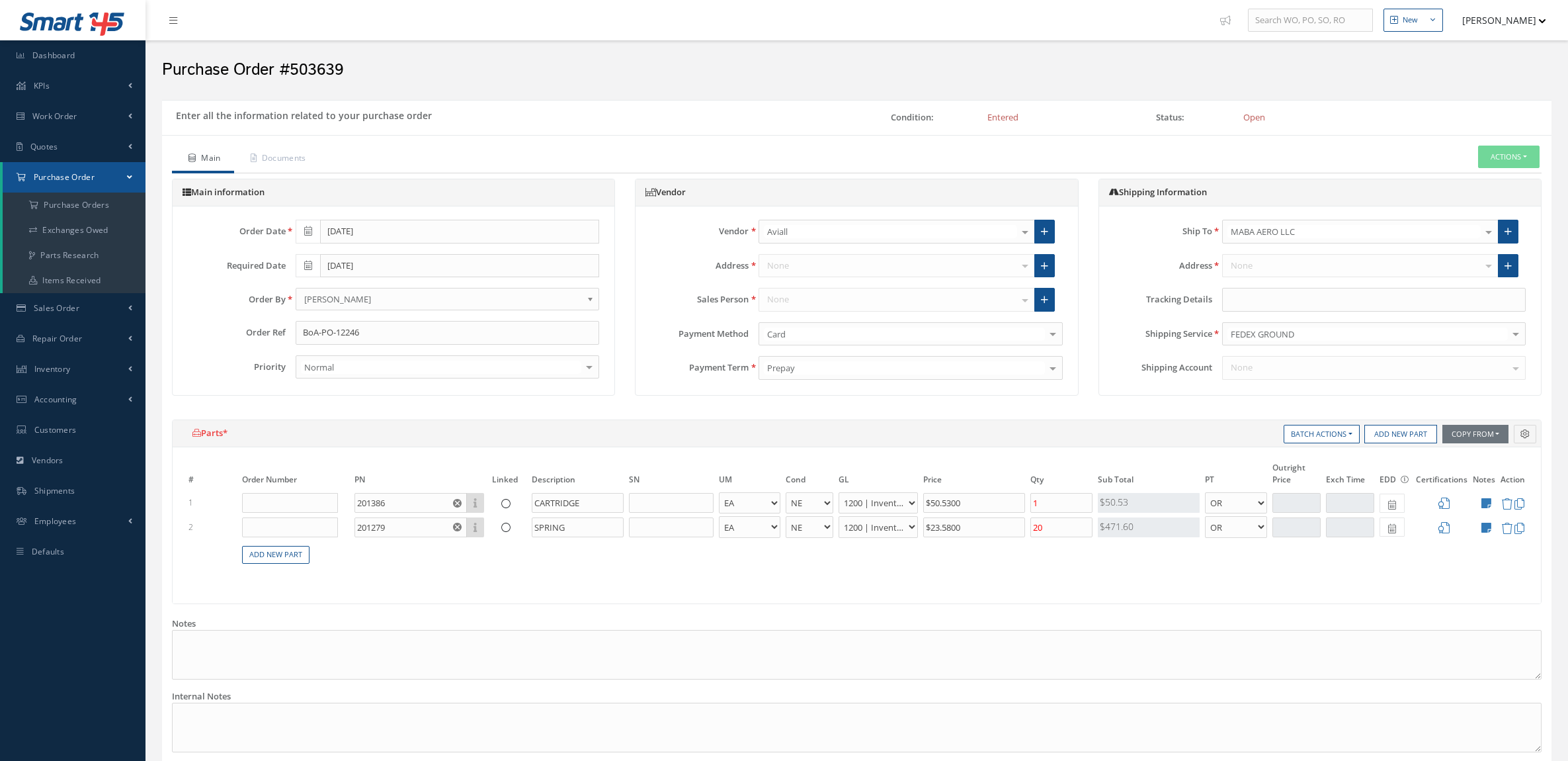
select select "1"
click at [1272, 298] on input "text" at bounding box center [1374, 300] width 303 height 24
paste input "392137055587"
paste input "392138222680"
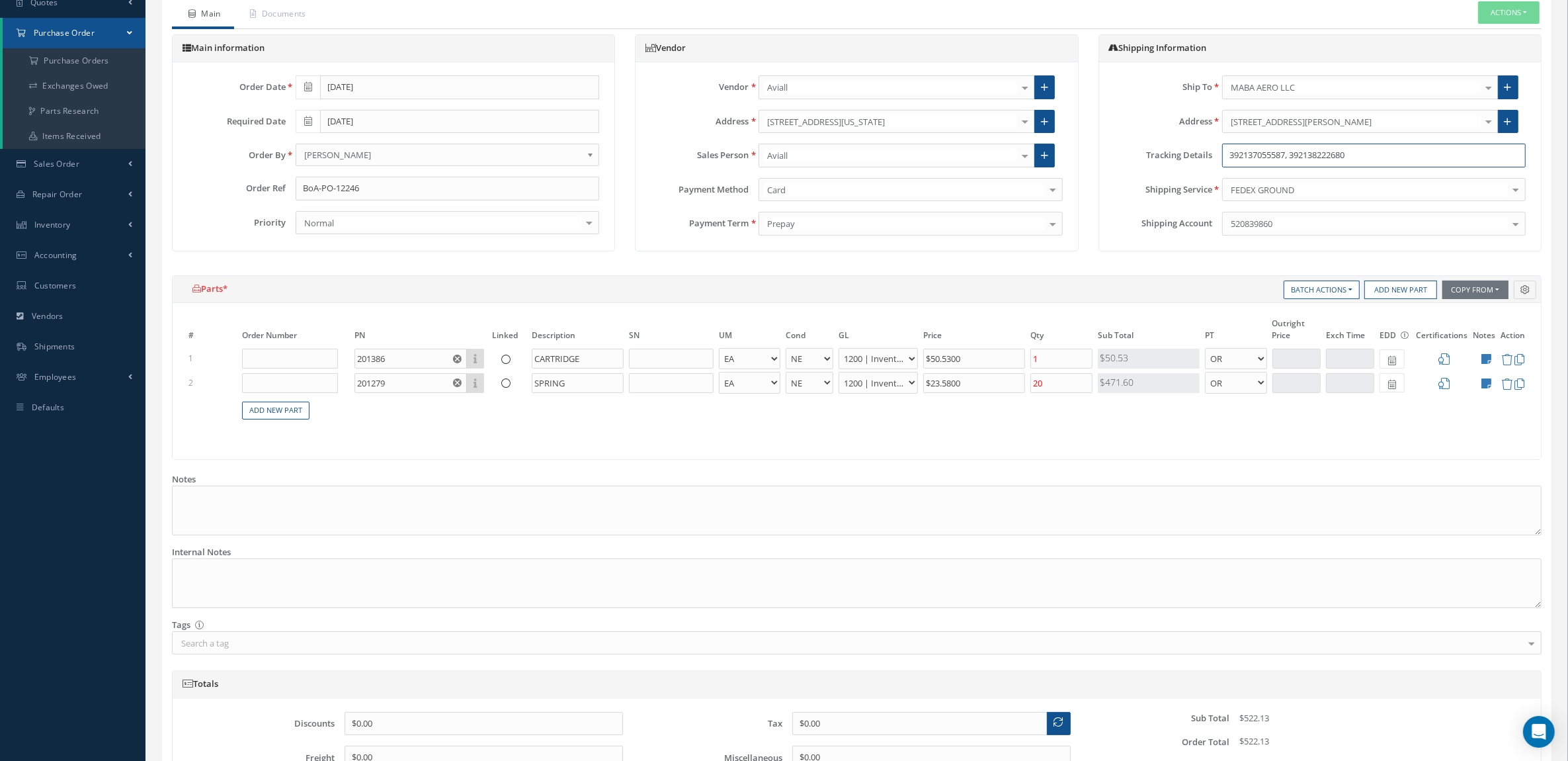
scroll to position [280, 0]
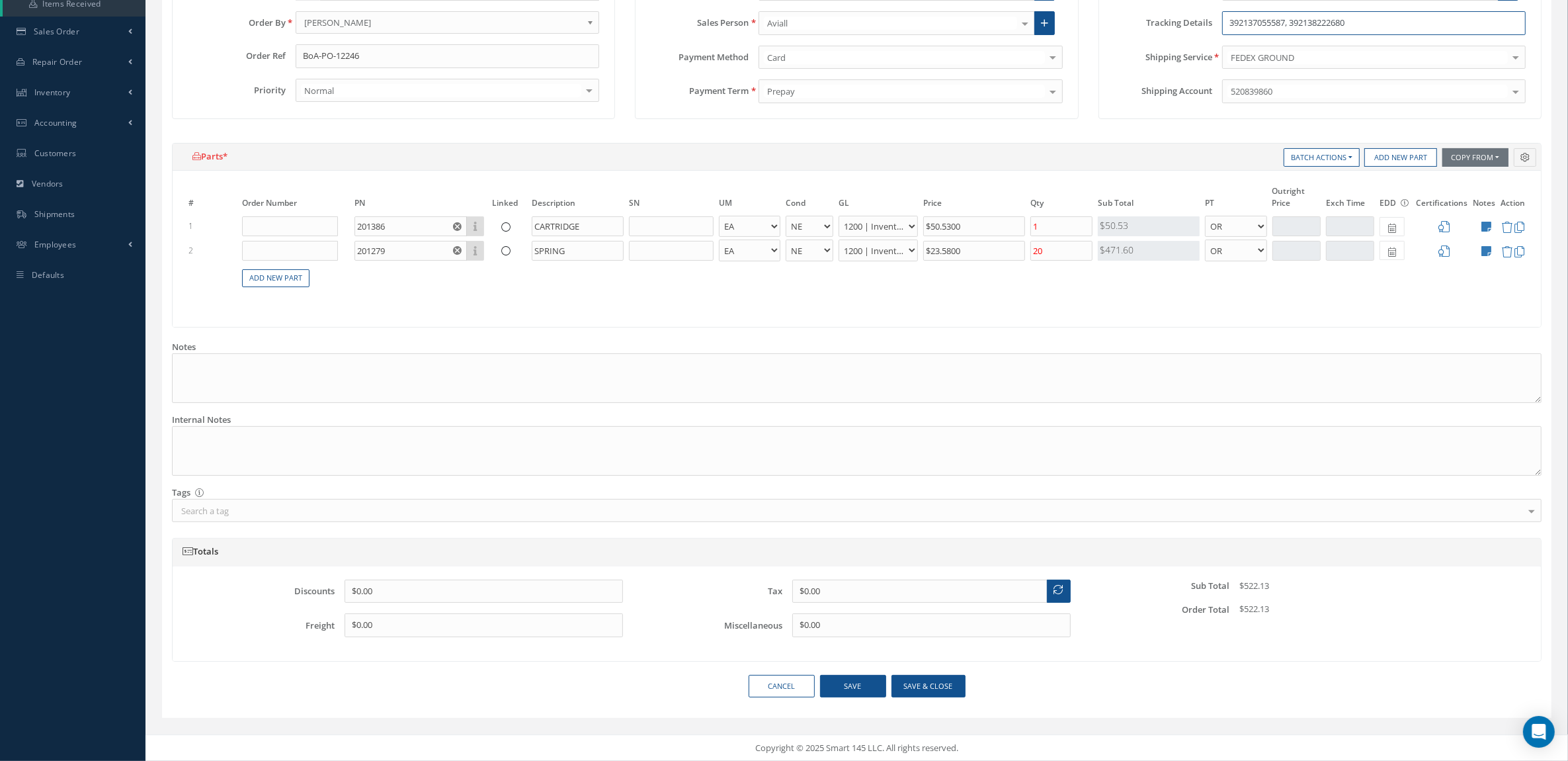
type input "392137055587, 392138222680"
click at [917, 678] on button "Save & close" at bounding box center [928, 686] width 74 height 23
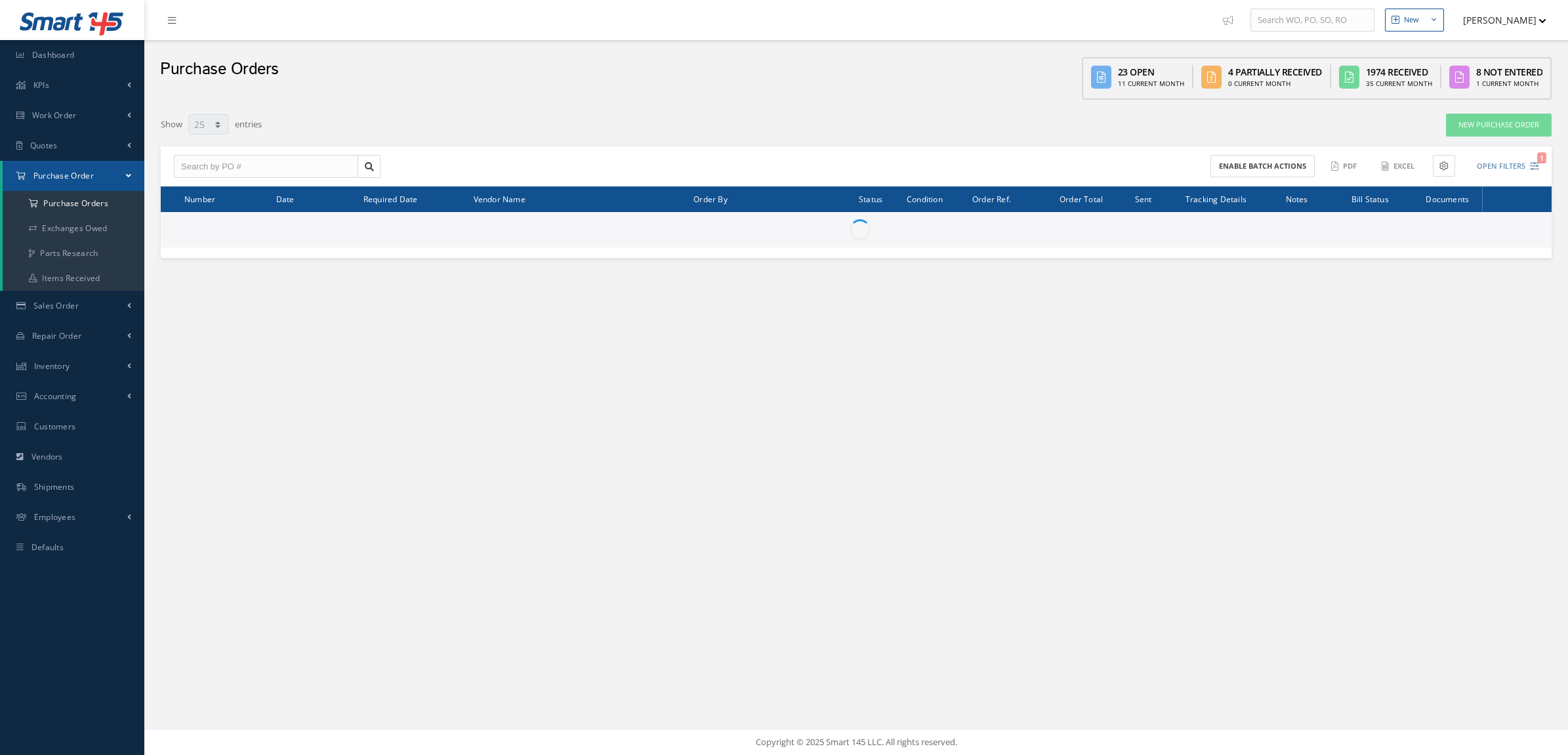
select select "25"
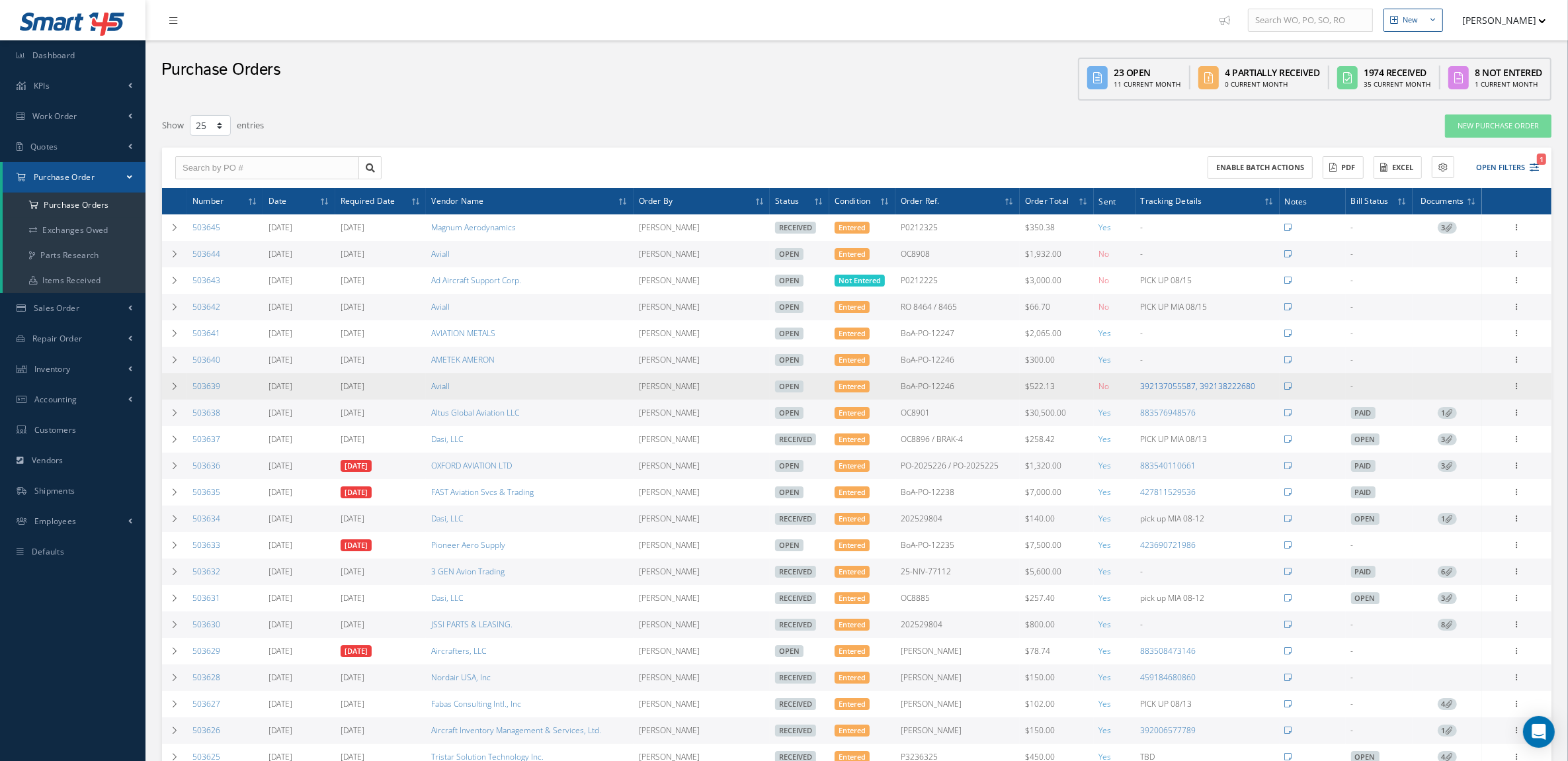
click at [1213, 385] on link "392137055587, 392138222680" at bounding box center [1198, 385] width 115 height 11
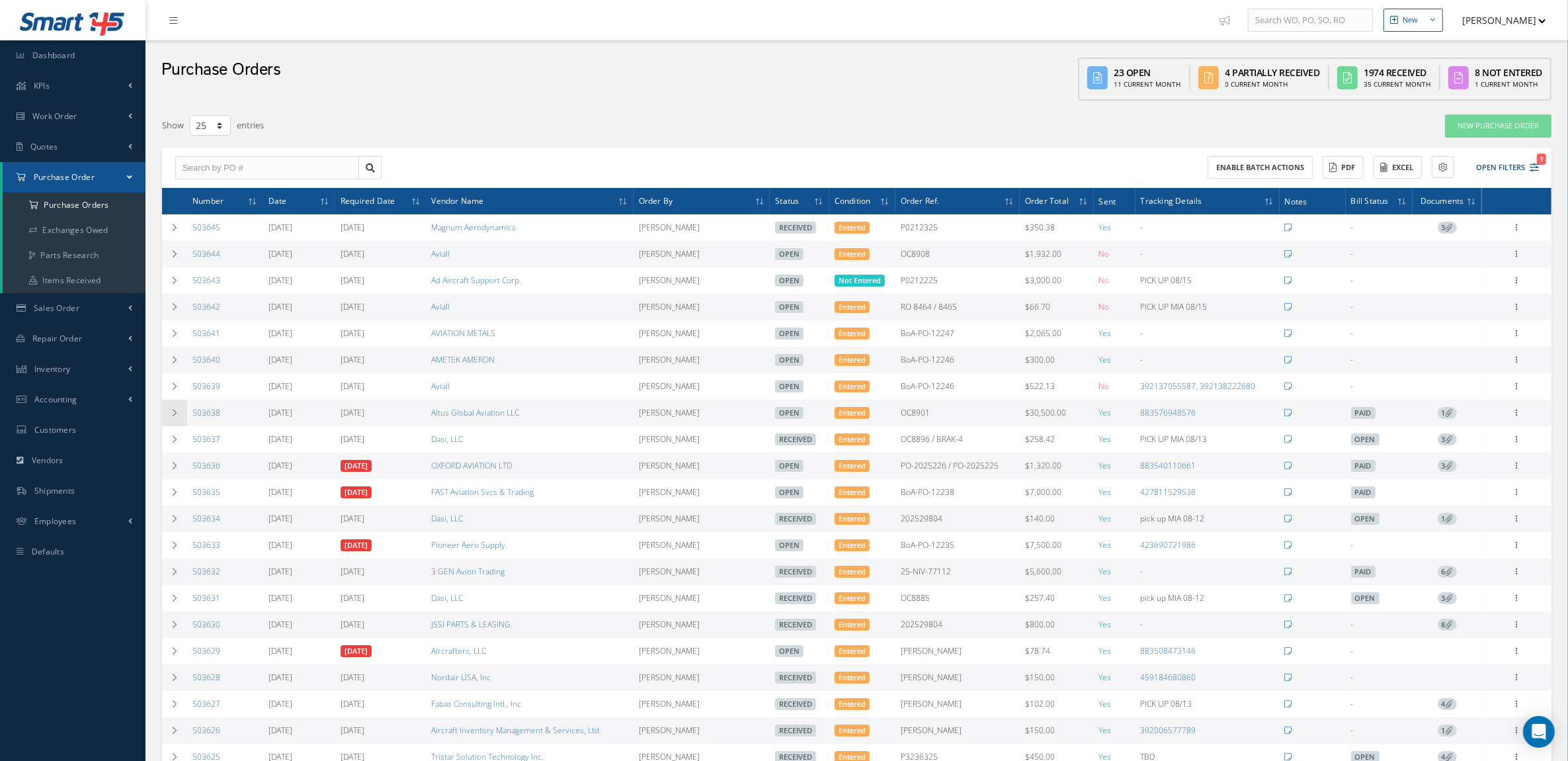
click at [163, 414] on td at bounding box center [175, 413] width 25 height 26
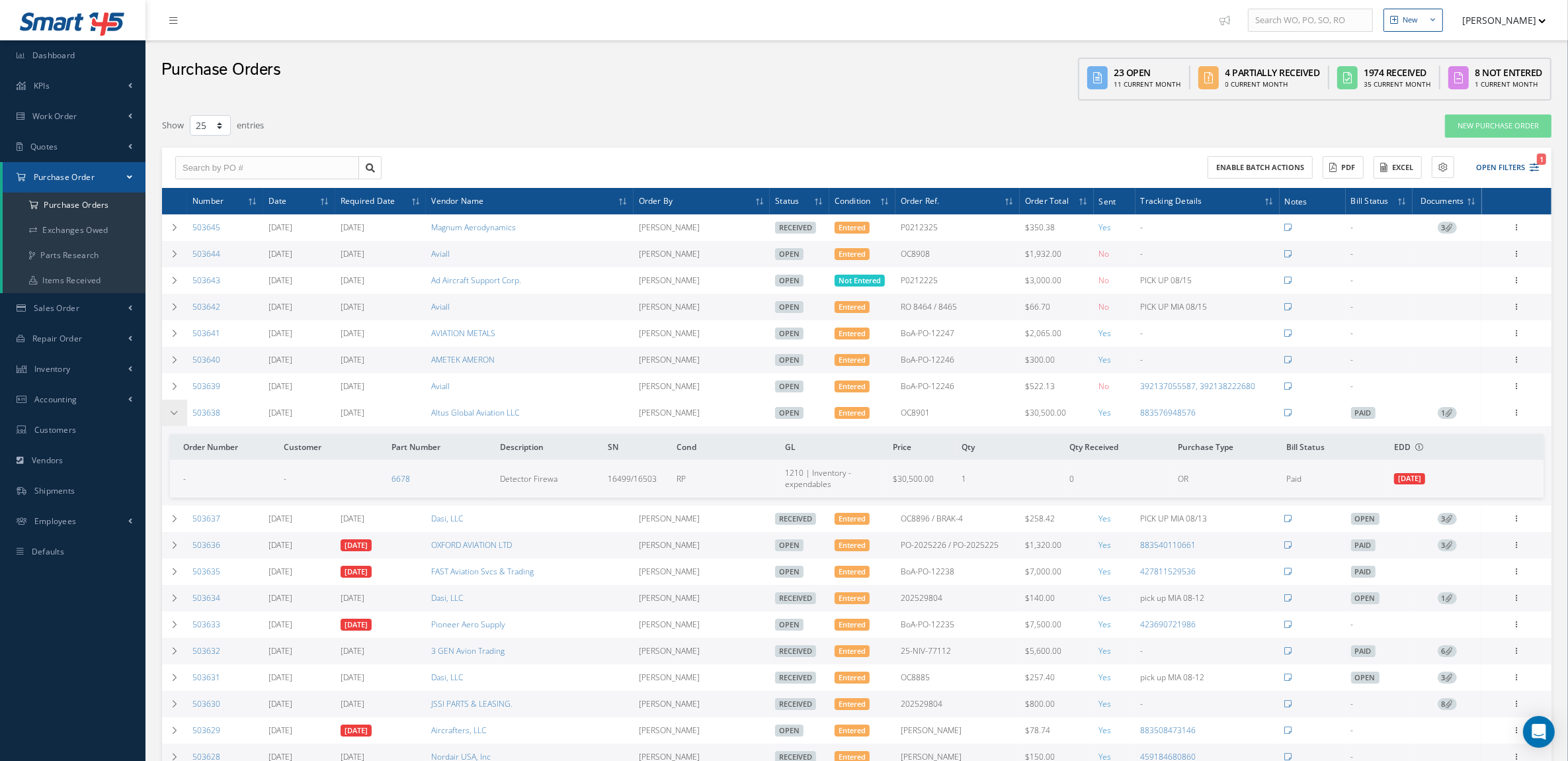
click at [169, 420] on td at bounding box center [175, 413] width 25 height 26
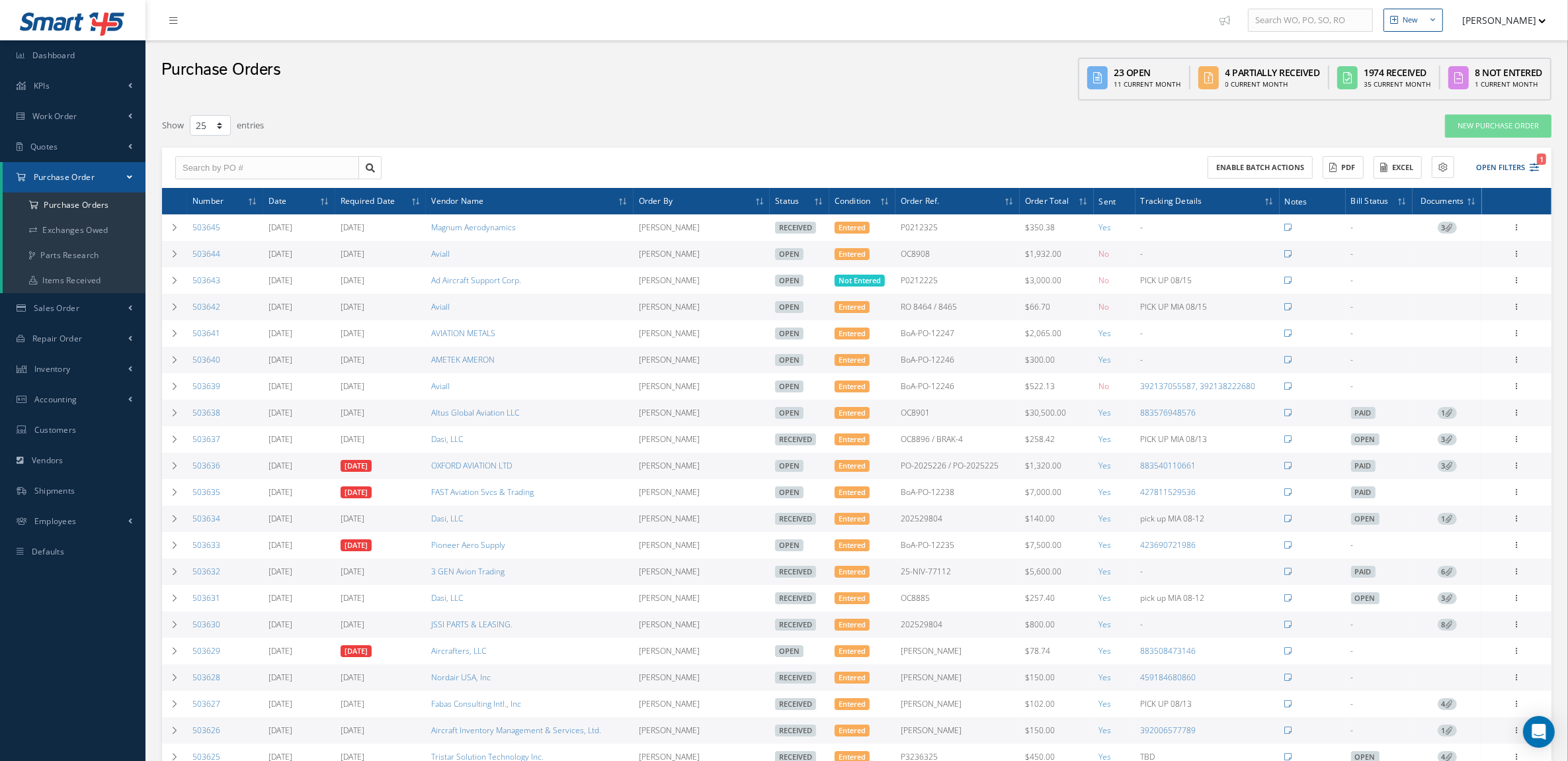
click at [649, 118] on div "Show 10 25 50 100 entries" at bounding box center [563, 126] width 822 height 24
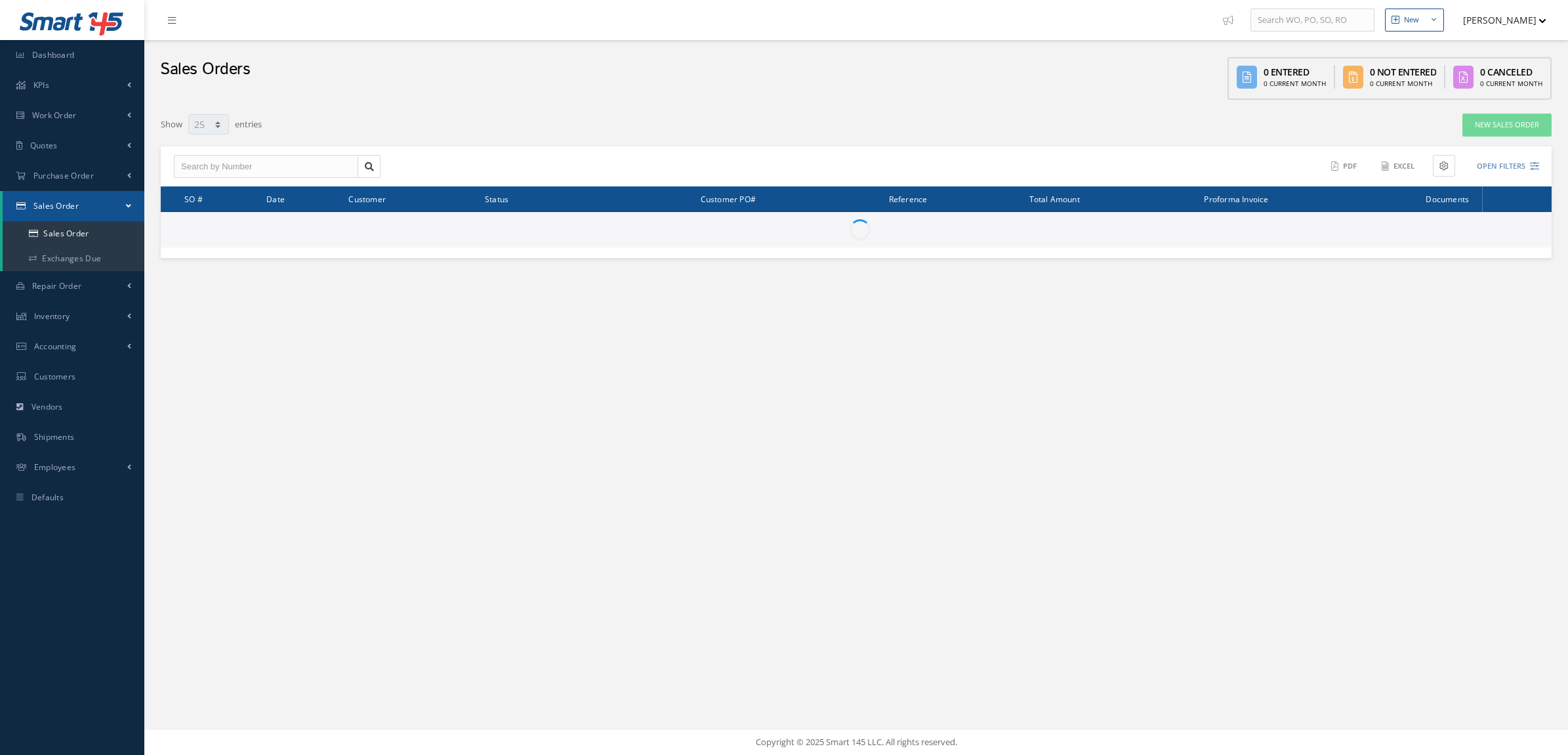
select select "25"
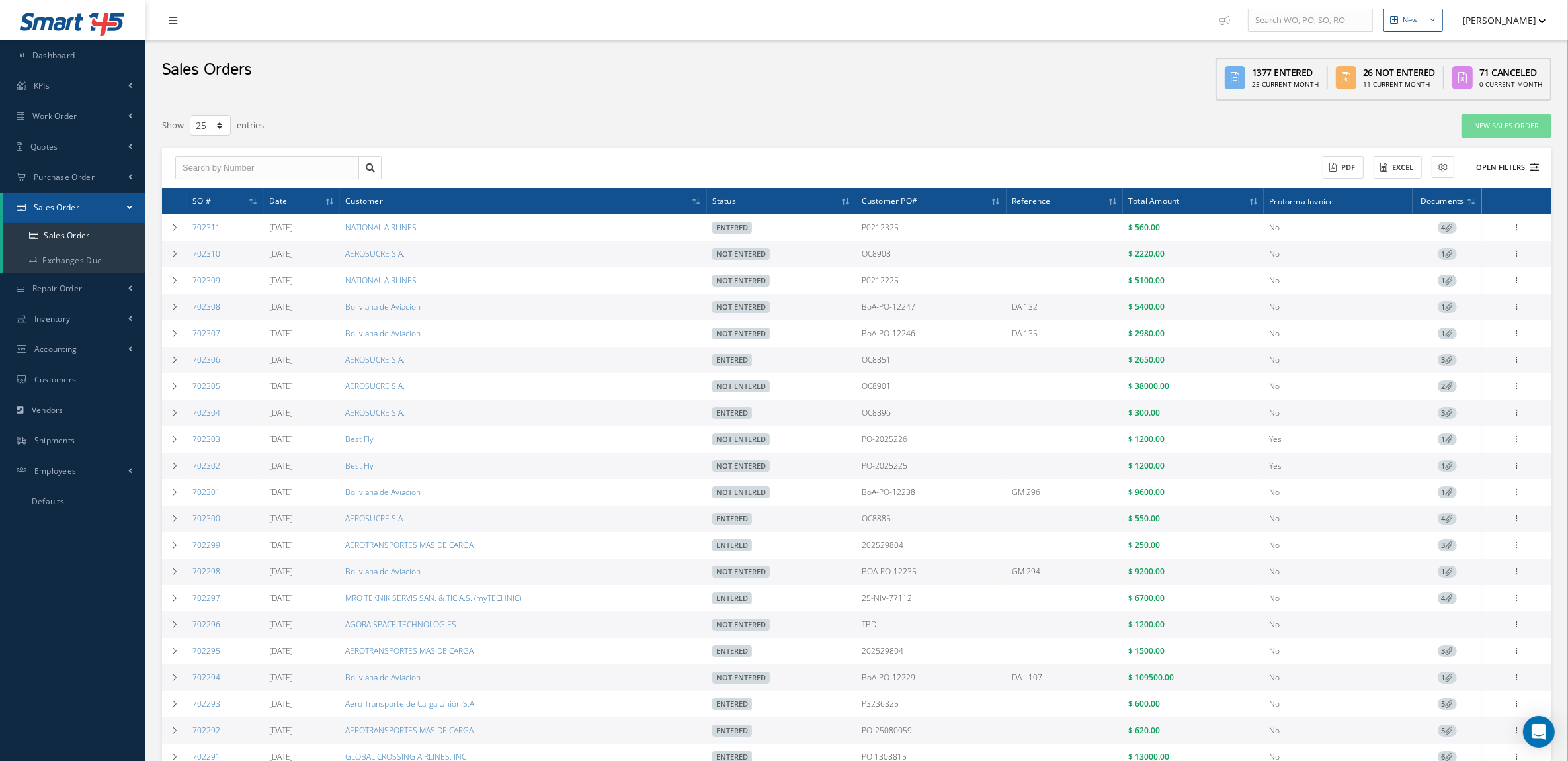
click at [1488, 163] on button "Open Filters" at bounding box center [1501, 167] width 75 height 22
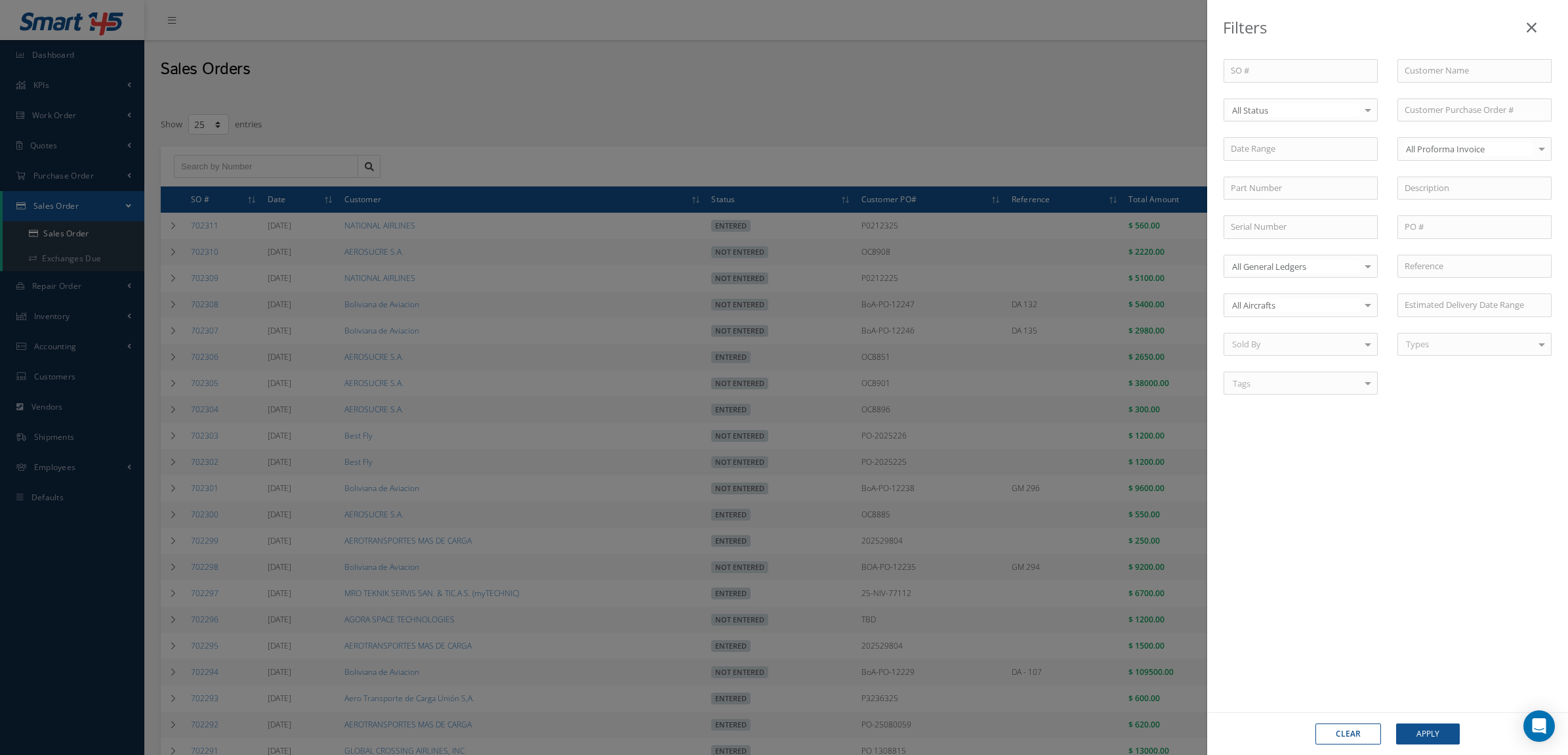
click at [1253, 117] on div "All Status" at bounding box center [1300, 110] width 154 height 24
click at [1272, 179] on span "Not Entered" at bounding box center [1256, 177] width 48 height 12
click at [1440, 727] on button "Apply" at bounding box center [1428, 733] width 64 height 21
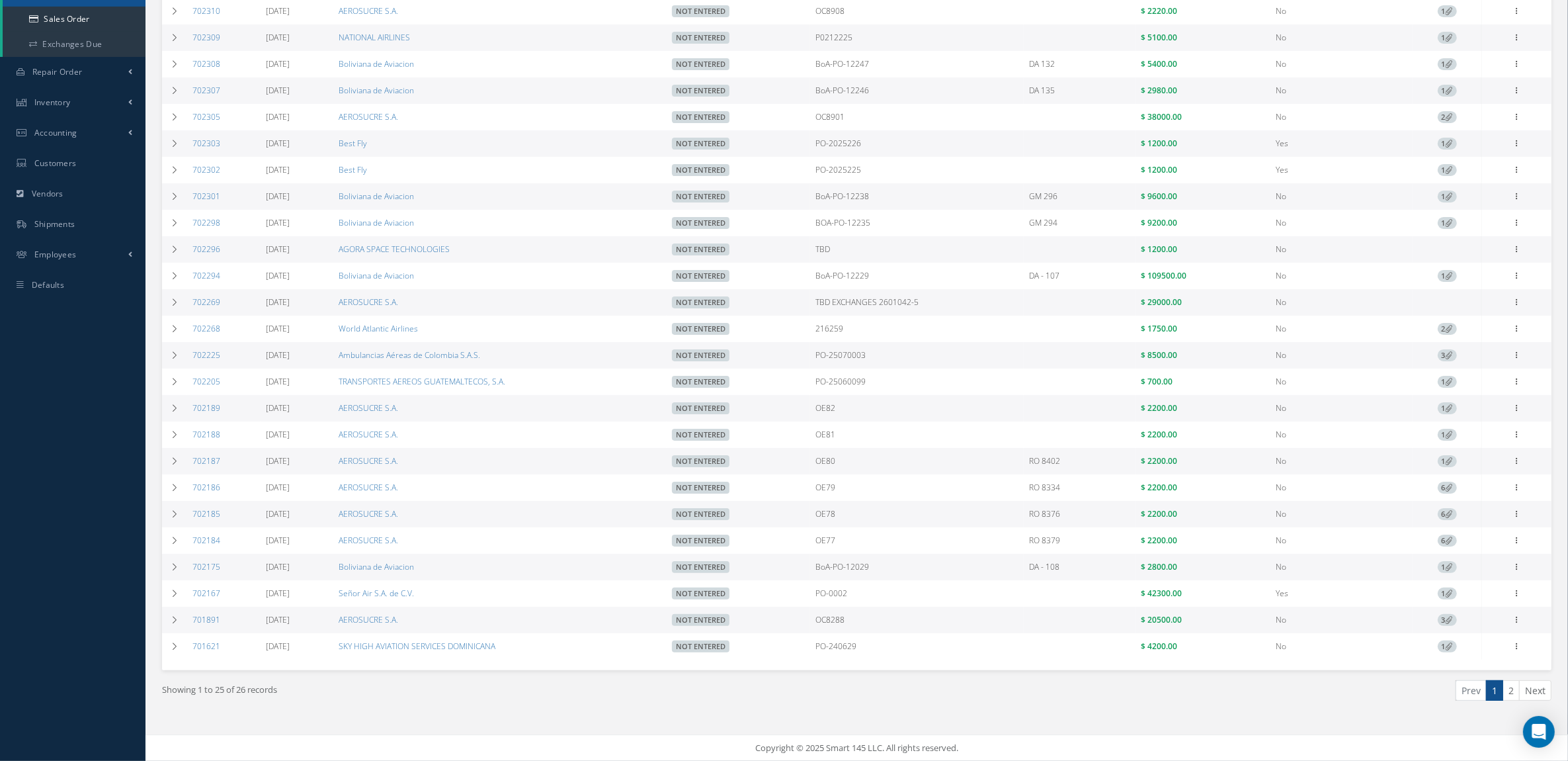
scroll to position [228, 0]
click at [1506, 692] on link "2" at bounding box center [1512, 690] width 18 height 20
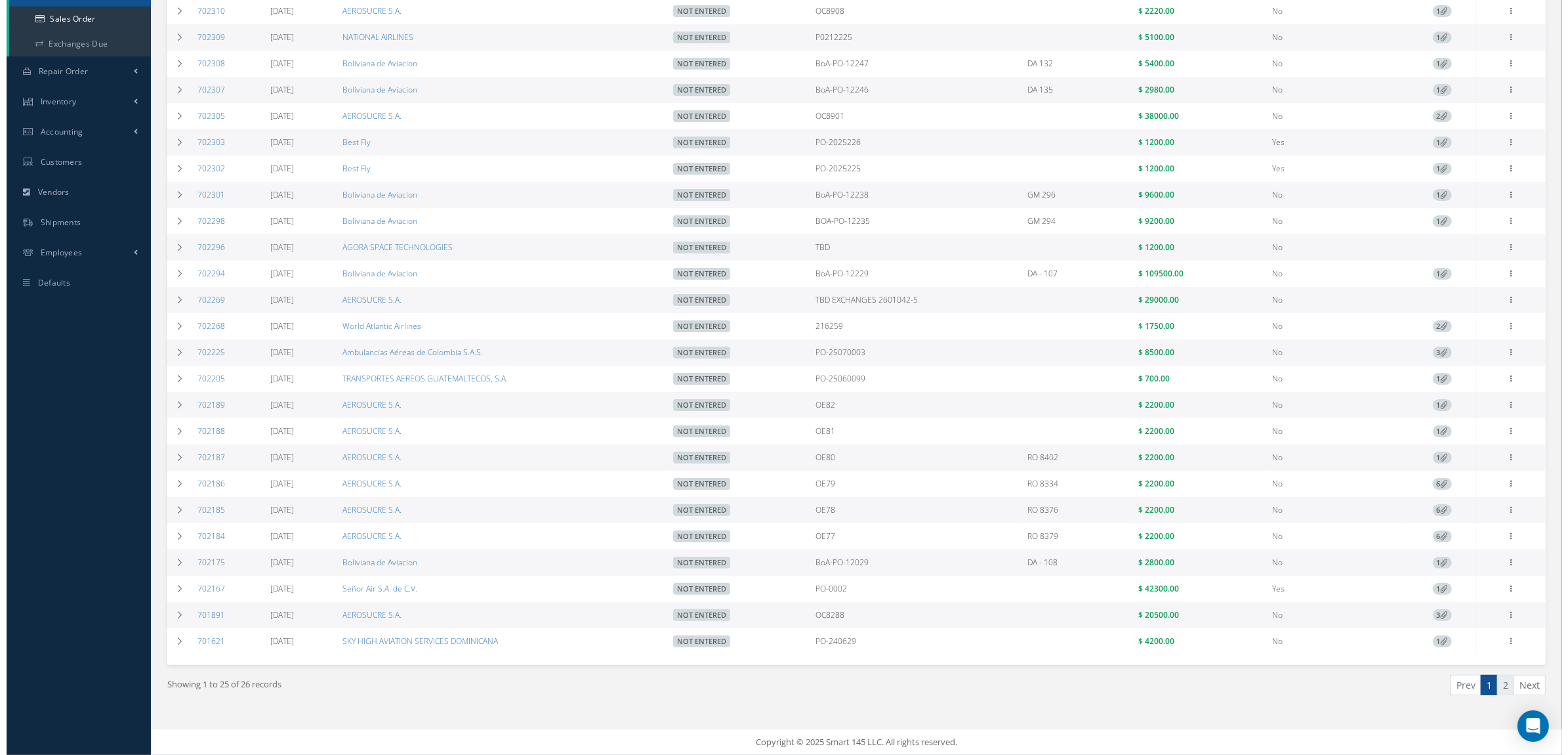
scroll to position [0, 0]
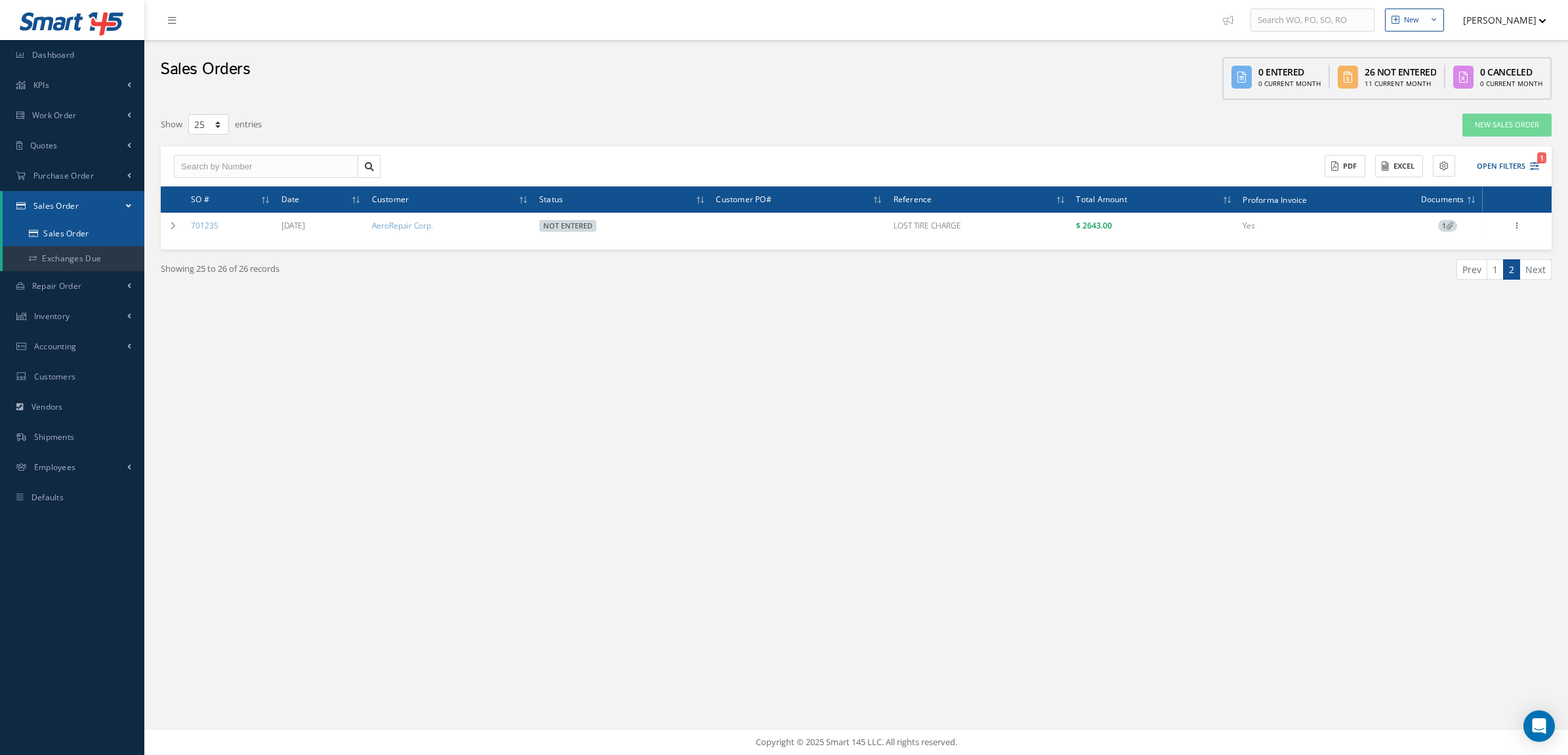
click at [76, 223] on link "Sales Order" at bounding box center [73, 234] width 141 height 25
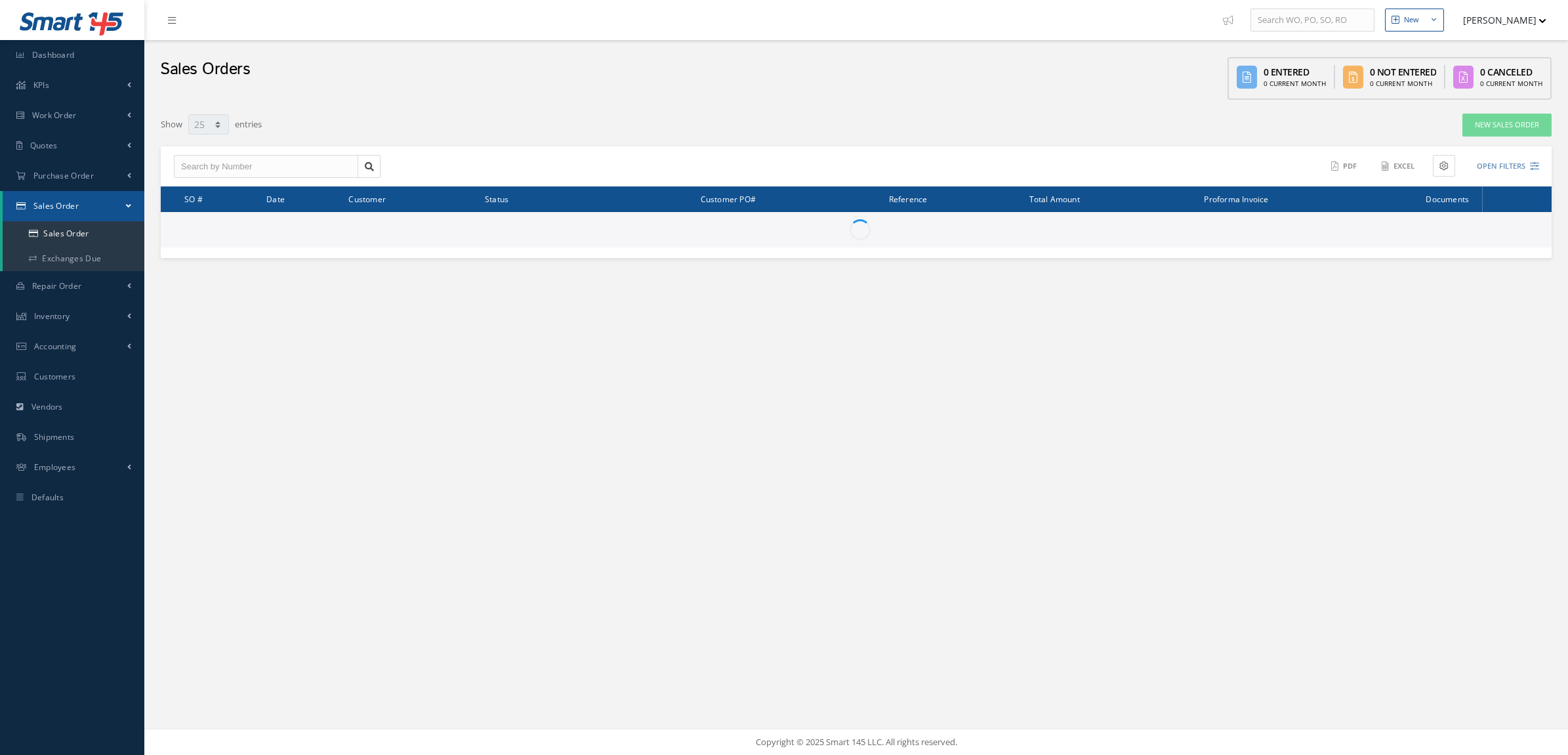
select select "25"
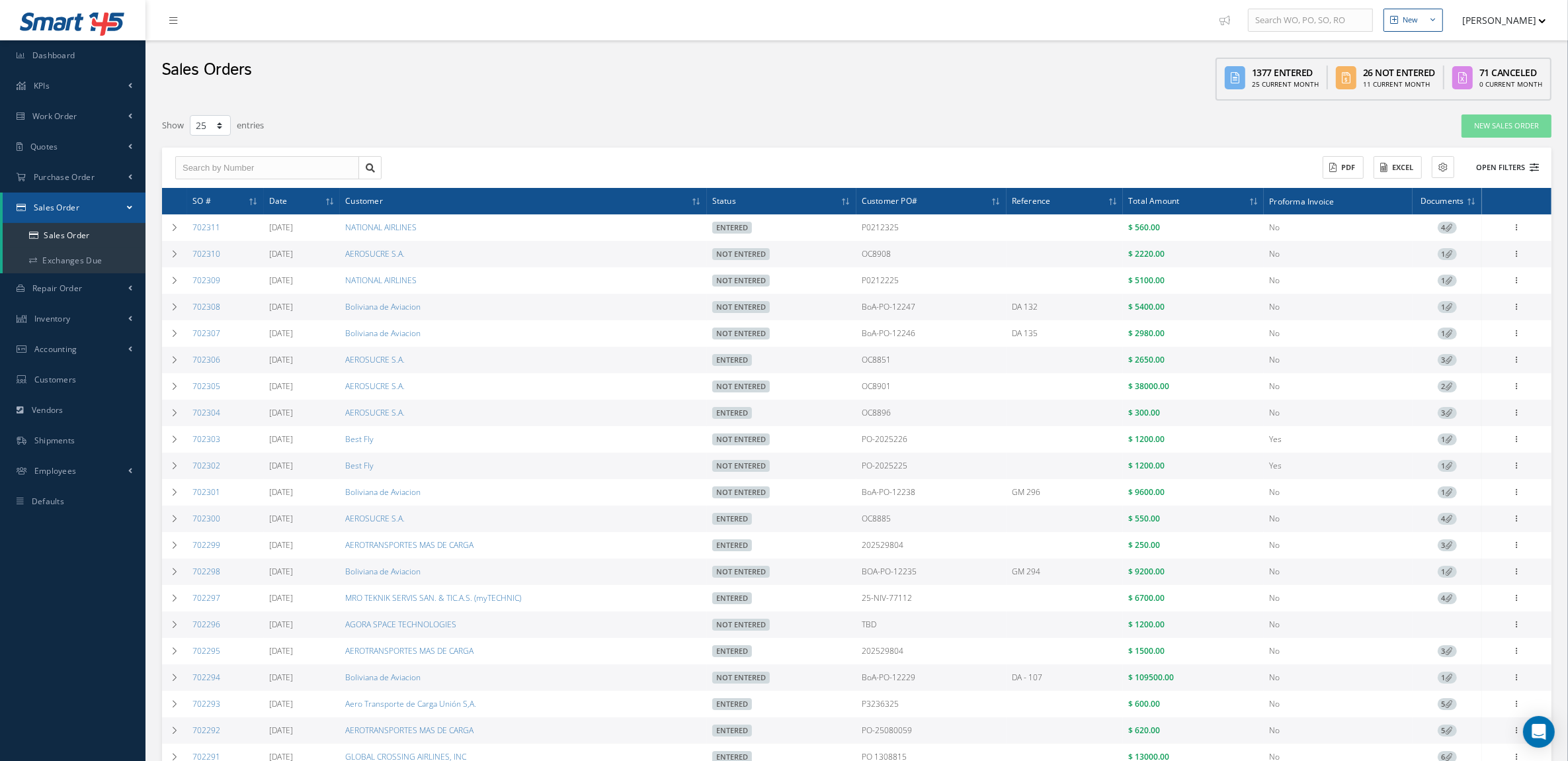
click at [1526, 162] on button "Open Filters" at bounding box center [1501, 167] width 75 height 22
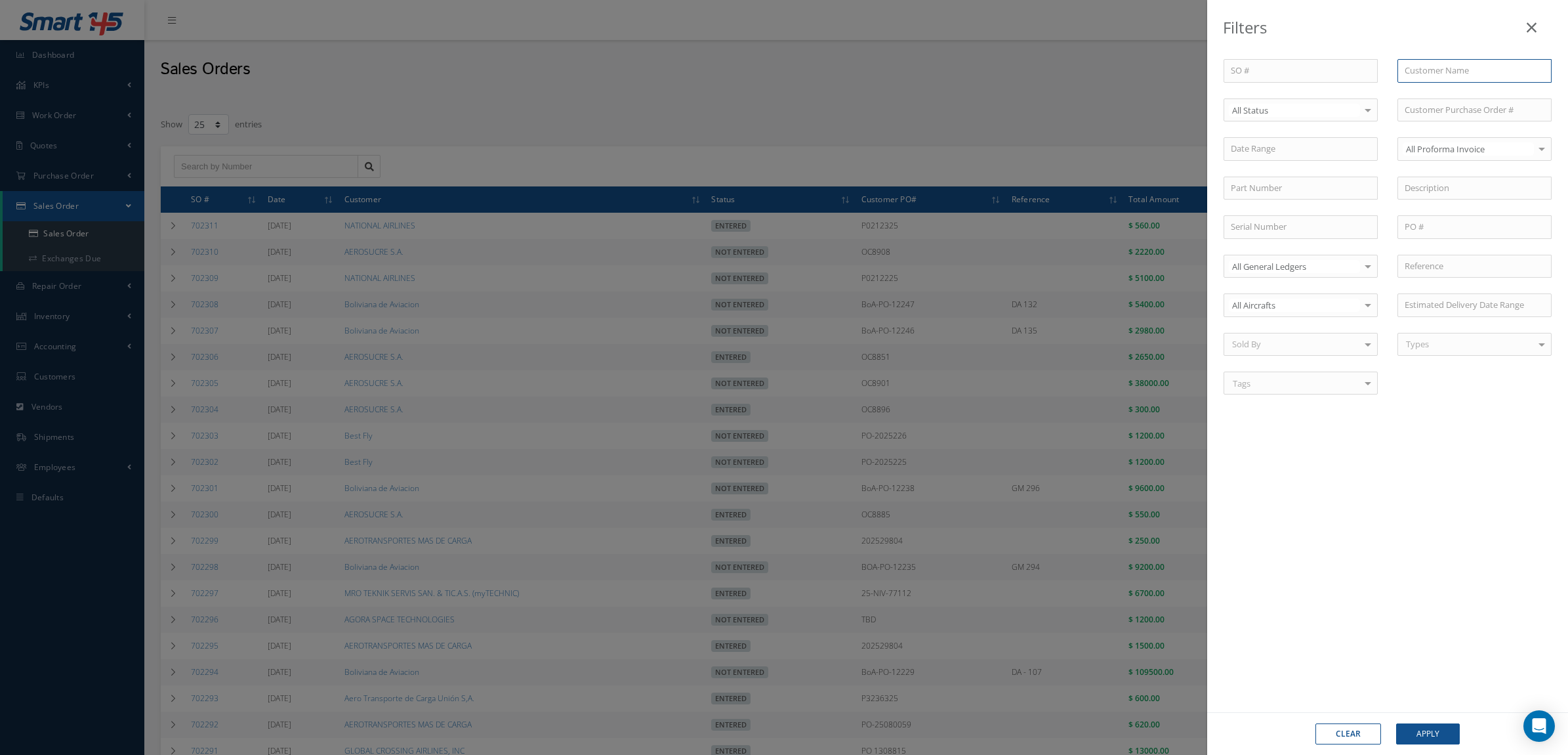
click at [1416, 74] on input "text" at bounding box center [1474, 70] width 154 height 24
click at [1458, 89] on span "GLOBAL CROSSING AIRLINES, INC" at bounding box center [1462, 100] width 115 height 25
type input "GLOBAL CROSSING AIRLINES, INC"
click at [1405, 733] on button "Apply" at bounding box center [1428, 733] width 64 height 21
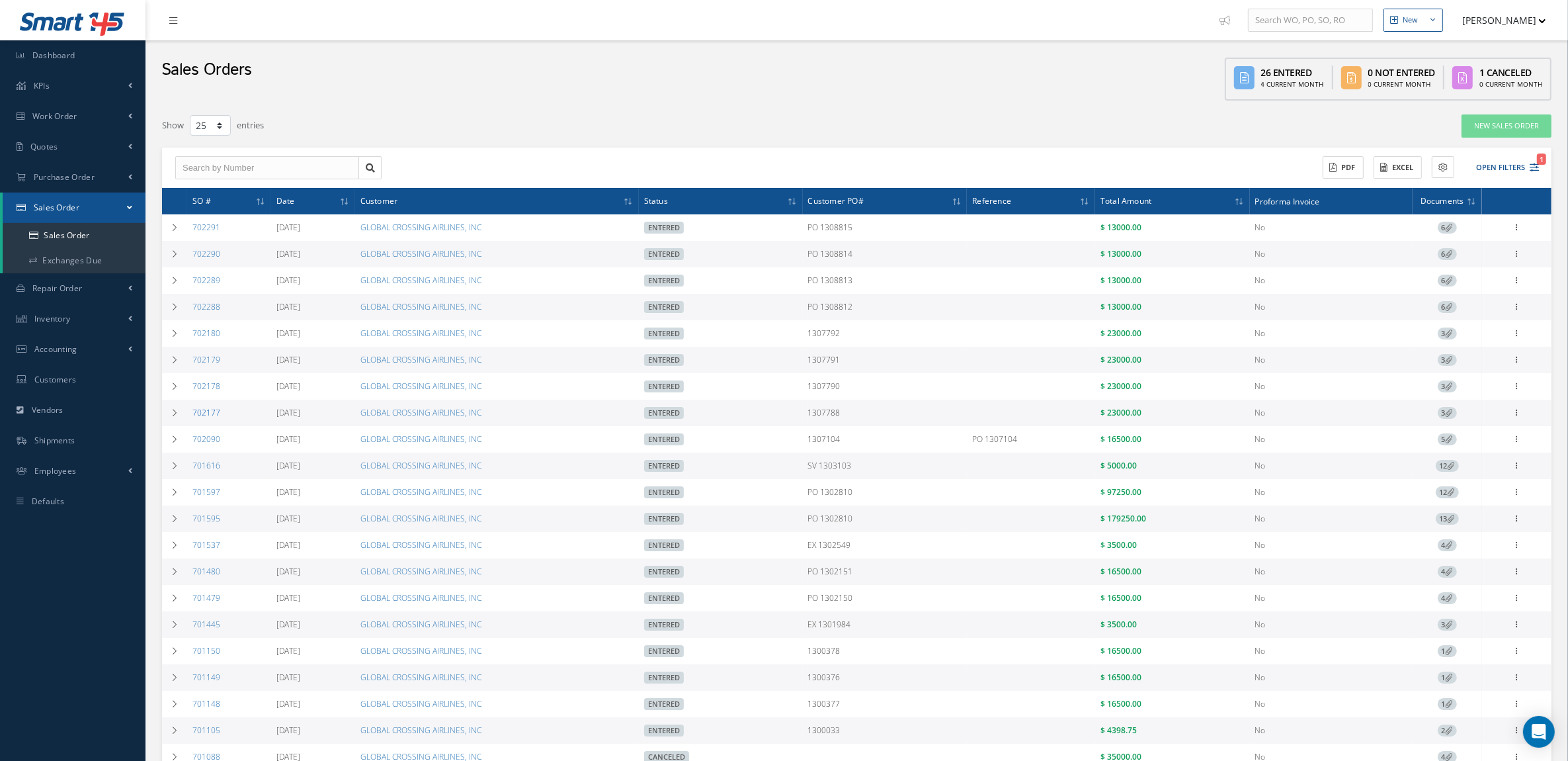
click at [209, 415] on link "702177" at bounding box center [206, 412] width 28 height 11
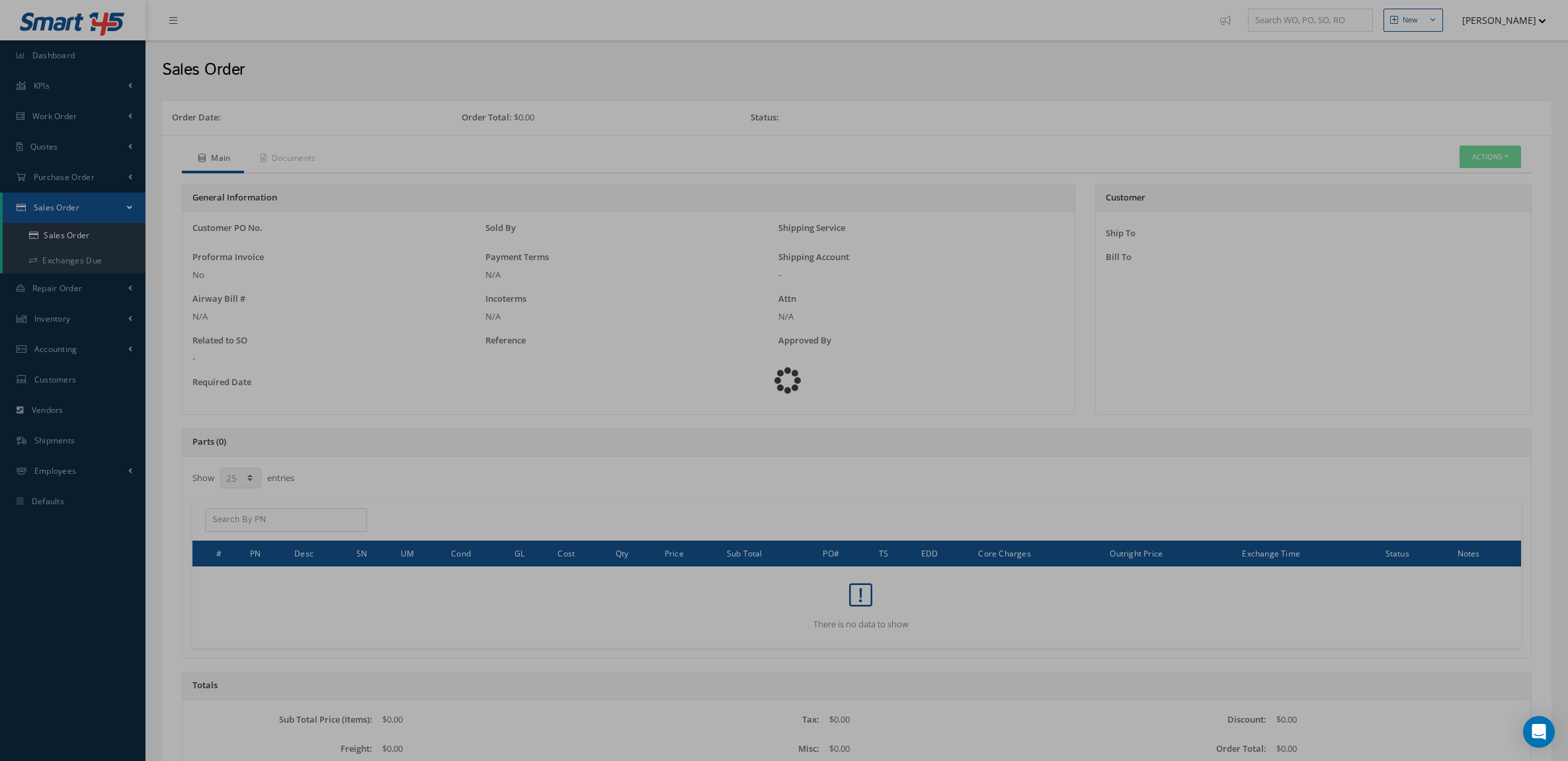
select select "25"
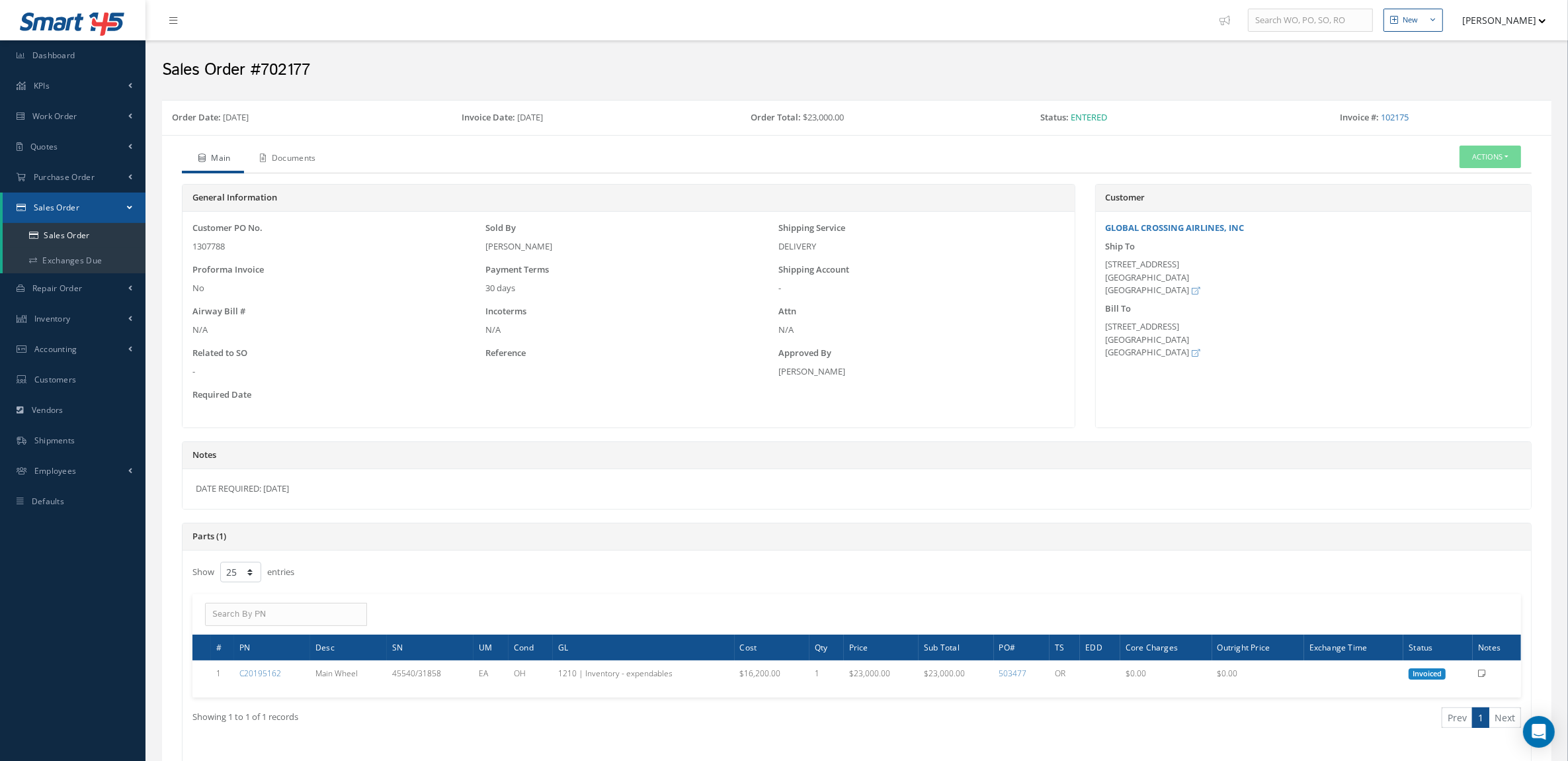
click at [311, 153] on link "Documents" at bounding box center [287, 159] width 86 height 28
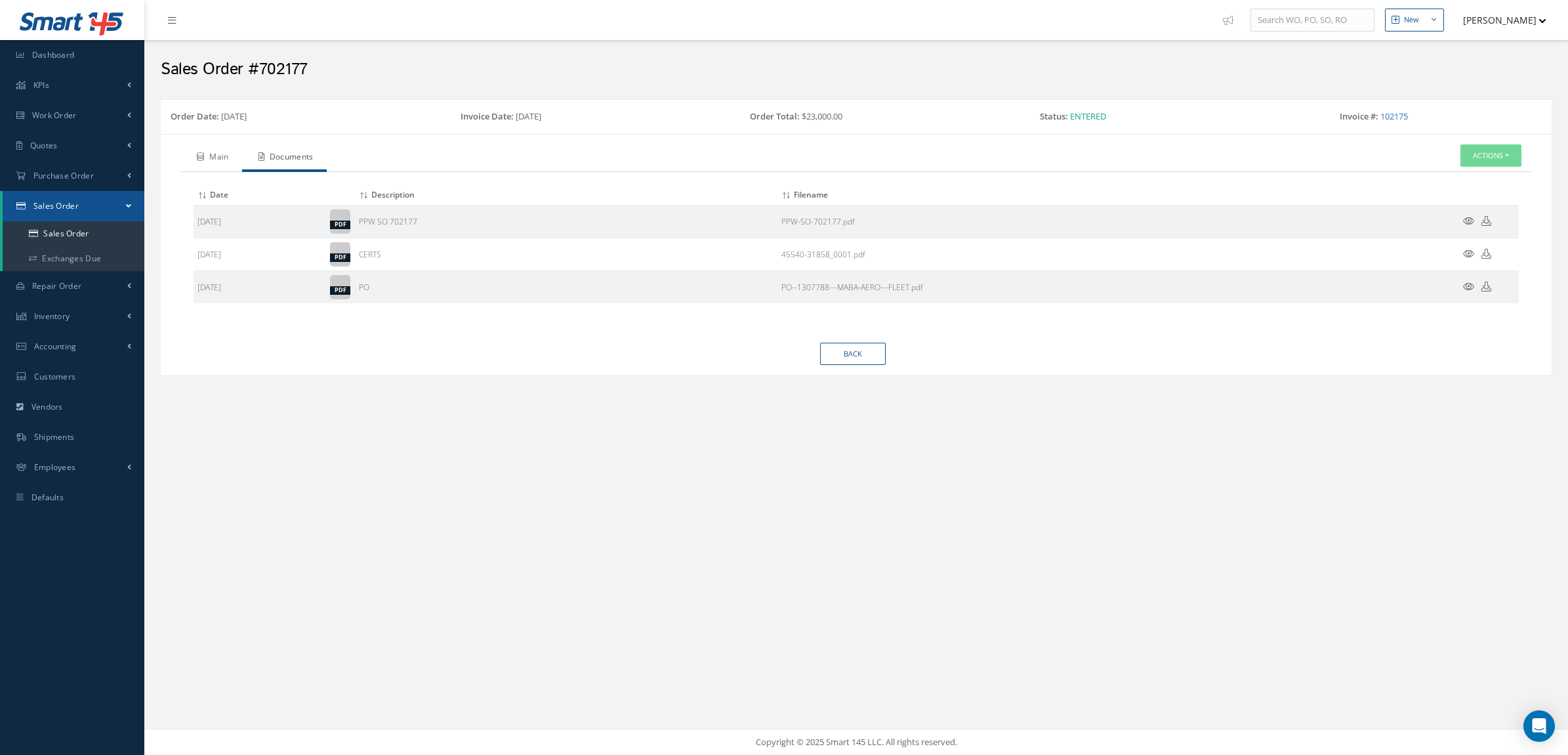
click at [210, 162] on link "Main" at bounding box center [211, 158] width 62 height 28
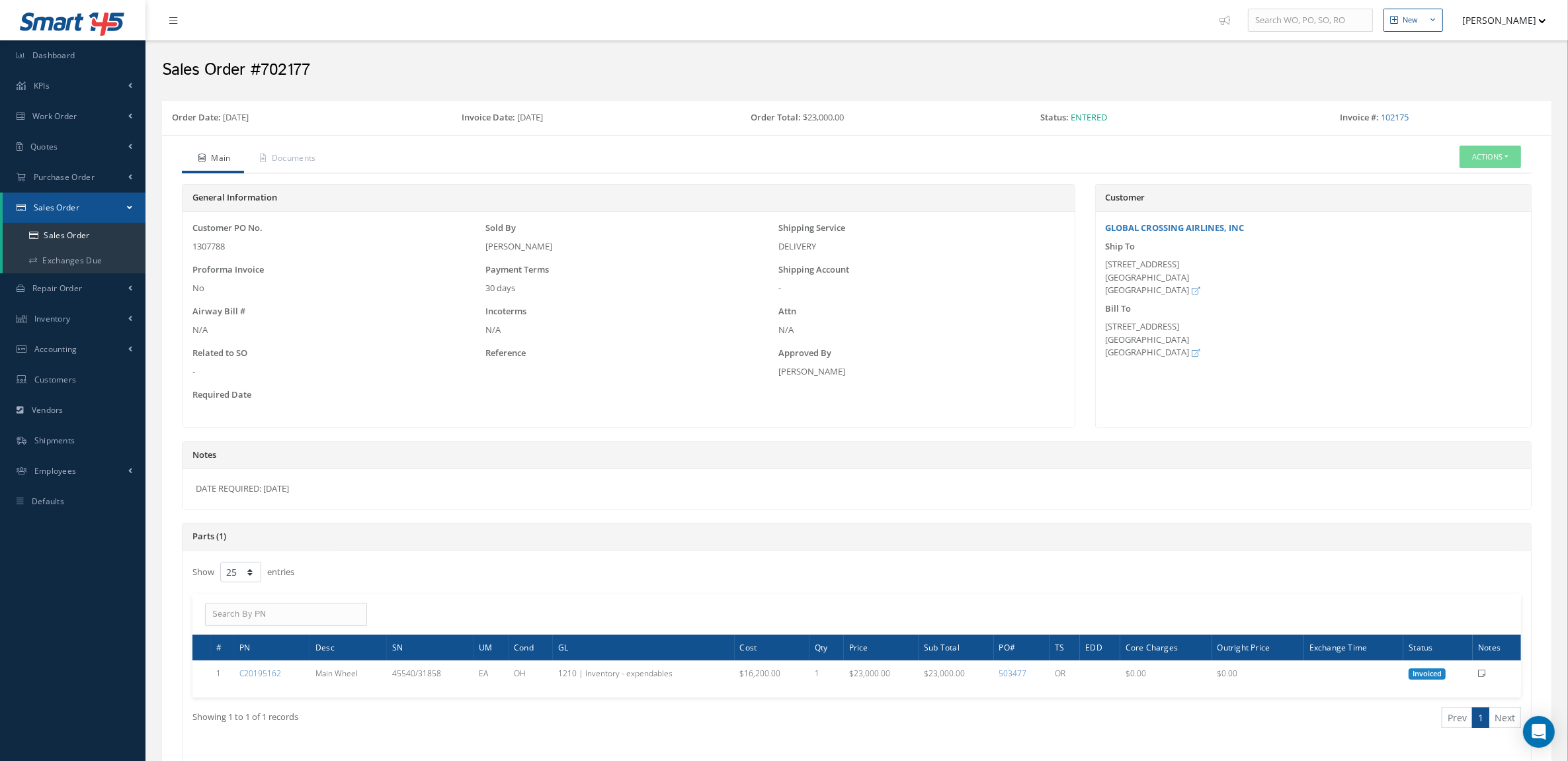
drag, startPoint x: 239, startPoint y: 249, endPoint x: 191, endPoint y: 253, distance: 48.2
click at [191, 253] on div "Customer PO No. 1307788" at bounding box center [336, 237] width 293 height 31
click at [242, 251] on div "1307788" at bounding box center [336, 246] width 287 height 13
drag, startPoint x: 315, startPoint y: 72, endPoint x: 258, endPoint y: 76, distance: 57.1
click at [258, 76] on h2 "Sales Order #702177" at bounding box center [857, 69] width 1390 height 20
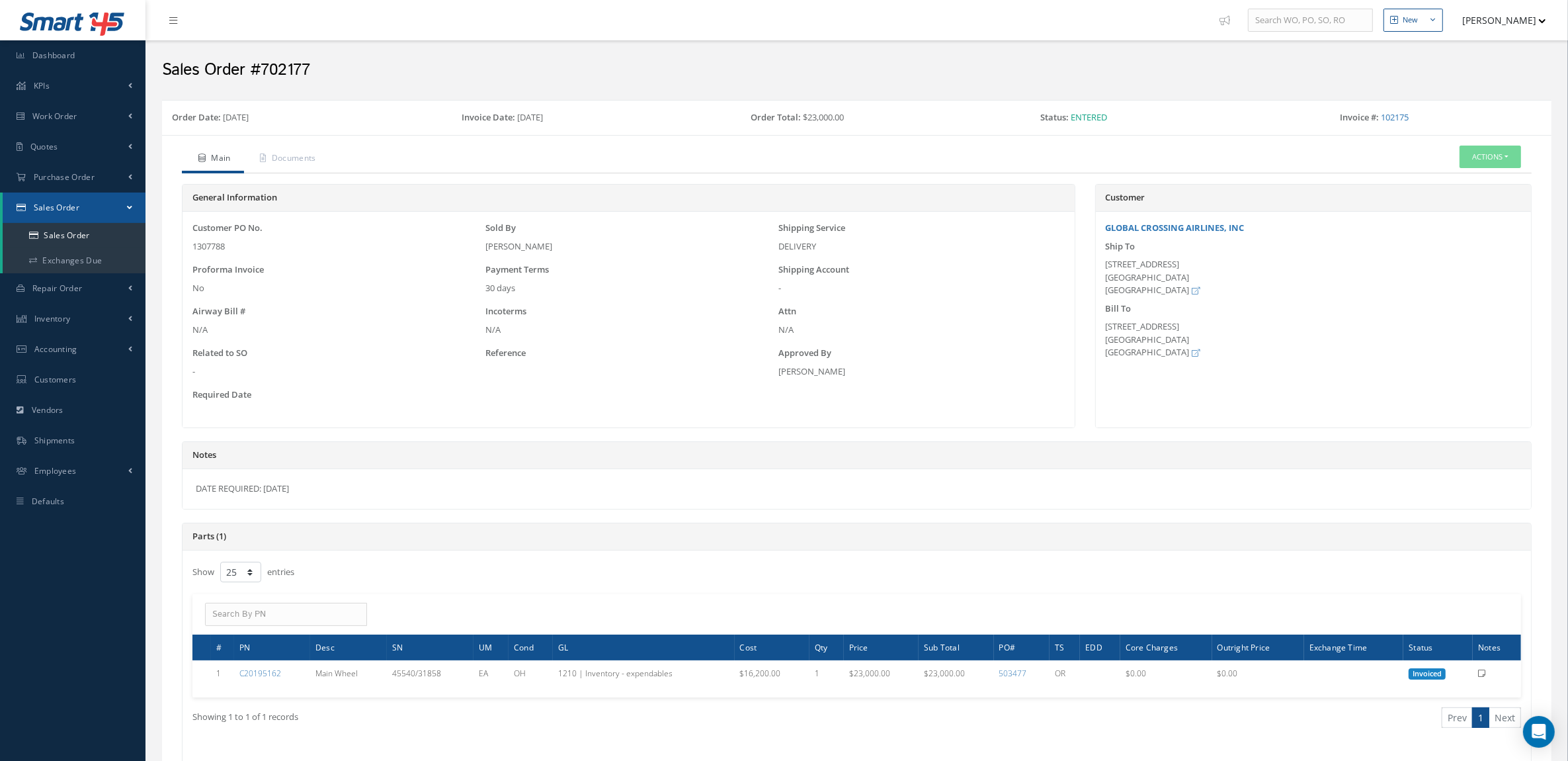
copy h2 "702177"
drag, startPoint x: 246, startPoint y: 249, endPoint x: 189, endPoint y: 240, distance: 57.7
click at [189, 240] on div "Customer PO No. 1307788 Sold By [PERSON_NAME] Shipping Service DELIVERY Proform…" at bounding box center [629, 319] width 893 height 216
drag, startPoint x: 189, startPoint y: 240, endPoint x: 200, endPoint y: 250, distance: 14.9
click at [200, 250] on div "1307788" at bounding box center [336, 246] width 287 height 13
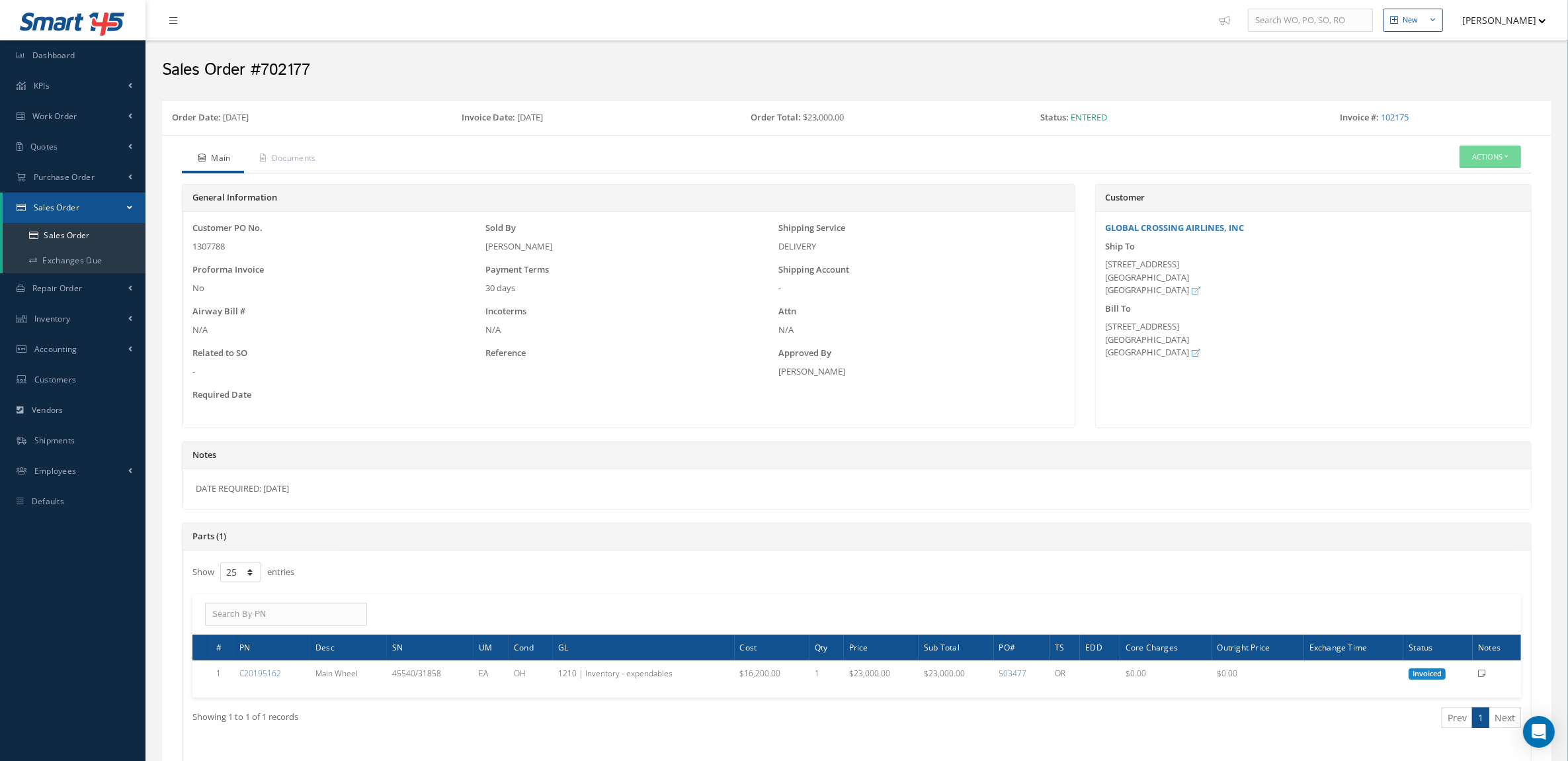
drag, startPoint x: 192, startPoint y: 246, endPoint x: 235, endPoint y: 255, distance: 43.9
click at [235, 255] on div "Customer PO No. 1307788 Sold By [PERSON_NAME] Shipping Service DELIVERY Proform…" at bounding box center [629, 319] width 879 height 196
copy div "1307788"
click at [1397, 115] on link "102175" at bounding box center [1395, 117] width 28 height 12
click at [292, 159] on link "Documents" at bounding box center [287, 159] width 86 height 28
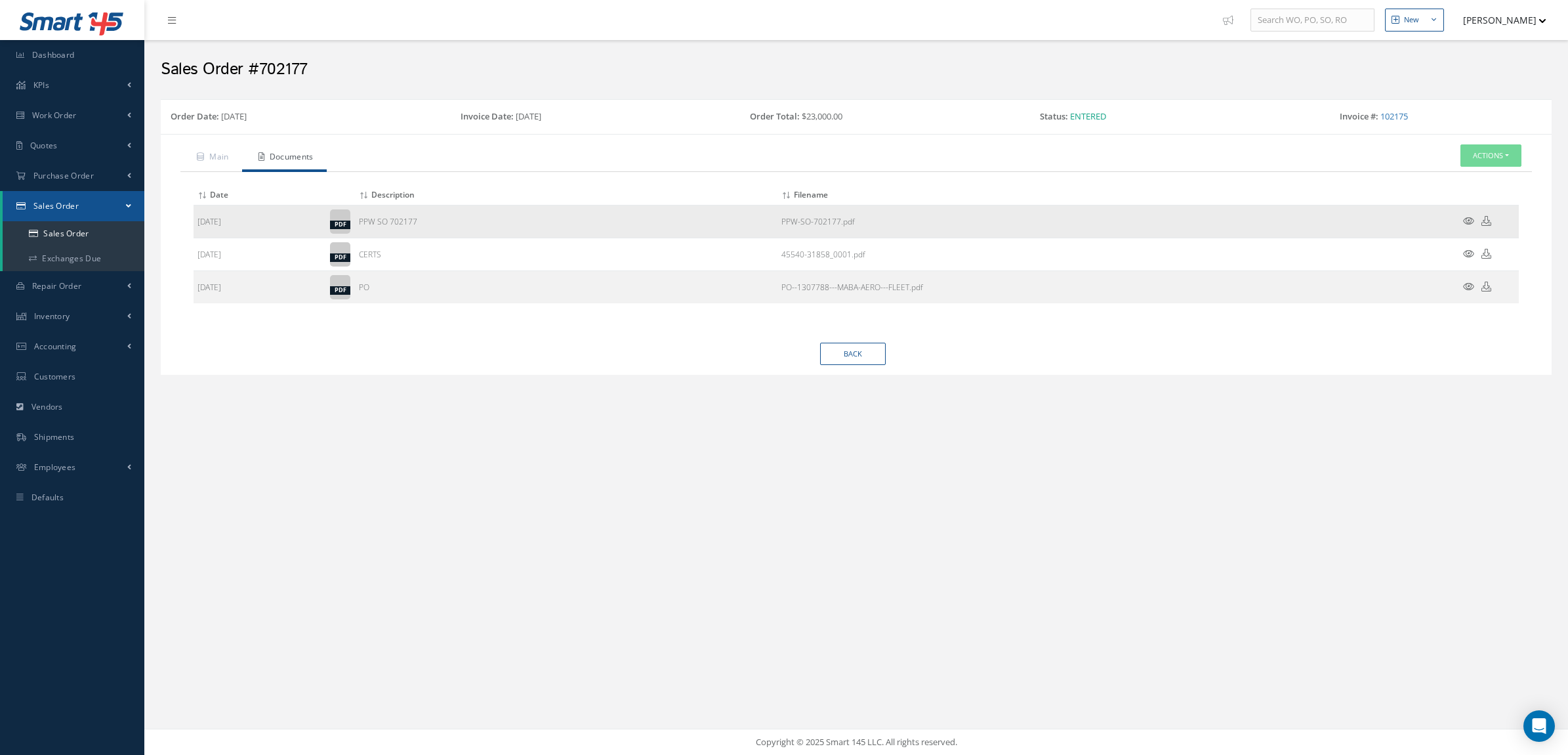
click at [1466, 222] on icon at bounding box center [1469, 221] width 11 height 10
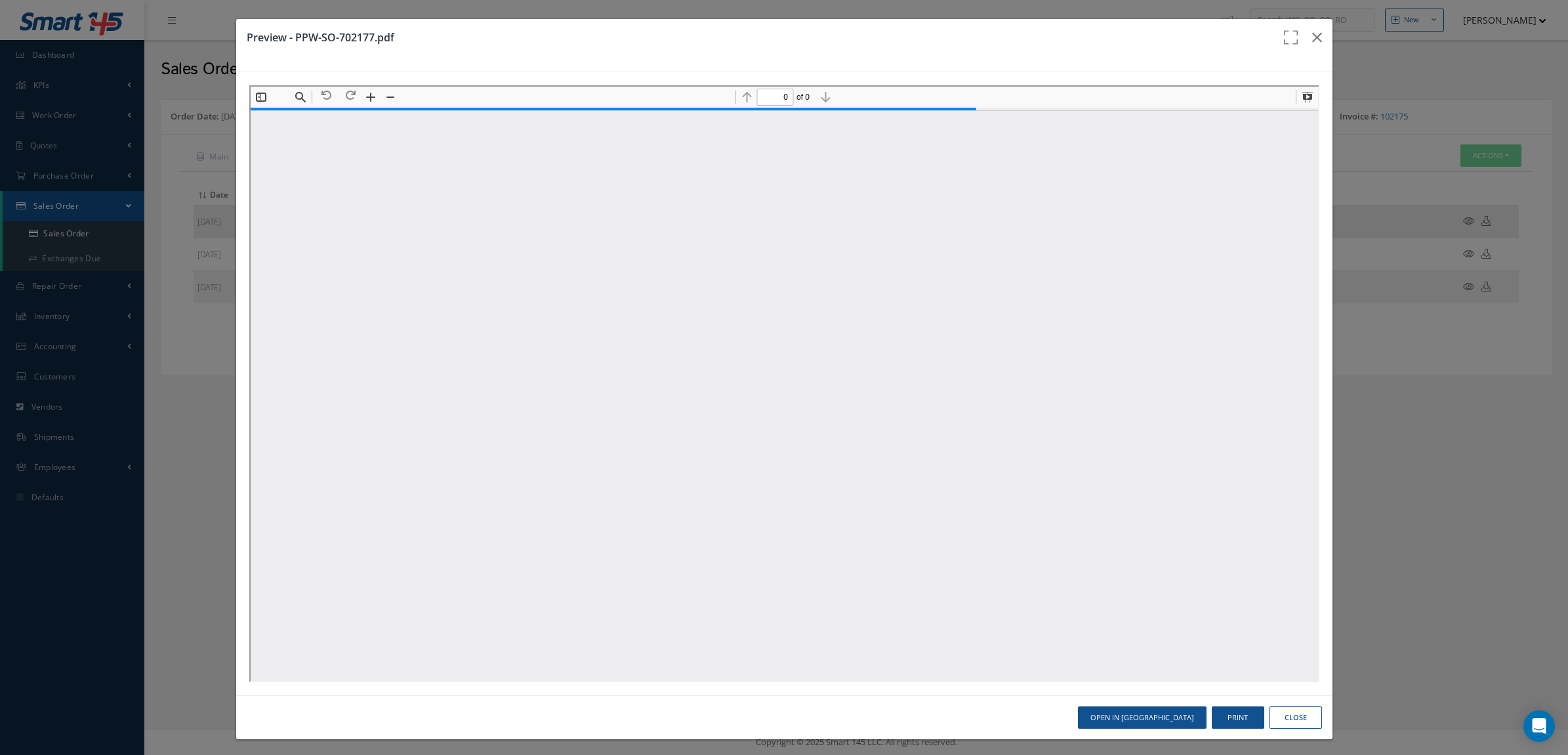
type input "1"
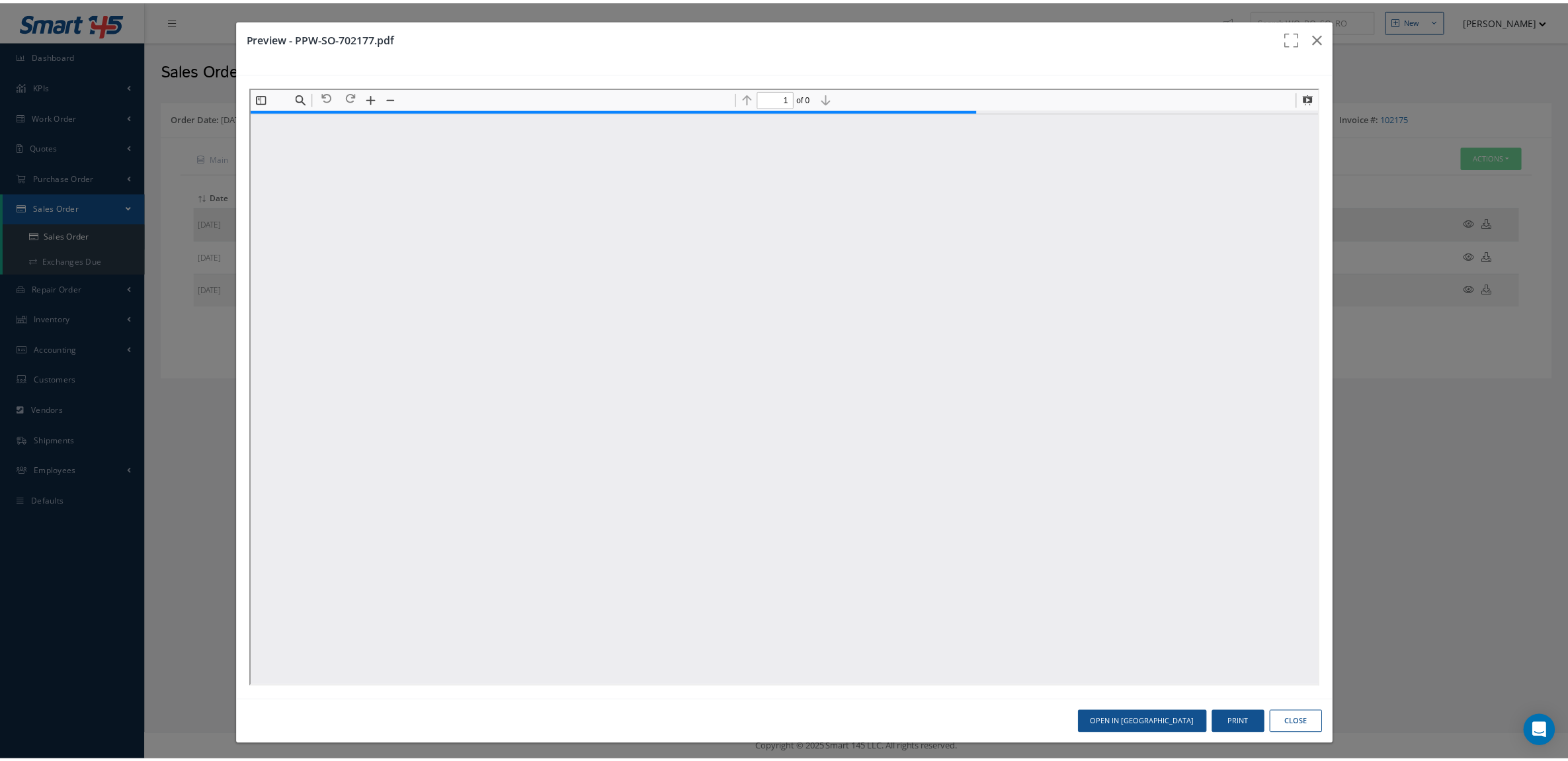
scroll to position [7, 0]
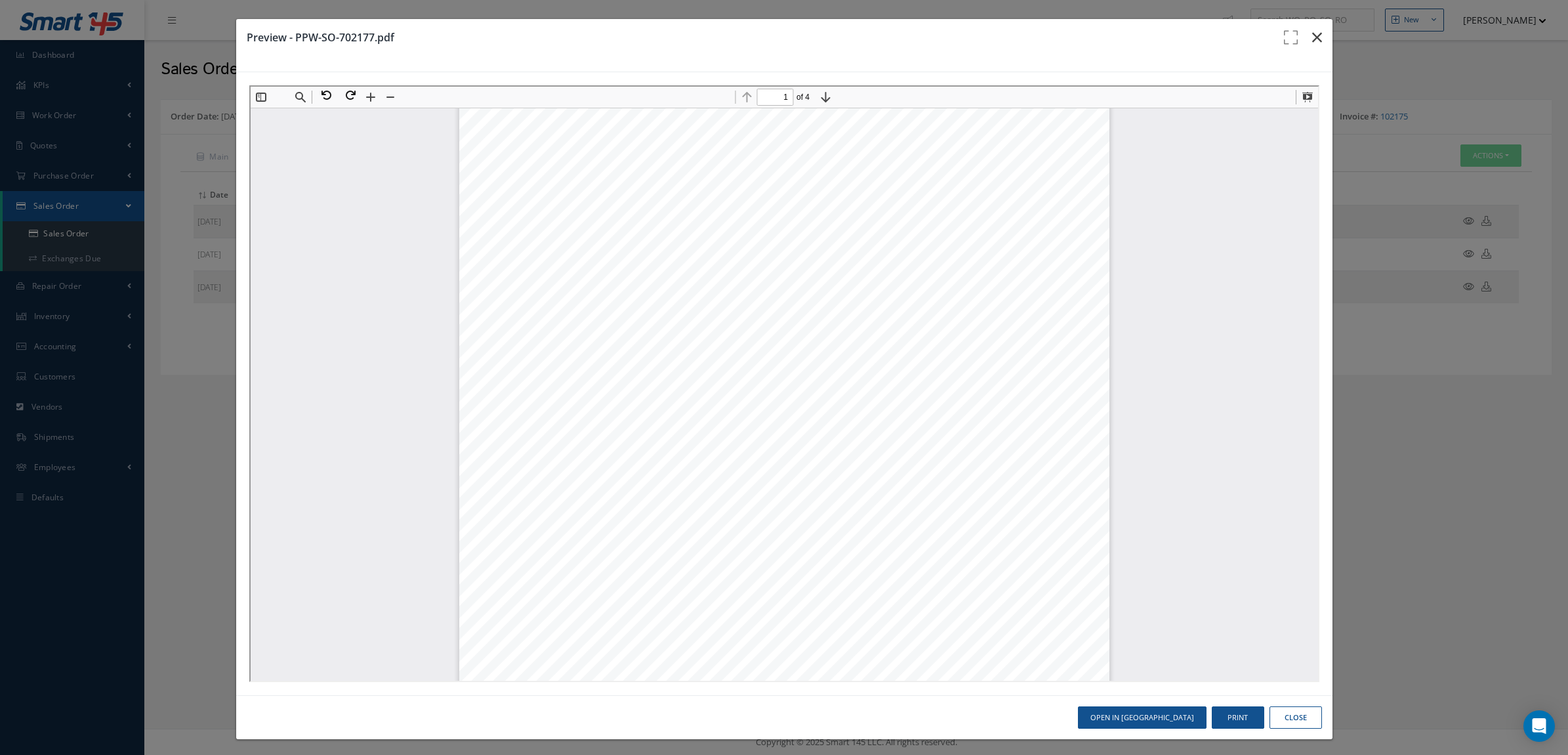
click at [1311, 33] on button "button" at bounding box center [1317, 37] width 31 height 37
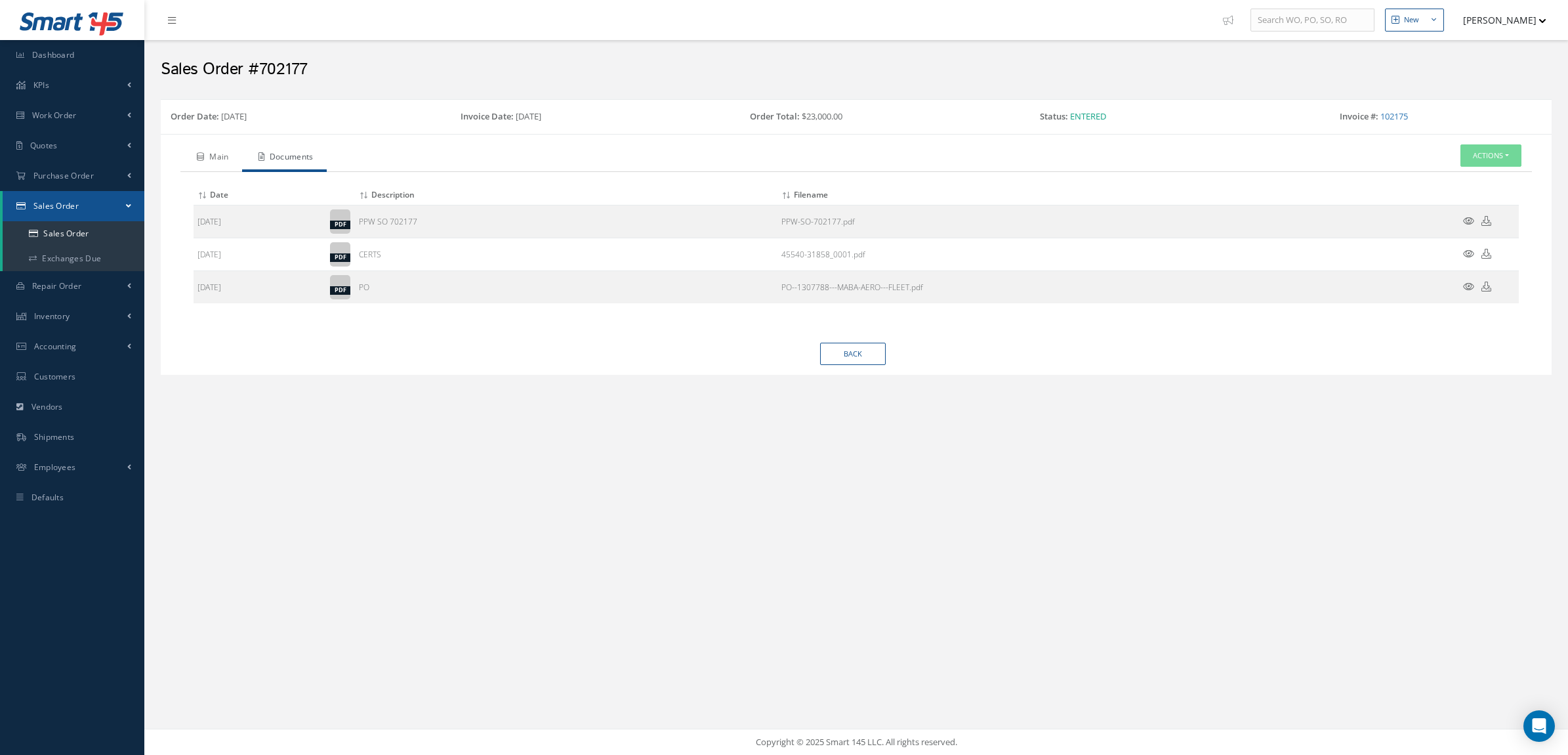
click at [223, 152] on link "Main" at bounding box center [211, 158] width 62 height 28
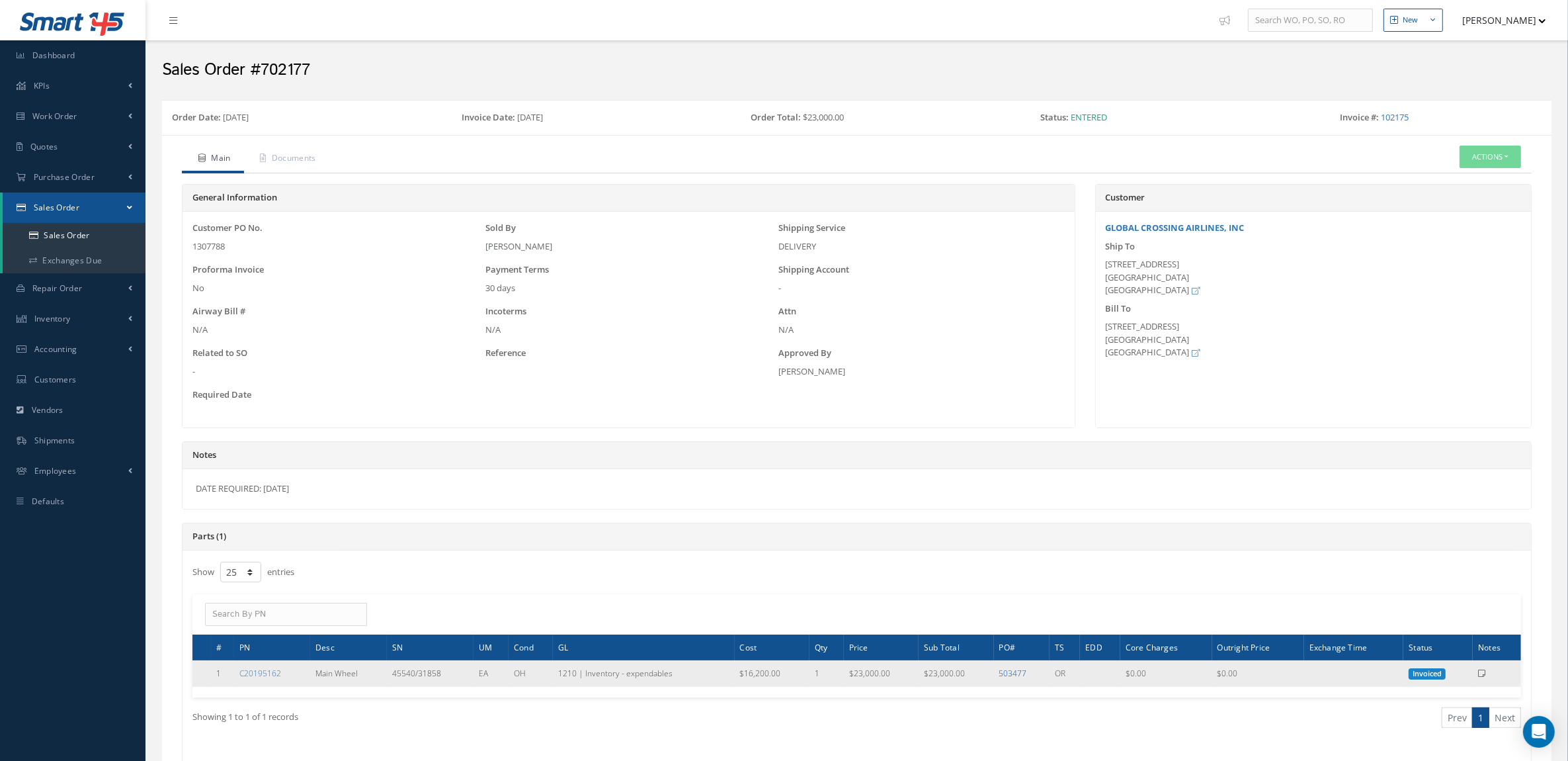
click at [1020, 675] on link "503477" at bounding box center [1013, 673] width 28 height 11
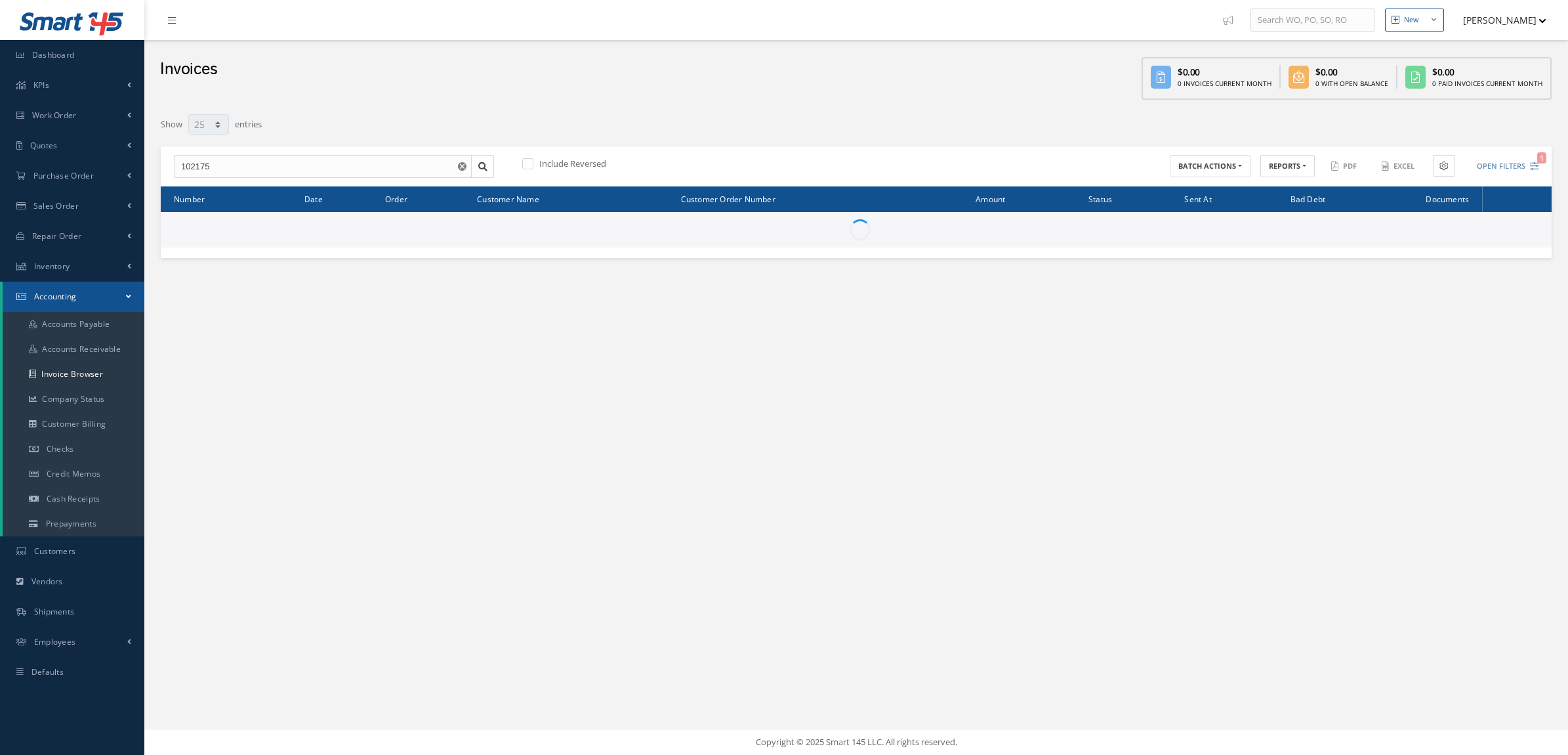
select select "25"
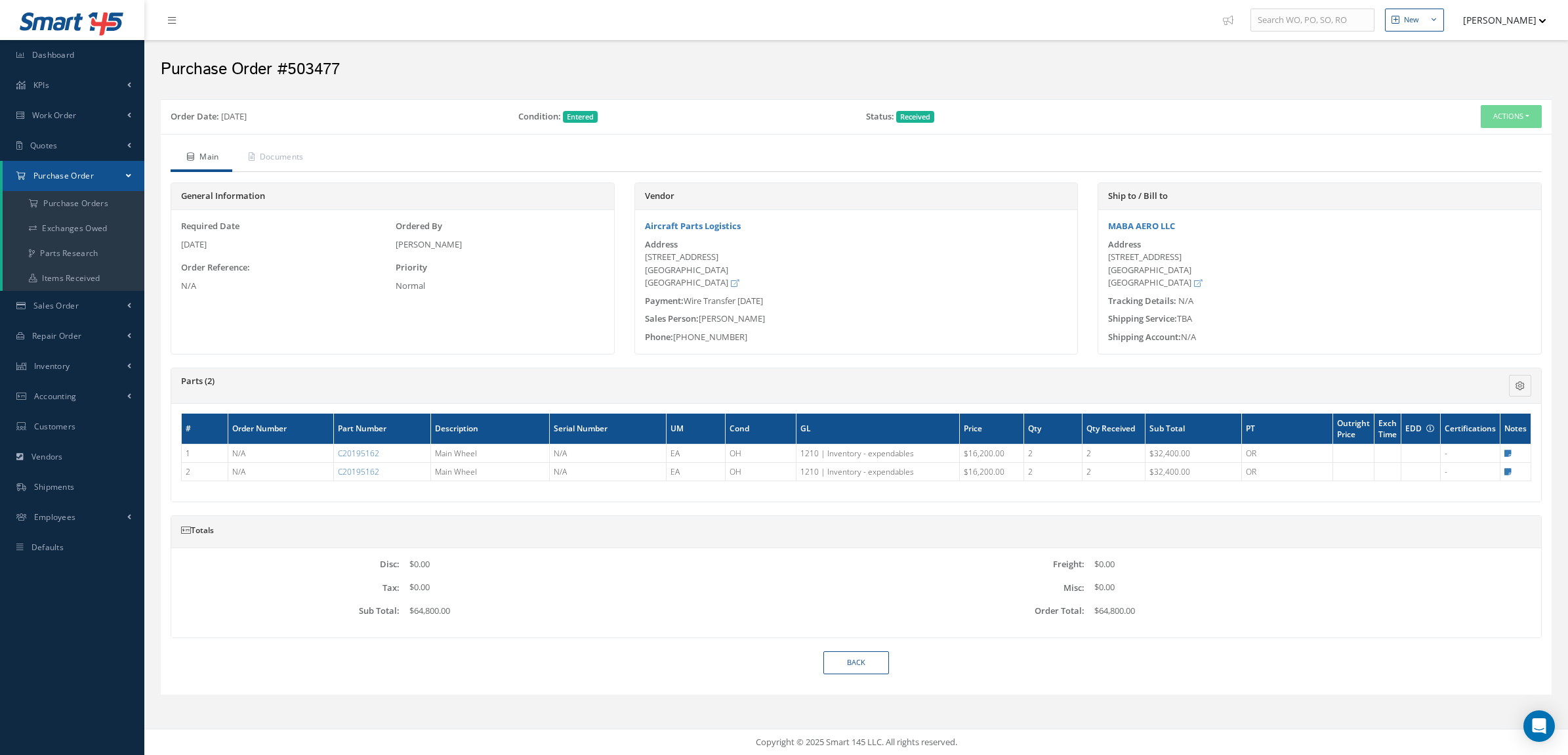
click at [755, 223] on div "Aircraft Parts Logistics" at bounding box center [857, 226] width 443 height 13
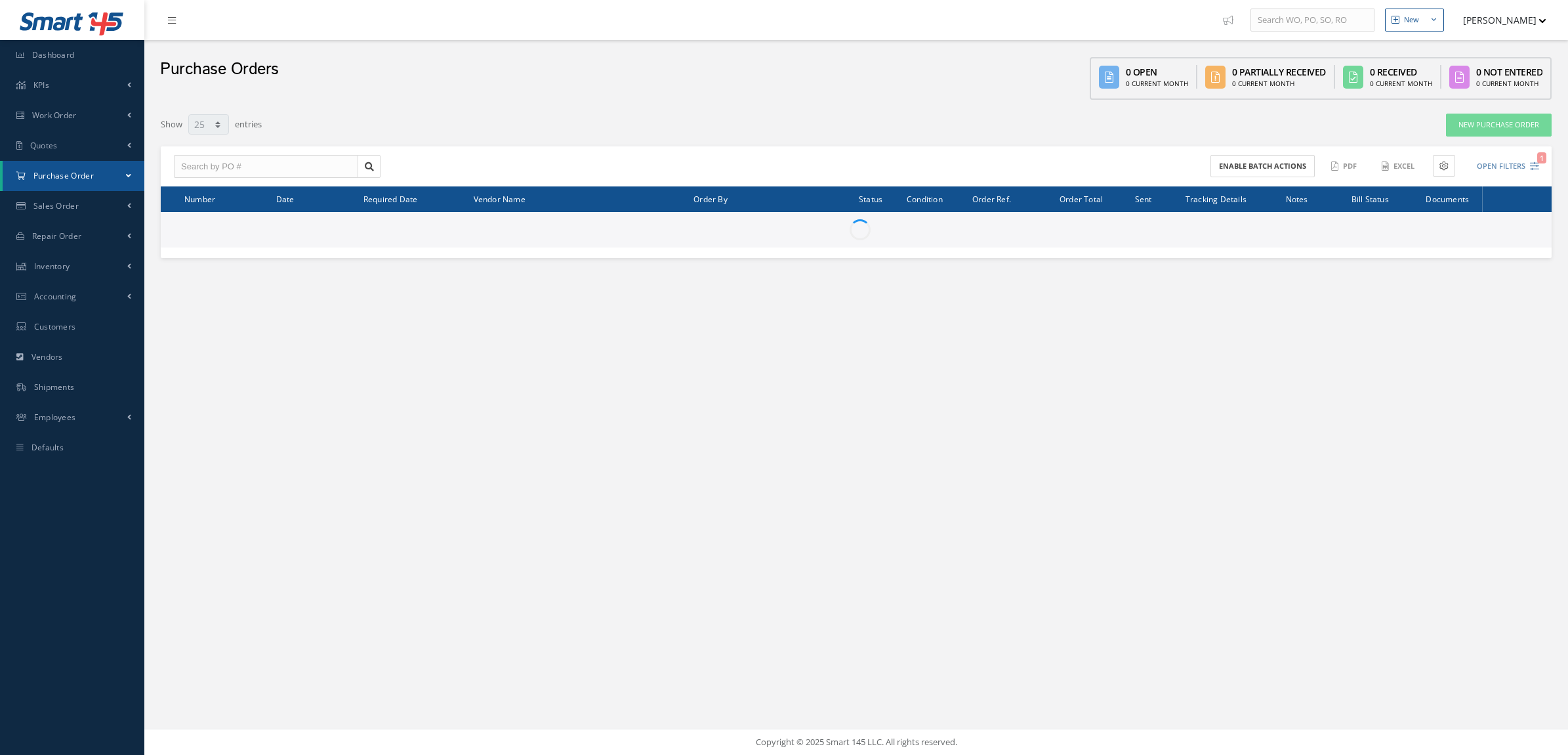
select select "25"
